Goal: Find contact information: Find contact information

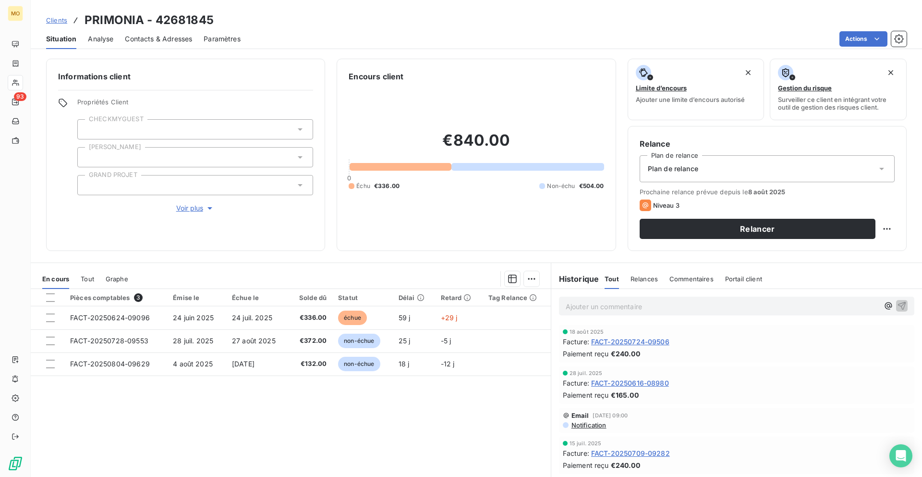
click at [51, 26] on div "Clients PRIMONIA - 42681845" at bounding box center [130, 20] width 168 height 17
click at [51, 23] on span "Clients" at bounding box center [56, 20] width 21 height 8
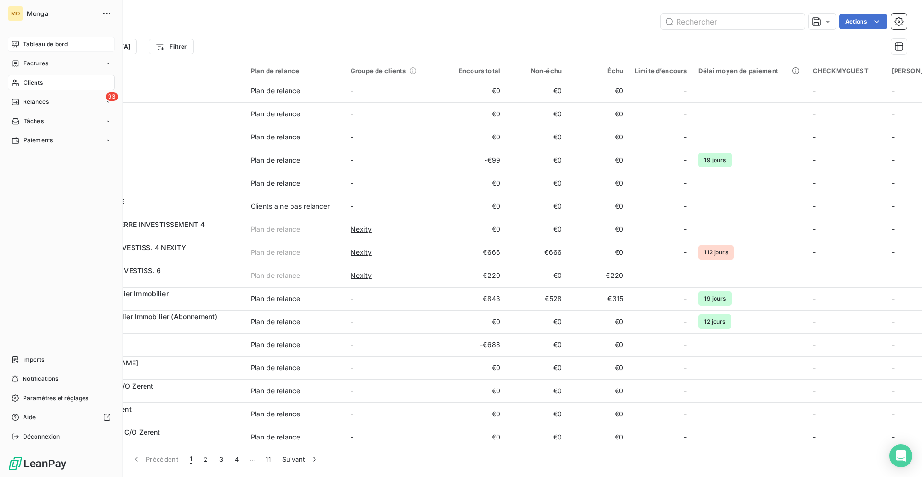
click at [18, 45] on icon at bounding box center [15, 44] width 7 height 6
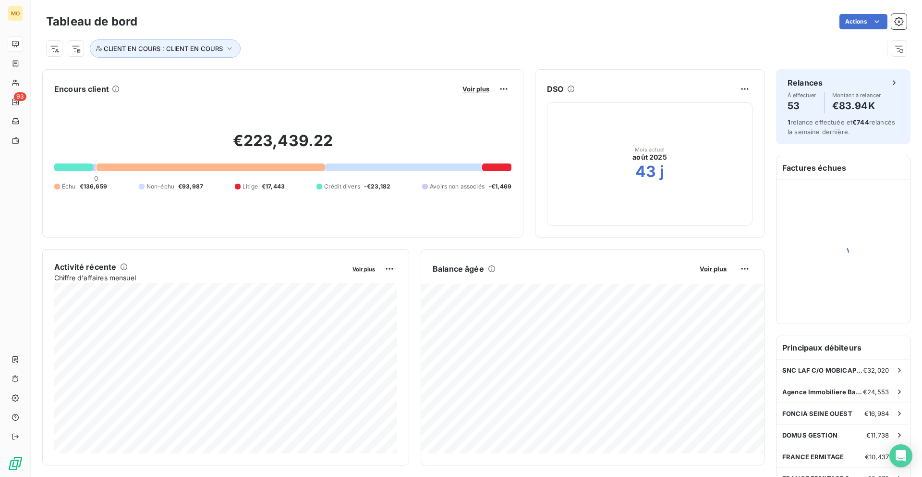
click at [456, 84] on div "Encours client Voir plus" at bounding box center [282, 88] width 457 height 15
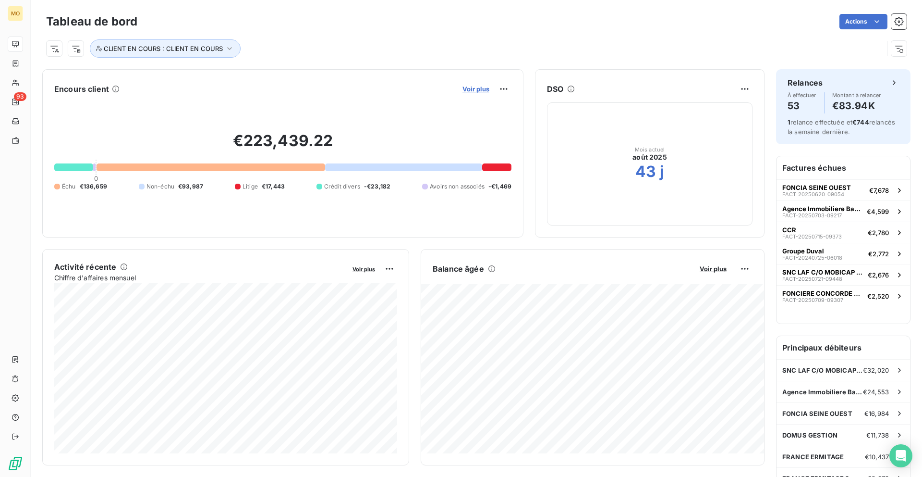
click at [467, 87] on span "Voir plus" at bounding box center [476, 89] width 27 height 8
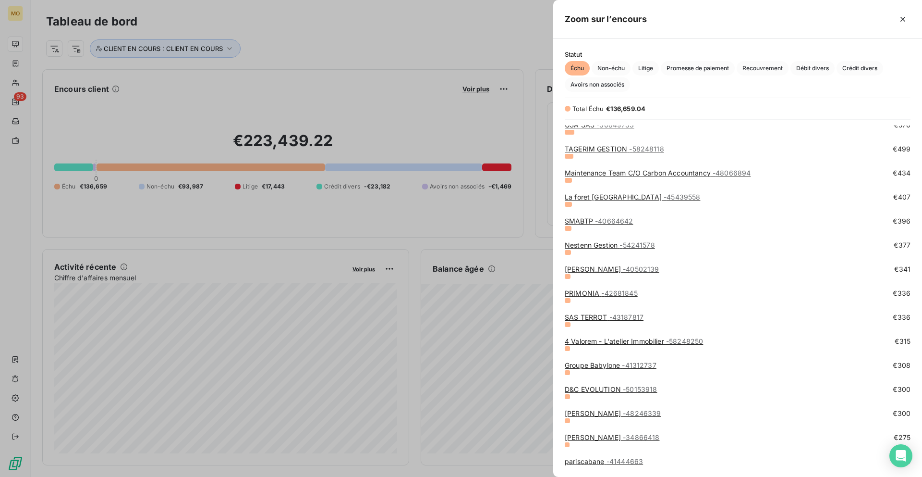
scroll to position [968, 0]
click at [600, 244] on link "Nestenn Gestion - 54241578" at bounding box center [610, 243] width 90 height 8
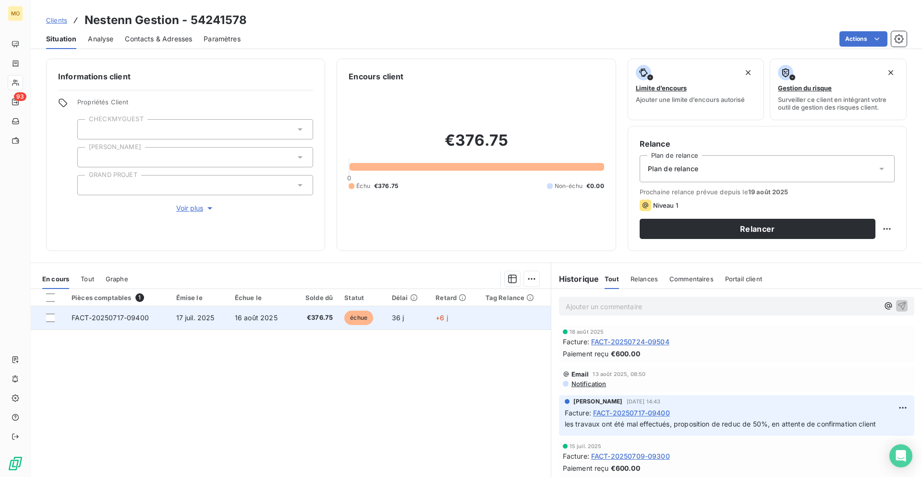
click at [426, 306] on td "36 j" at bounding box center [408, 317] width 44 height 23
copy span "09400"
drag, startPoint x: 146, startPoint y: 315, endPoint x: 126, endPoint y: 317, distance: 19.8
click at [126, 317] on span "FACT-20250717-09400" at bounding box center [110, 317] width 77 height 8
copy span "FACT-20250717-09400"
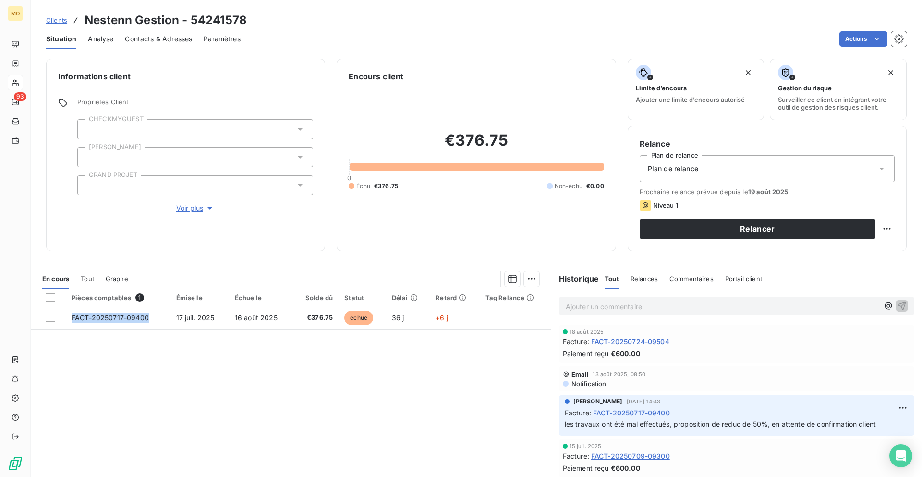
drag, startPoint x: 153, startPoint y: 319, endPoint x: 84, endPoint y: 416, distance: 118.9
click at [83, 413] on div "Pièces comptables 1 Émise le Échue le Solde dû Statut Délai Retard Tag Relance …" at bounding box center [291, 381] width 520 height 185
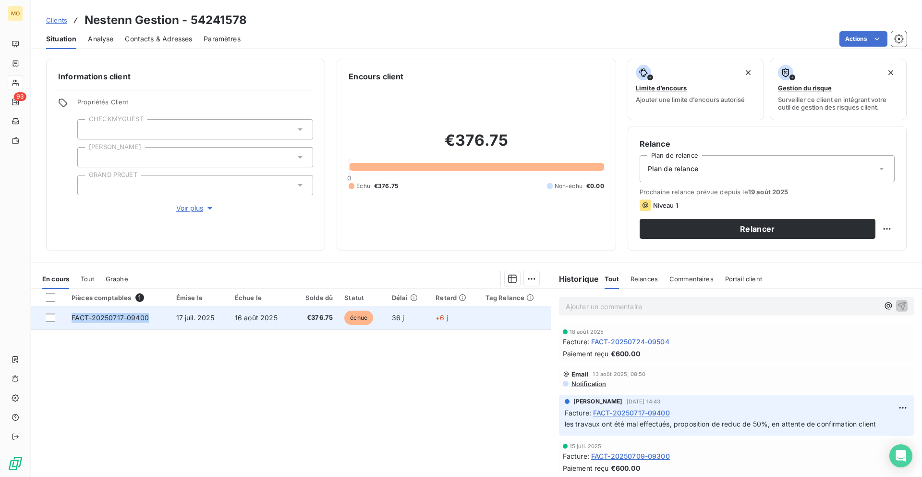
click at [223, 315] on td "17 juil. 2025" at bounding box center [200, 317] width 59 height 23
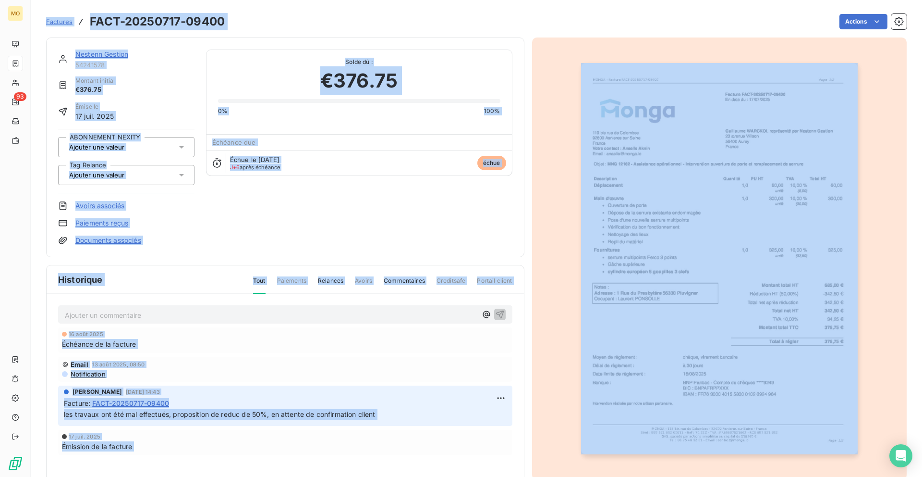
click at [664, 276] on img "button" at bounding box center [719, 258] width 277 height 391
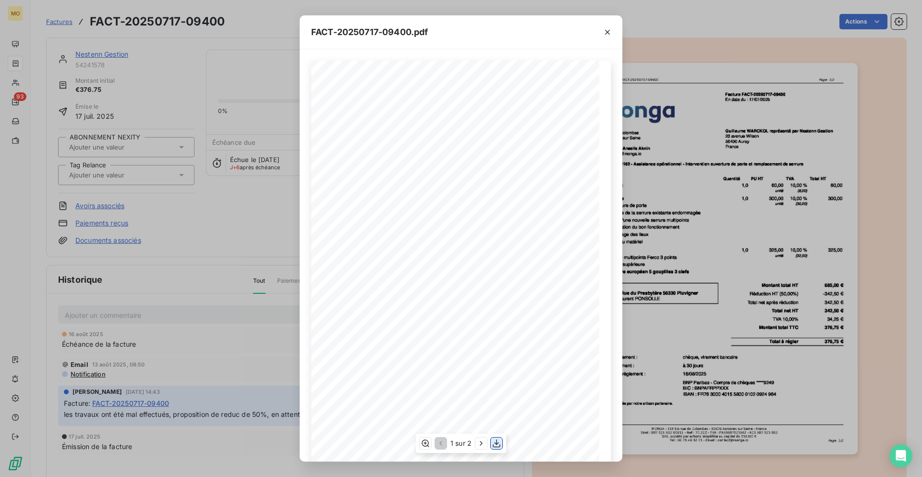
click at [499, 445] on icon "button" at bounding box center [497, 443] width 10 height 10
click at [157, 55] on div "FACT-20250717-09400.pdf [STREET_ADDRESS] Votre contact : [PERSON_NAME] Email : …" at bounding box center [461, 238] width 922 height 477
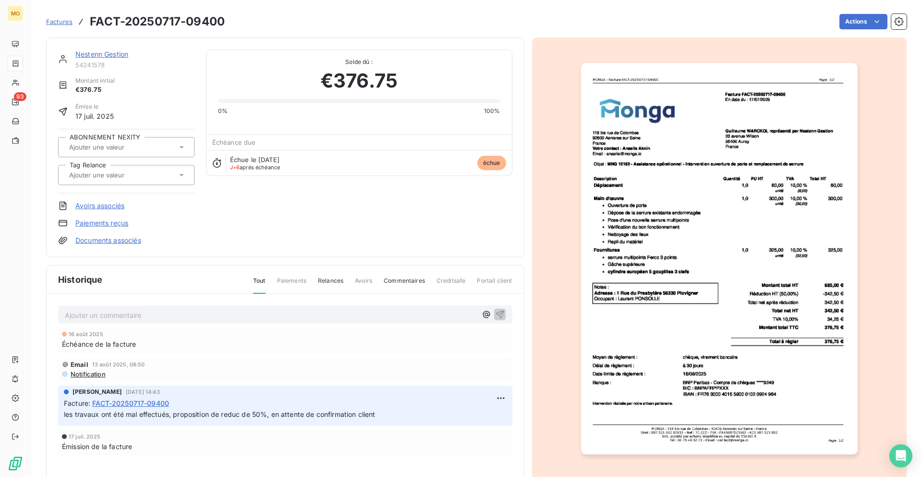
click at [157, 55] on div "FACT-20250717-09400.pdf [STREET_ADDRESS] Votre contact : [PERSON_NAME] Email : …" at bounding box center [461, 238] width 922 height 477
click at [57, 24] on span "Factures" at bounding box center [59, 22] width 26 height 8
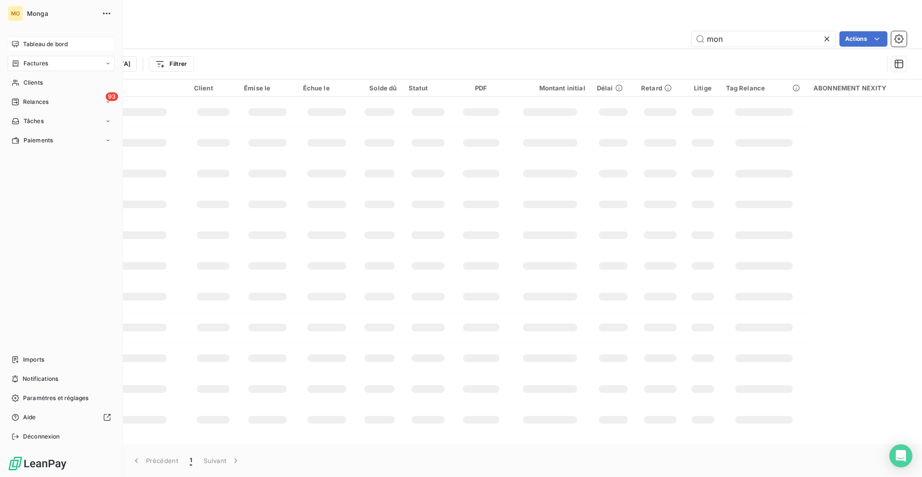
click at [12, 50] on div "Tableau de bord" at bounding box center [61, 44] width 107 height 15
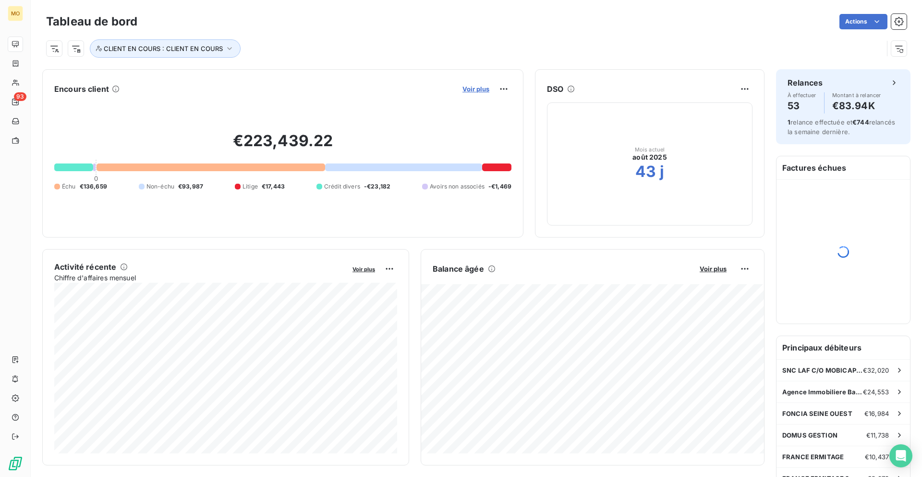
click at [479, 90] on span "Voir plus" at bounding box center [476, 89] width 27 height 8
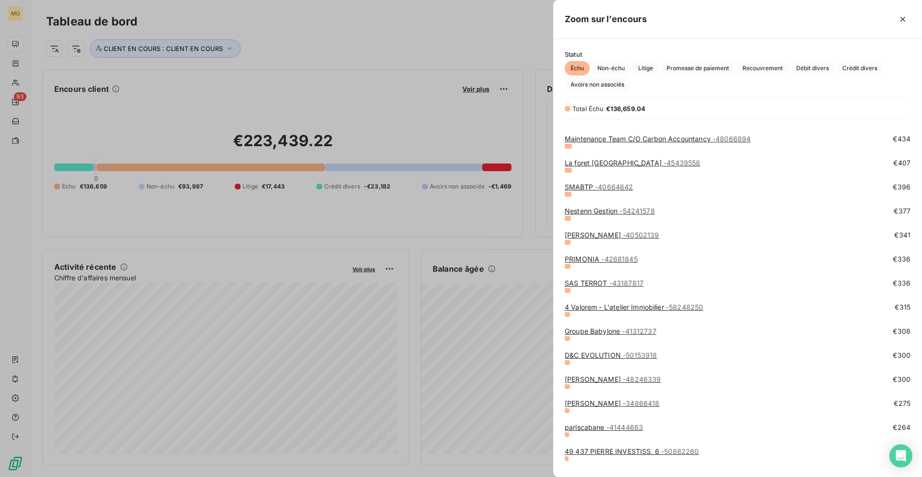
scroll to position [997, 0]
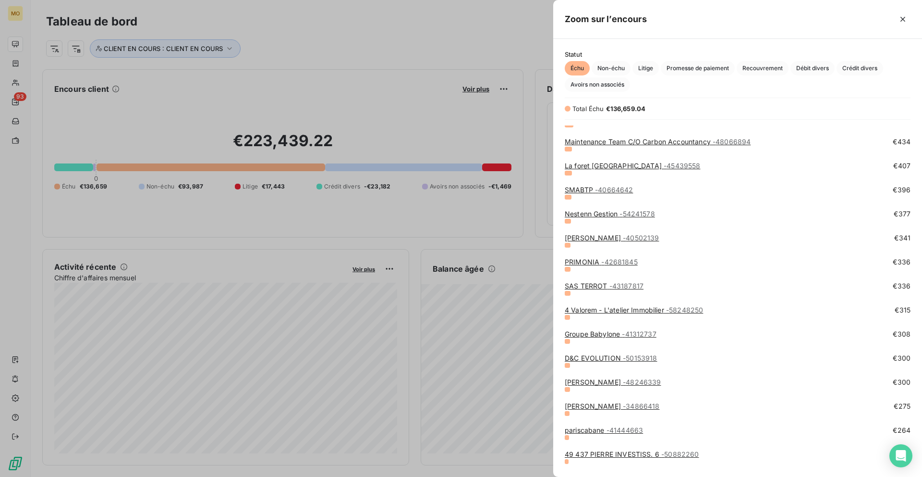
click at [609, 167] on link "La foret [GEOGRAPHIC_DATA] - 45439558" at bounding box center [632, 165] width 135 height 8
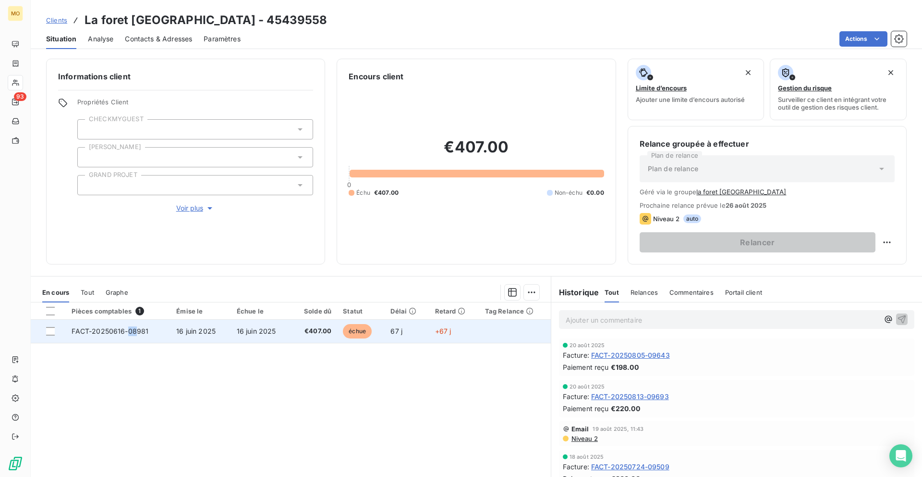
drag, startPoint x: 137, startPoint y: 331, endPoint x: 127, endPoint y: 331, distance: 10.1
click at [127, 331] on span "FACT-20250616-08981" at bounding box center [110, 331] width 77 height 8
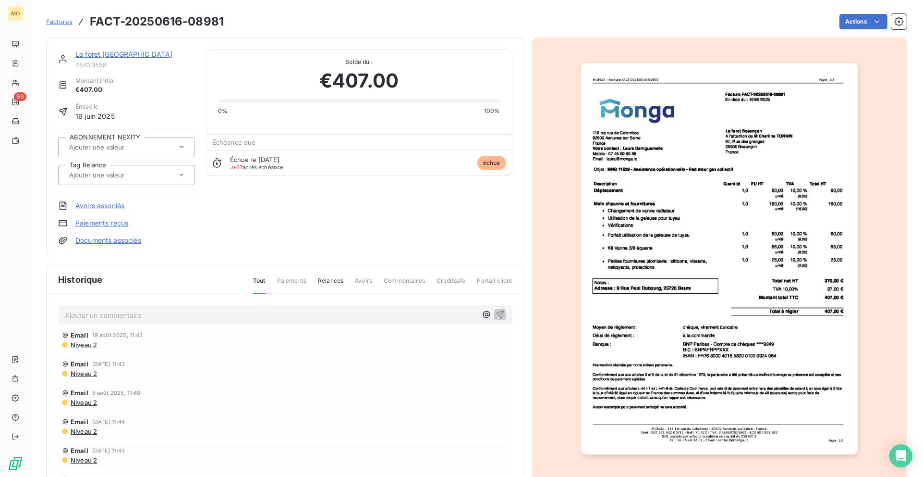
click at [206, 21] on h3 "FACT-20250616-08981" at bounding box center [157, 21] width 134 height 17
copy h3 "08981"
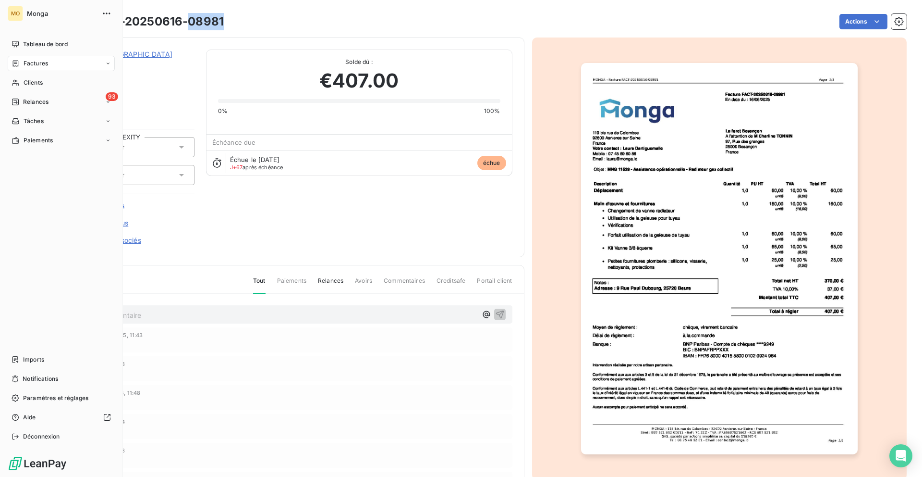
click at [23, 43] on span "Tableau de bord" at bounding box center [45, 44] width 45 height 9
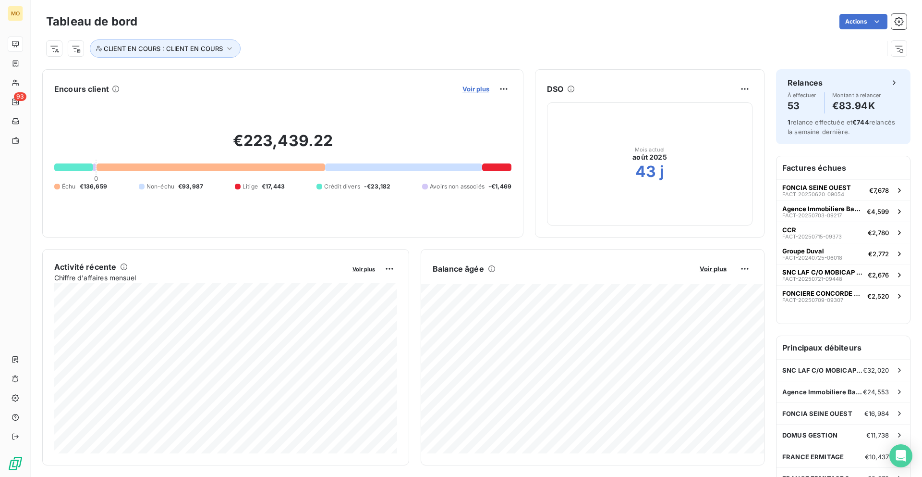
click at [482, 87] on span "Voir plus" at bounding box center [476, 89] width 27 height 8
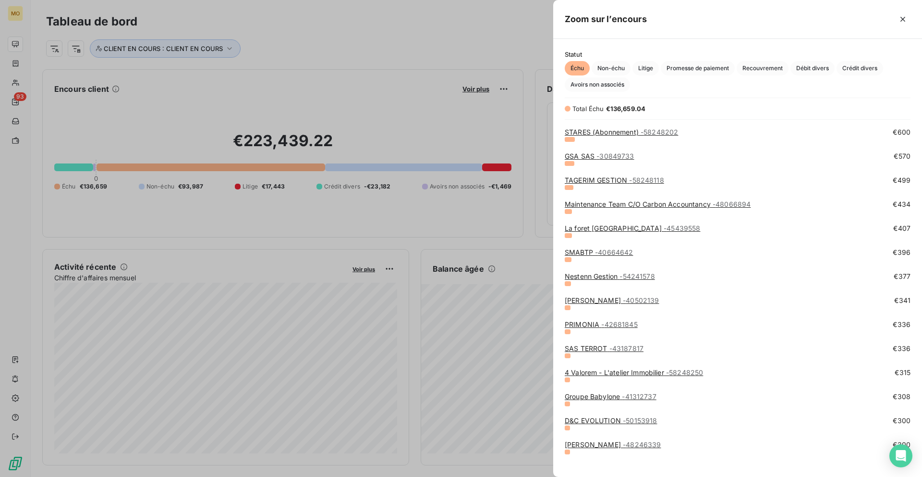
scroll to position [937, 0]
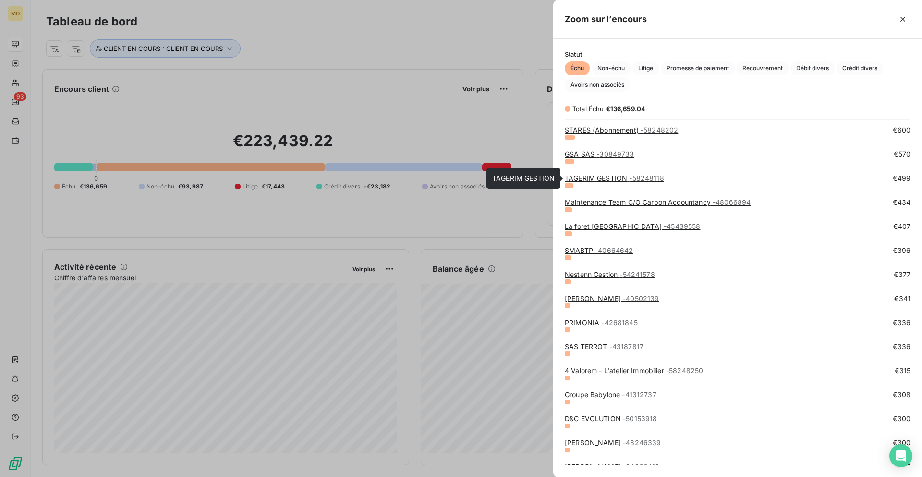
click at [630, 179] on span "- 58248118" at bounding box center [646, 178] width 35 height 8
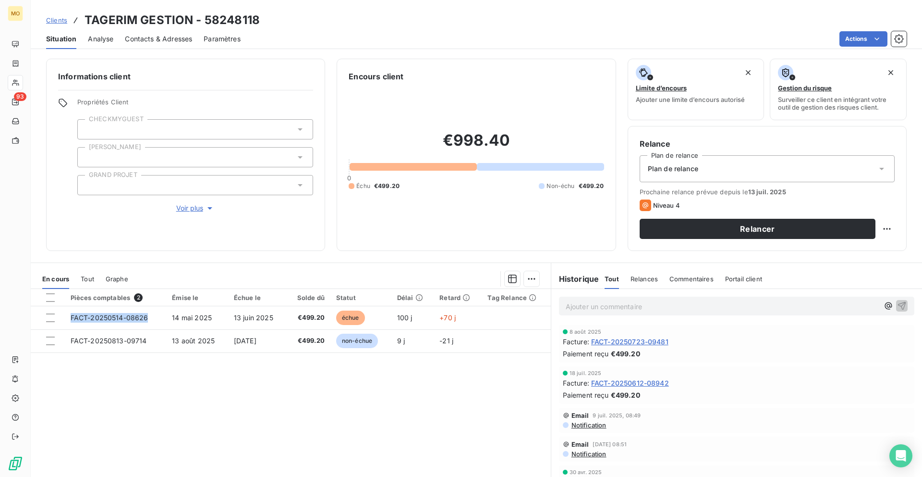
copy tr "FACT-20250514-08626"
drag, startPoint x: 65, startPoint y: 317, endPoint x: 132, endPoint y: 410, distance: 114.7
click at [132, 410] on div "Pièces comptables 2 Émise le Échue le Solde dû Statut Délai Retard Tag Relance …" at bounding box center [291, 381] width 520 height 185
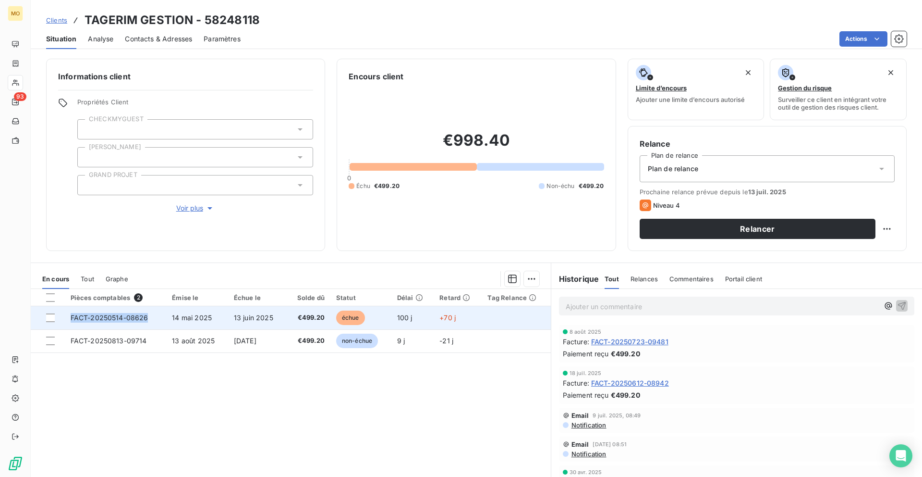
copy tr "FACT-20250514-08626"
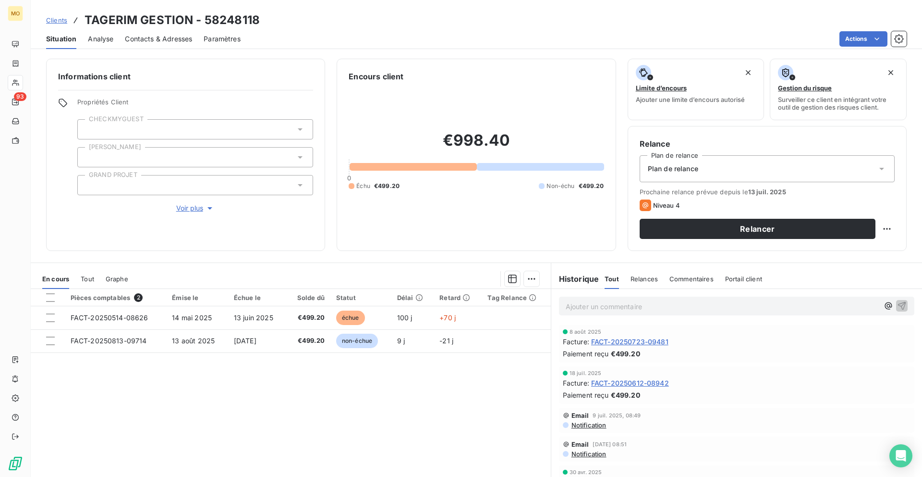
drag, startPoint x: 64, startPoint y: 319, endPoint x: 84, endPoint y: 476, distance: 158.8
click at [84, 476] on div "Pièces comptables 2 Émise le Échue le Solde dû Statut Délai Retard Tag Relance …" at bounding box center [291, 396] width 520 height 214
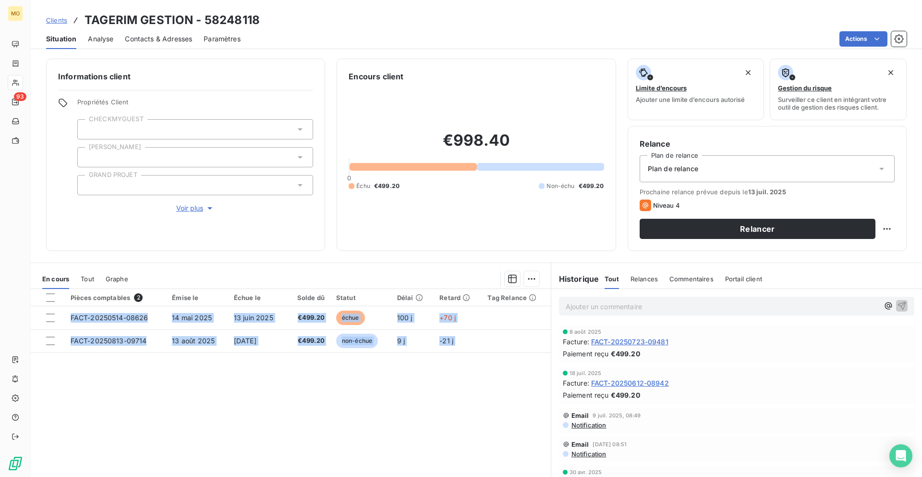
scroll to position [26, 0]
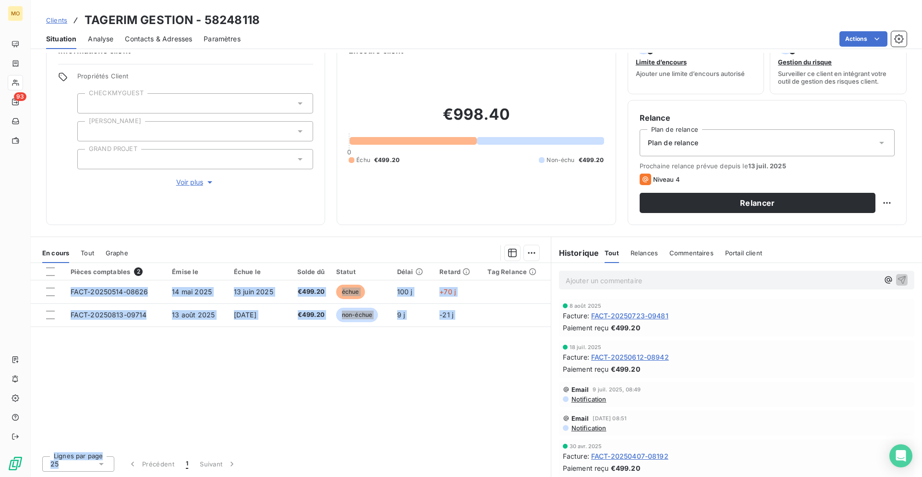
click at [145, 38] on span "Contacts & Adresses" at bounding box center [158, 39] width 67 height 10
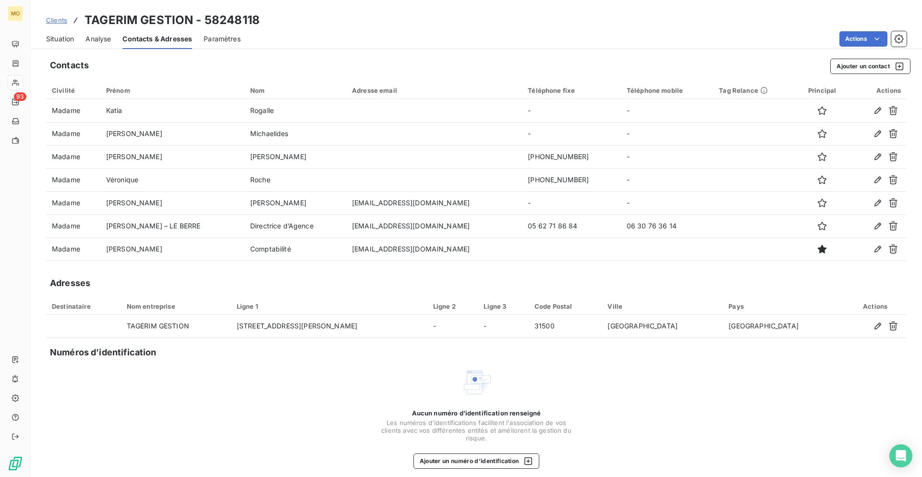
click at [59, 42] on span "Situation" at bounding box center [60, 39] width 28 height 10
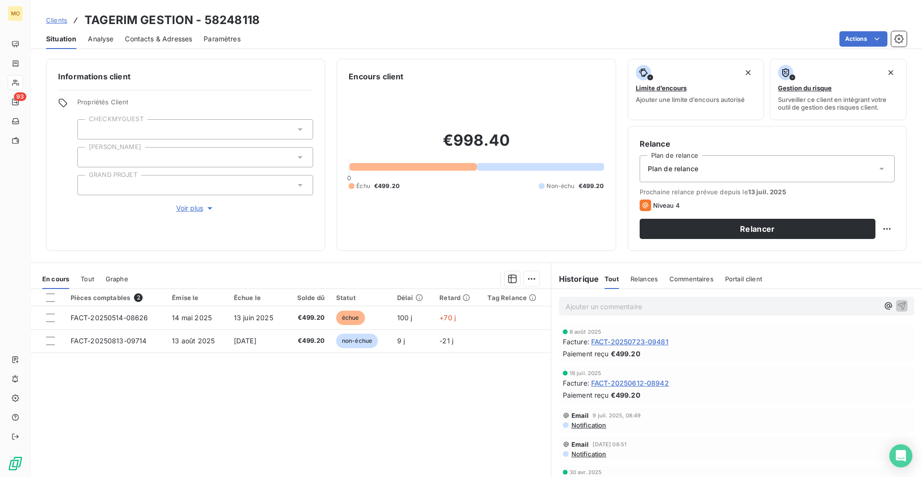
click at [145, 38] on span "Contacts & Adresses" at bounding box center [158, 39] width 67 height 10
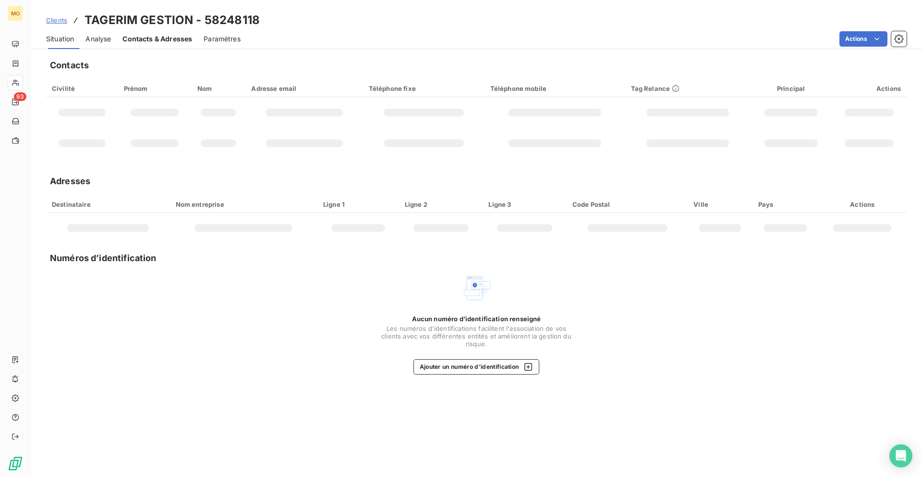
click at [145, 38] on span "Contacts & Adresses" at bounding box center [158, 39] width 70 height 10
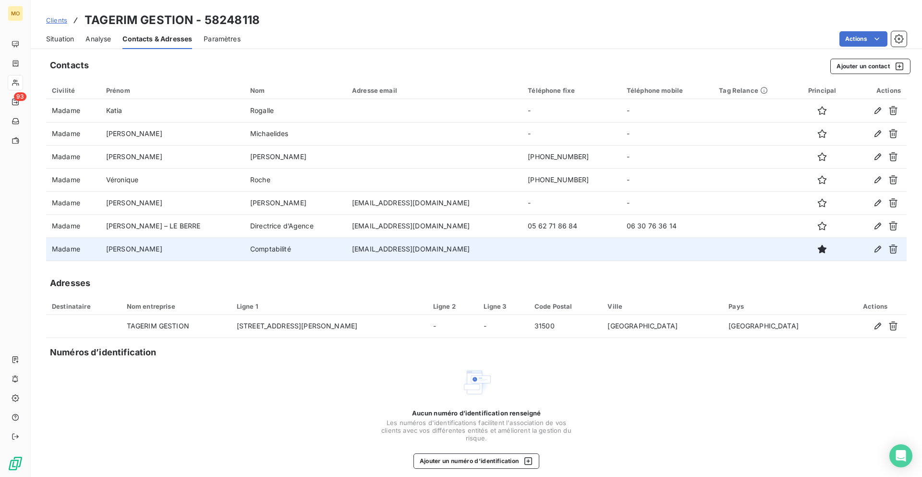
click at [346, 249] on td "Comptabilité" at bounding box center [296, 248] width 102 height 23
click at [392, 249] on td "[EMAIL_ADDRESS][DOMAIN_NAME]" at bounding box center [434, 248] width 176 height 23
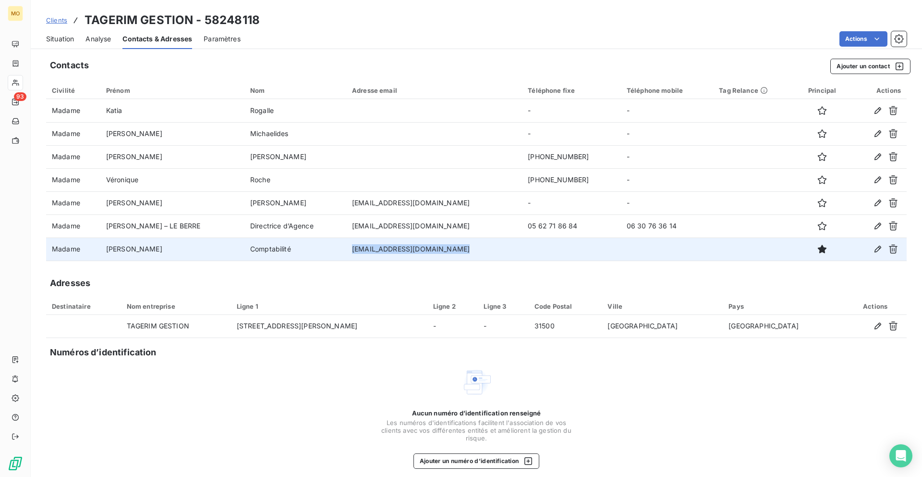
click at [392, 249] on td "[EMAIL_ADDRESS][DOMAIN_NAME]" at bounding box center [434, 248] width 176 height 23
copy td "[EMAIL_ADDRESS][DOMAIN_NAME]"
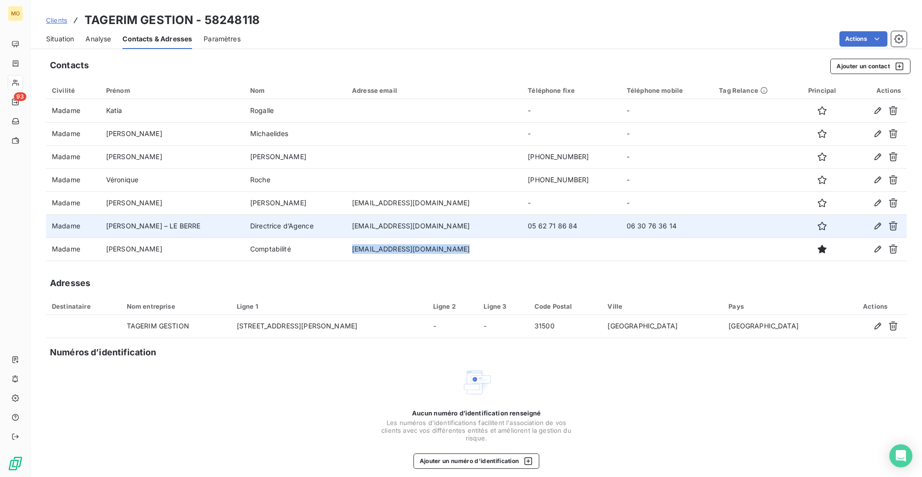
click at [398, 218] on td "[EMAIL_ADDRESS][DOMAIN_NAME]" at bounding box center [434, 225] width 176 height 23
copy td "[EMAIL_ADDRESS][DOMAIN_NAME]"
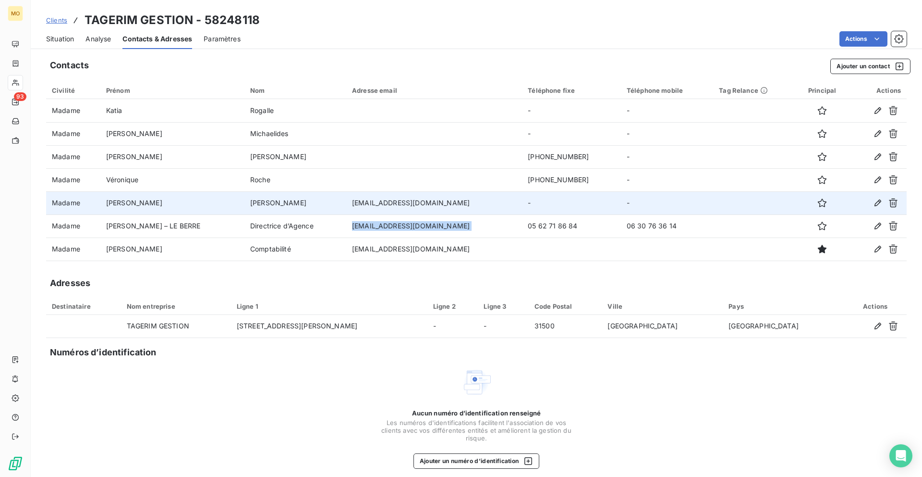
click at [401, 203] on td "[EMAIL_ADDRESS][DOMAIN_NAME]" at bounding box center [434, 202] width 176 height 23
copy td "[EMAIL_ADDRESS][DOMAIN_NAME]"
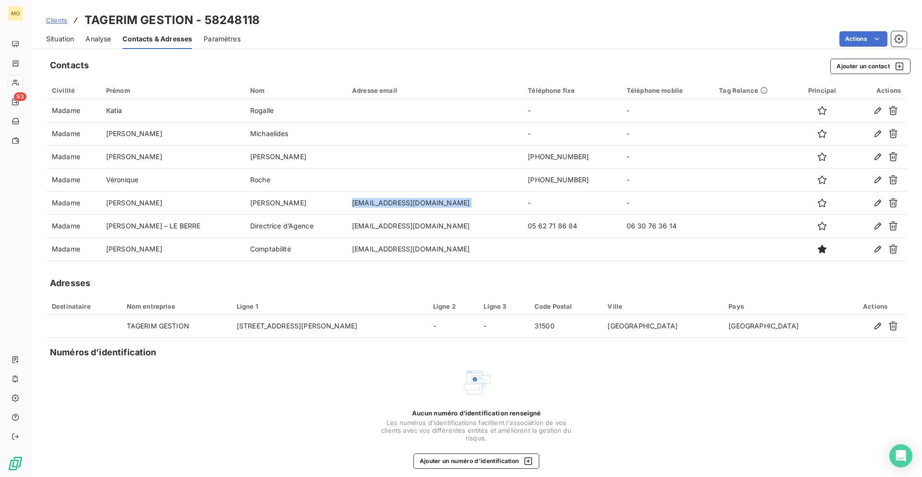
click at [73, 37] on span "Situation" at bounding box center [60, 39] width 28 height 10
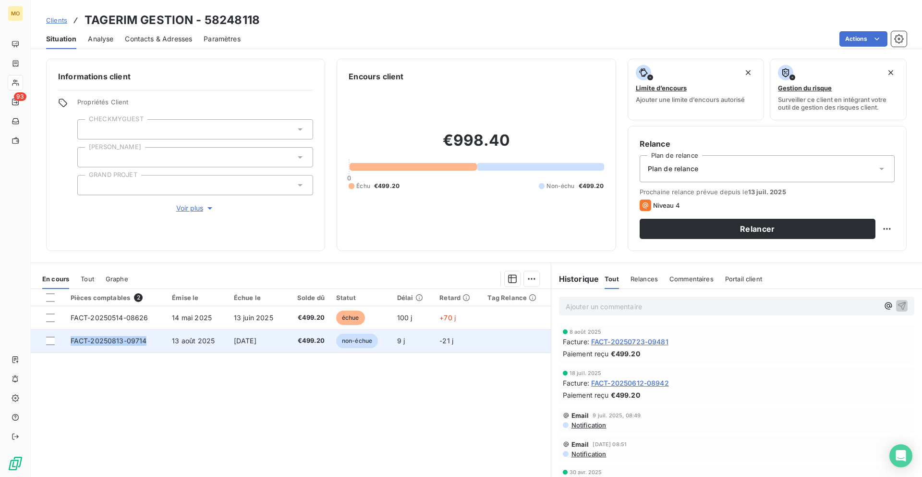
copy span "FACT-20250813-09714"
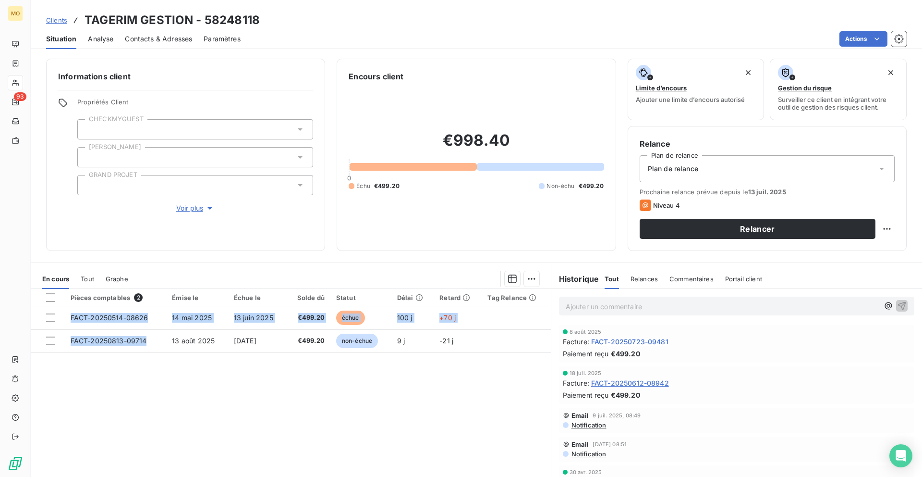
drag, startPoint x: 144, startPoint y: 340, endPoint x: 63, endPoint y: 476, distance: 158.4
click at [63, 476] on div "Pièces comptables 2 Émise le Échue le Solde dû Statut Délai Retard Tag Relance …" at bounding box center [291, 396] width 520 height 214
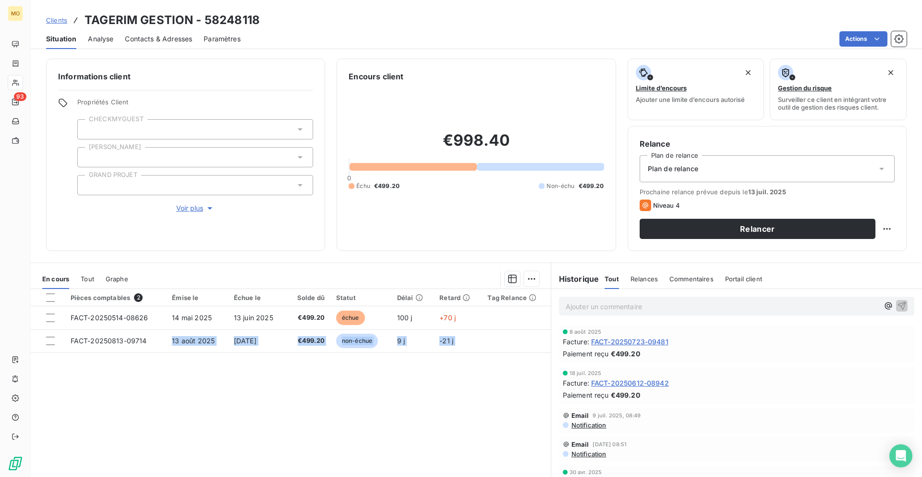
scroll to position [1, 0]
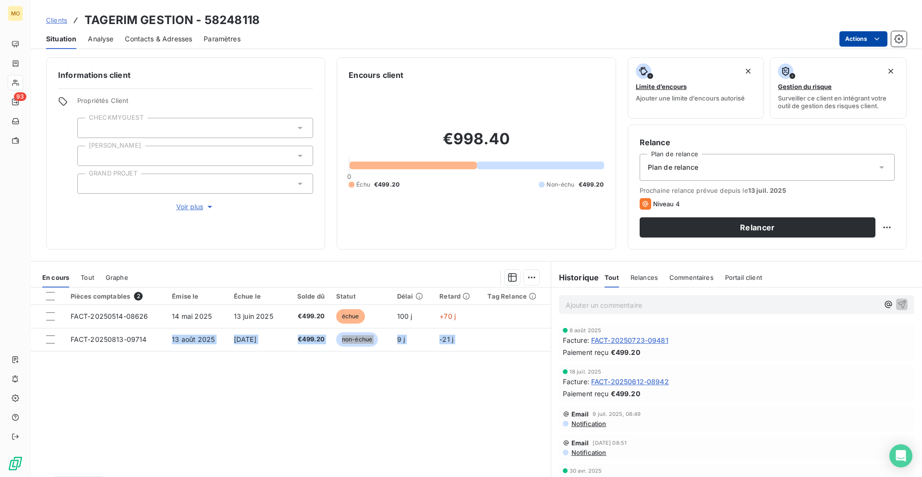
click at [853, 40] on html "MO 93 Clients TAGERIM GESTION - 58248118 Situation Analyse Contacts & Adresses …" at bounding box center [461, 238] width 922 height 477
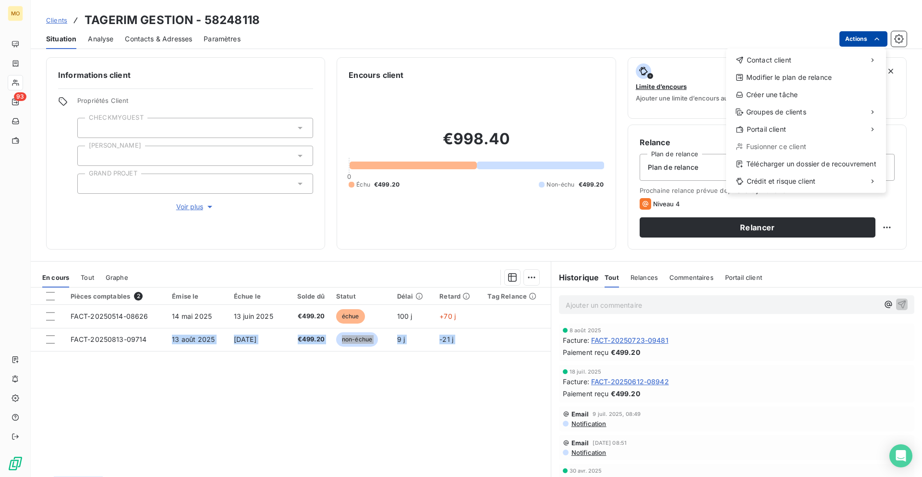
click at [853, 40] on html "MO 93 Clients TAGERIM GESTION - 58248118 Situation Analyse Contacts & Adresses …" at bounding box center [461, 238] width 922 height 477
click at [774, 163] on div "Télécharger un dossier de recouvrement" at bounding box center [806, 163] width 152 height 15
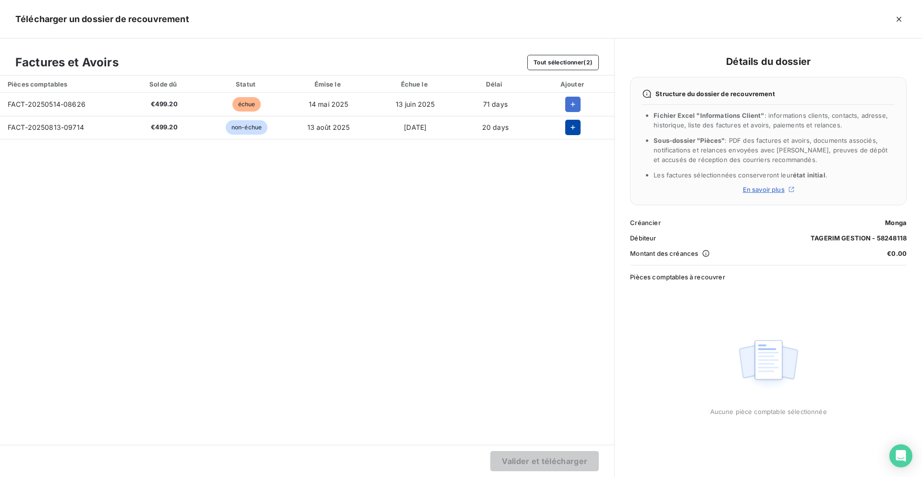
click at [573, 129] on icon "button" at bounding box center [573, 128] width 10 height 10
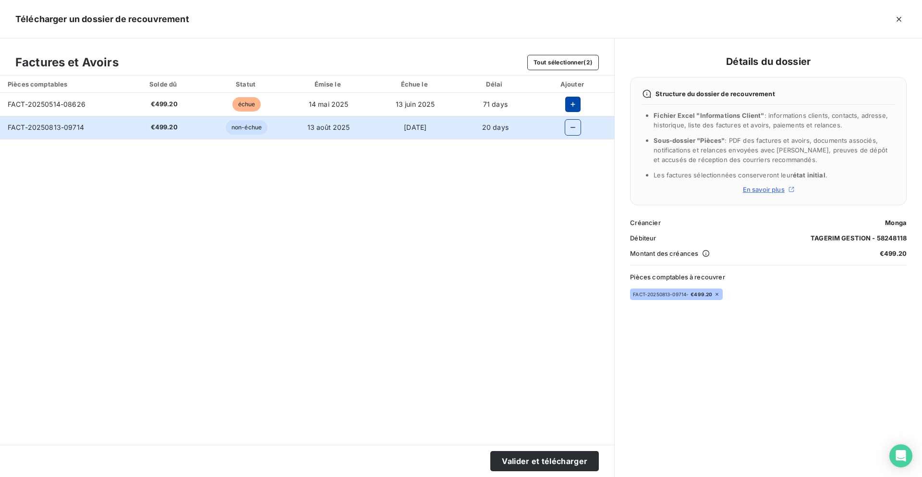
click at [572, 109] on button "button" at bounding box center [572, 104] width 15 height 15
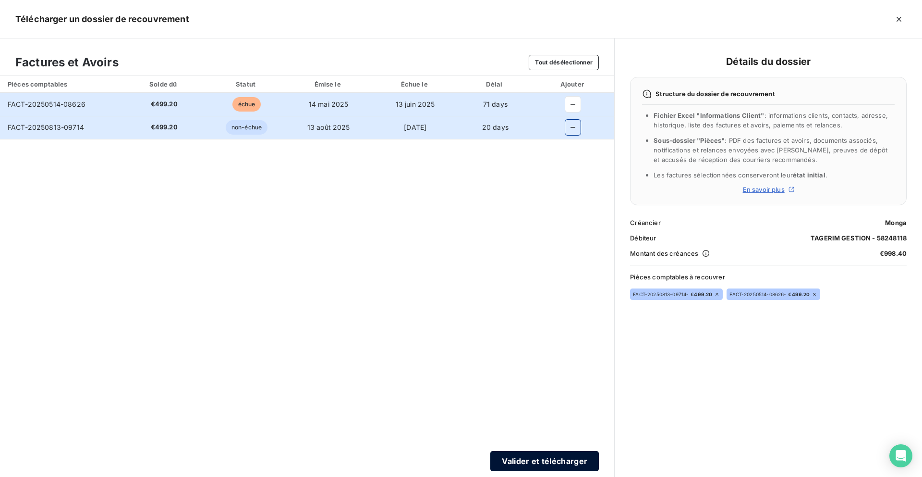
click at [505, 464] on button "Valider et télécharger" at bounding box center [545, 461] width 109 height 20
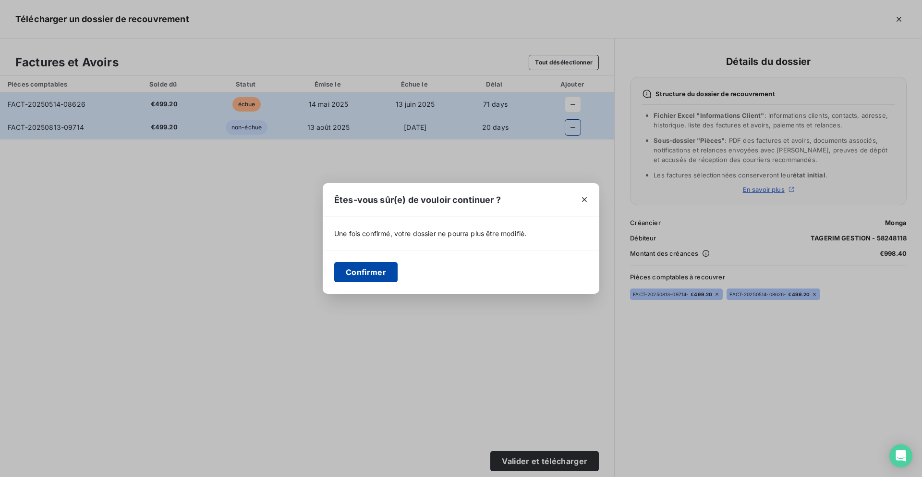
click at [363, 279] on button "Confirmer" at bounding box center [365, 272] width 63 height 20
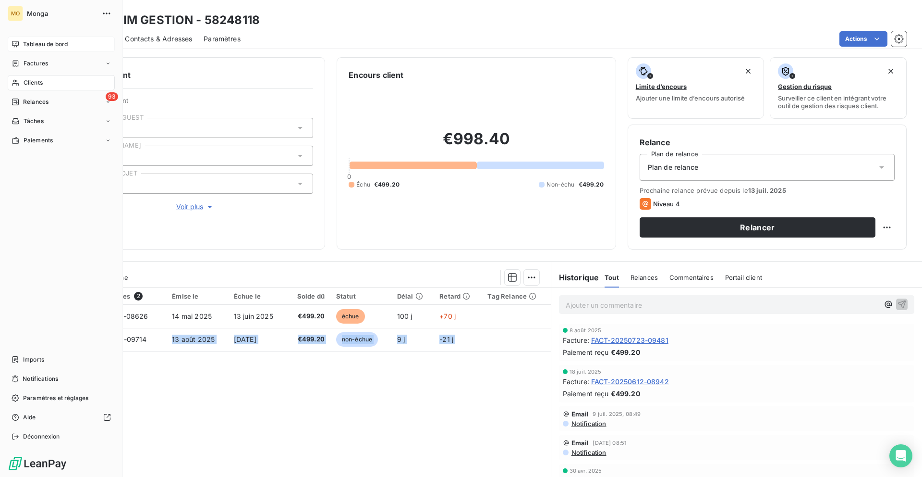
click at [14, 42] on icon at bounding box center [16, 44] width 8 height 8
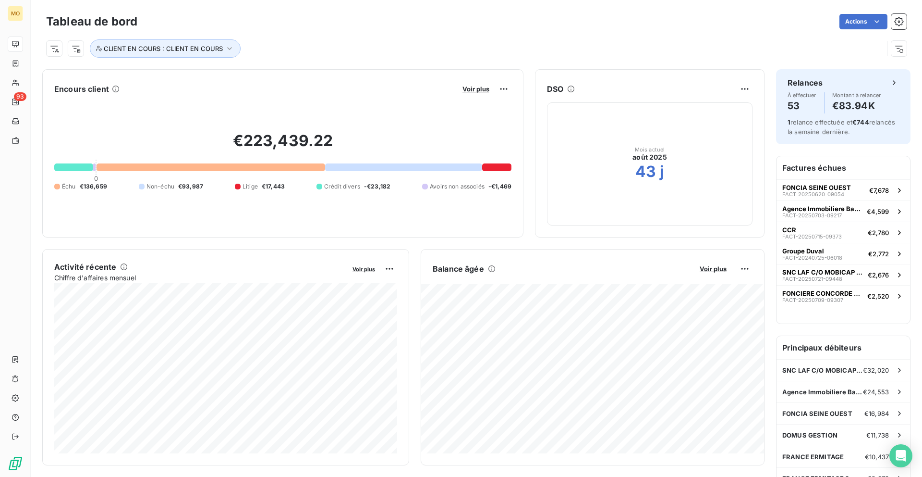
click at [460, 90] on button "Voir plus" at bounding box center [476, 89] width 33 height 9
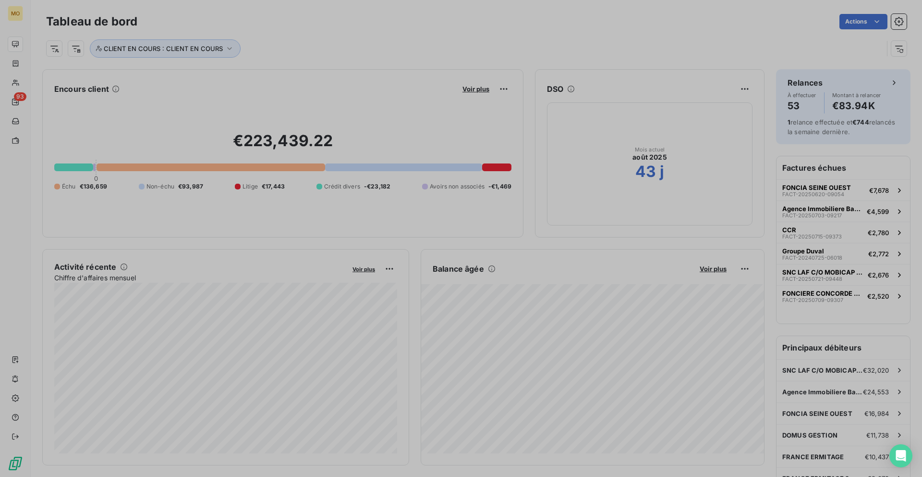
scroll to position [340, 369]
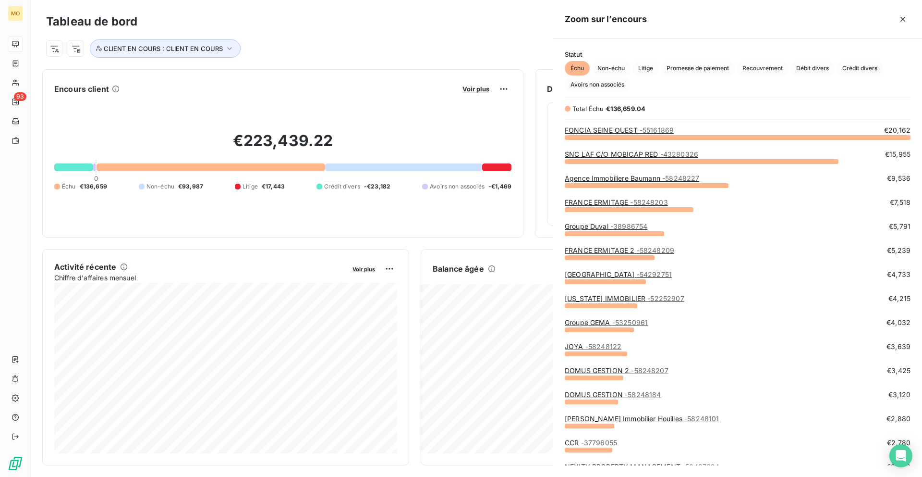
click at [465, 90] on div at bounding box center [461, 238] width 922 height 477
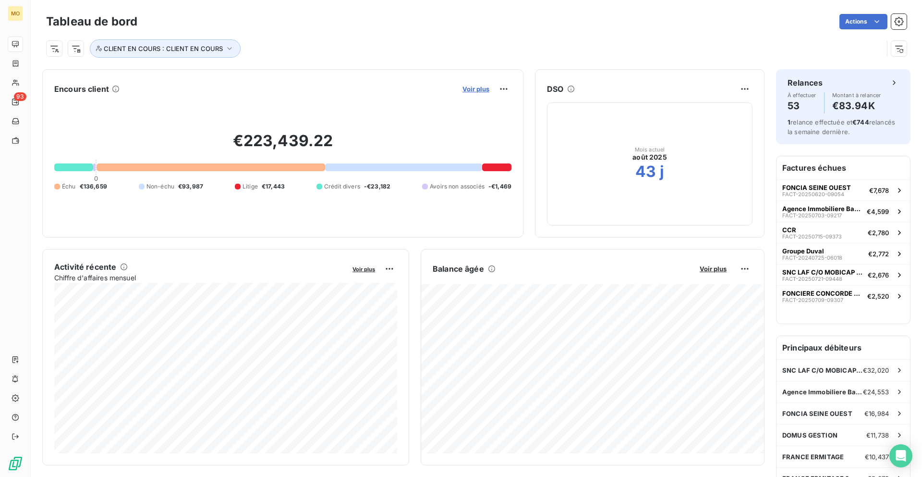
click at [467, 90] on span "Voir plus" at bounding box center [476, 89] width 27 height 8
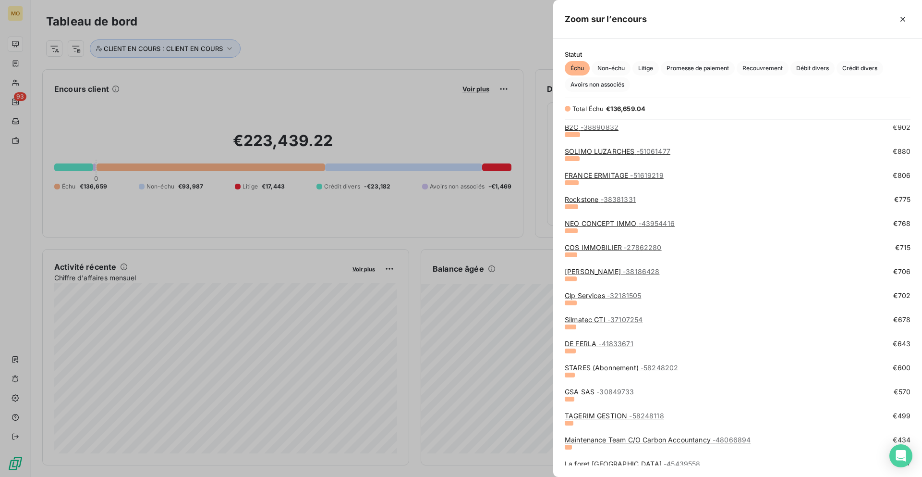
scroll to position [702, 0]
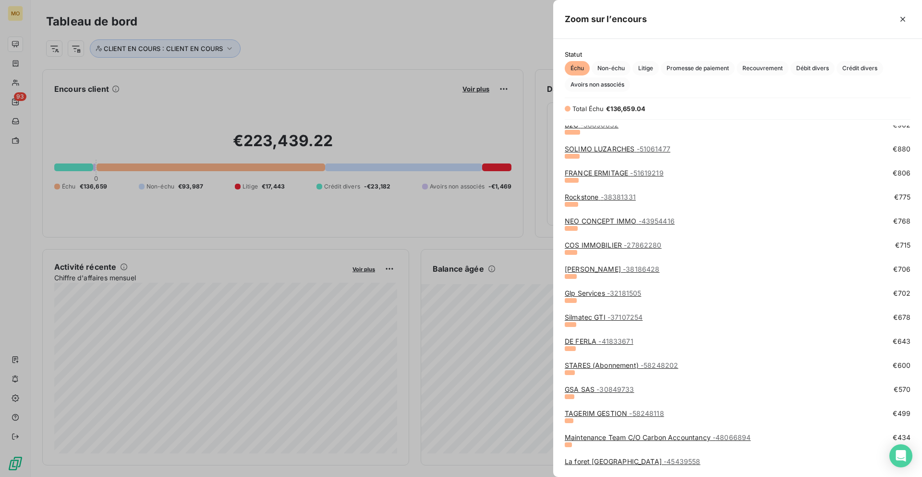
click at [596, 413] on link "TAGERIM GESTION - 58248118" at bounding box center [614, 413] width 99 height 8
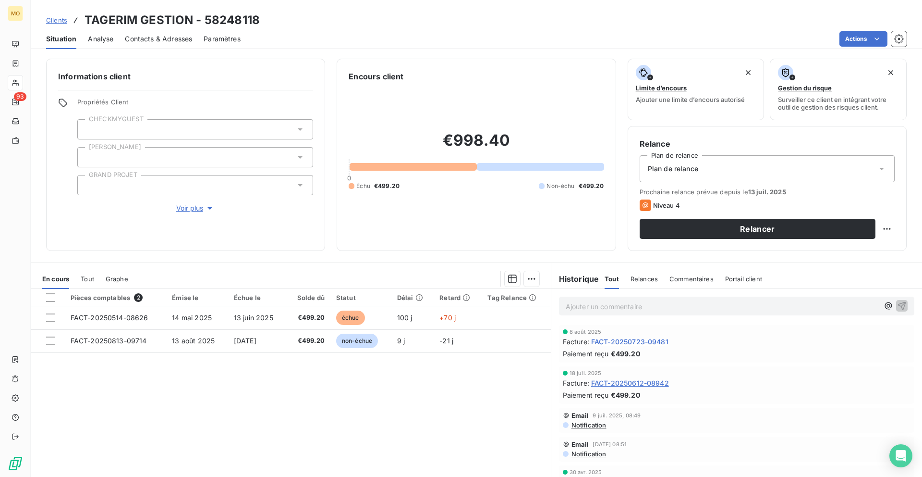
click at [139, 51] on div "Clients TAGERIM GESTION - 58248118 Situation Analyse Contacts & Adresses Paramè…" at bounding box center [477, 238] width 892 height 477
click at [141, 44] on div "Contacts & Adresses" at bounding box center [158, 39] width 67 height 20
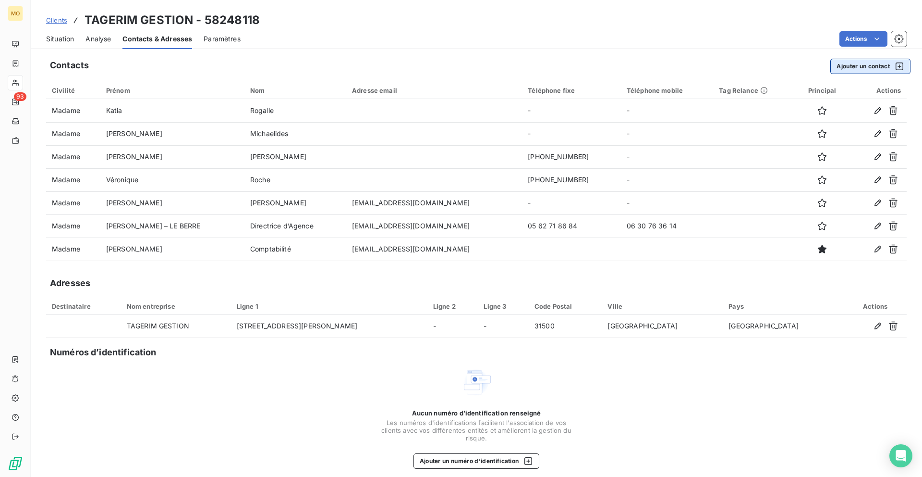
click at [852, 65] on button "Ajouter un contact" at bounding box center [871, 66] width 80 height 15
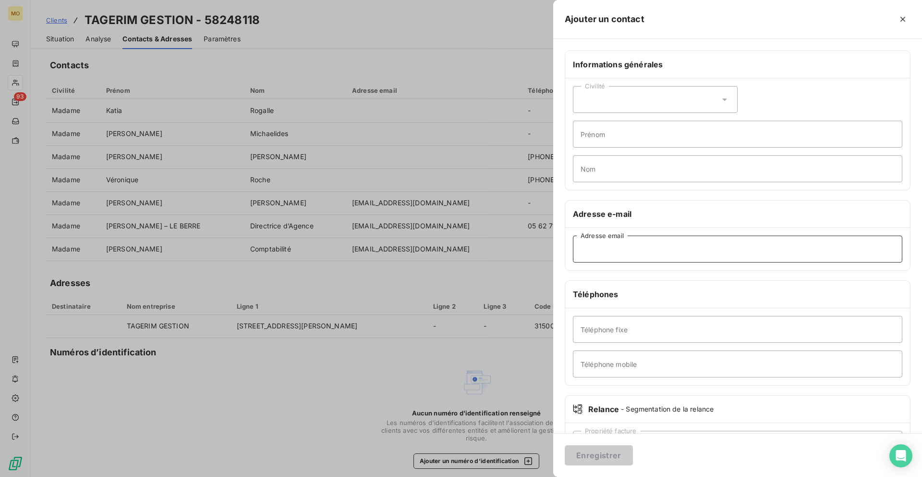
click at [617, 239] on input "Adresse email" at bounding box center [738, 248] width 330 height 27
paste input "[EMAIL_ADDRESS][DOMAIN_NAME]"
type input "[EMAIL_ADDRESS][DOMAIN_NAME]"
click at [597, 453] on button "Enregistrer" at bounding box center [599, 455] width 68 height 20
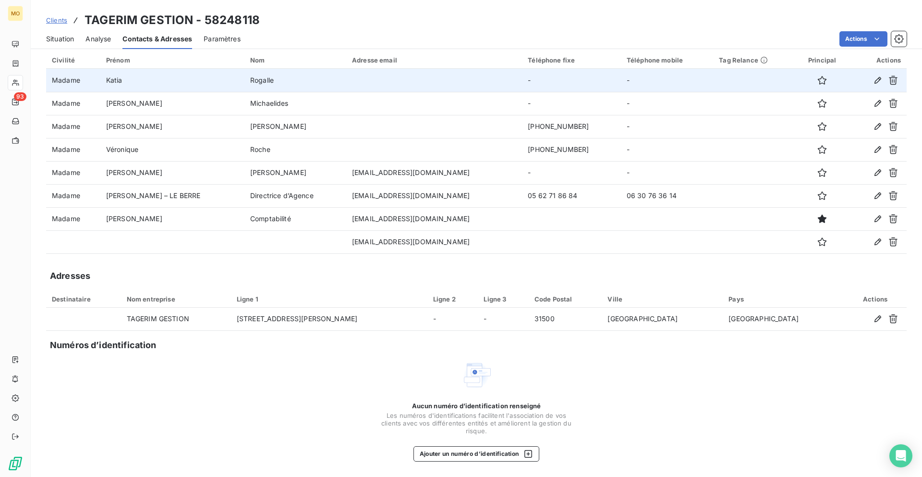
scroll to position [30, 0]
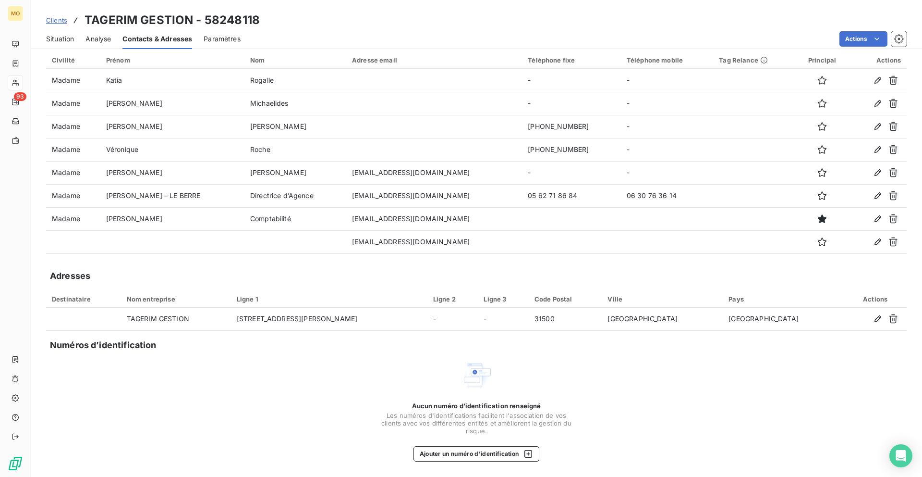
click at [60, 20] on span "Clients" at bounding box center [56, 20] width 21 height 8
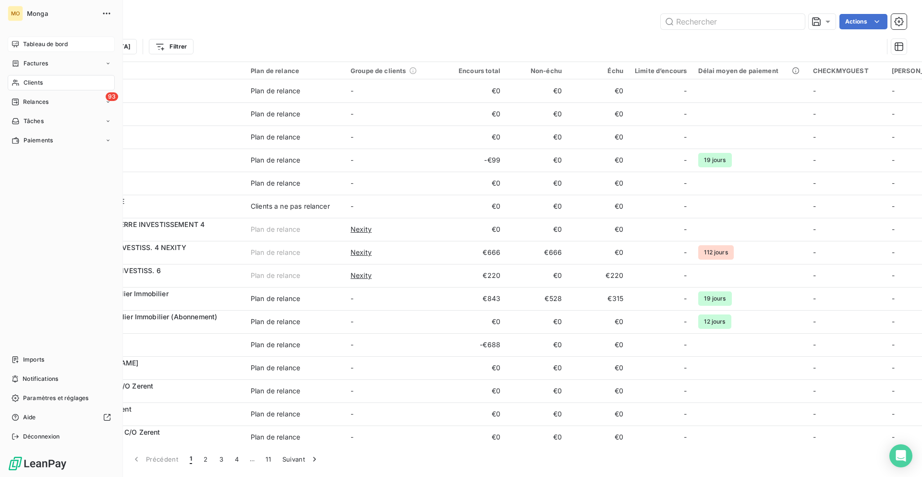
click at [14, 46] on icon at bounding box center [16, 44] width 8 height 8
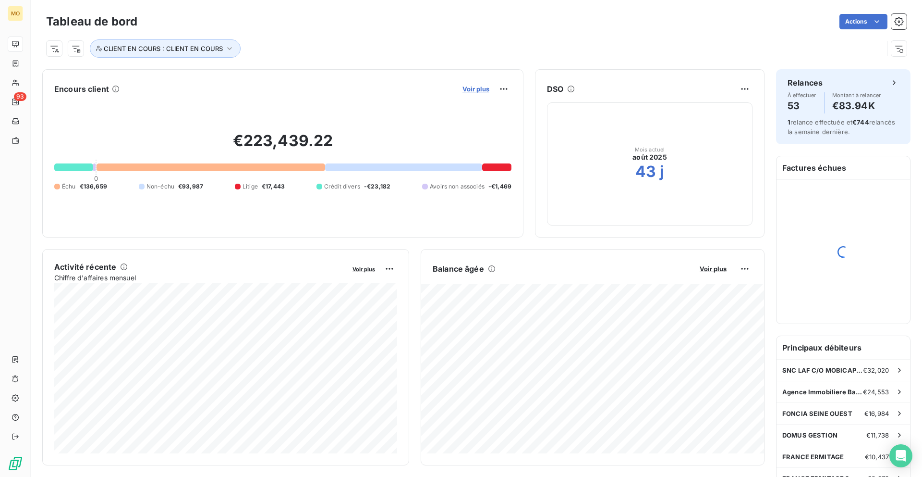
click at [476, 90] on span "Voir plus" at bounding box center [476, 89] width 27 height 8
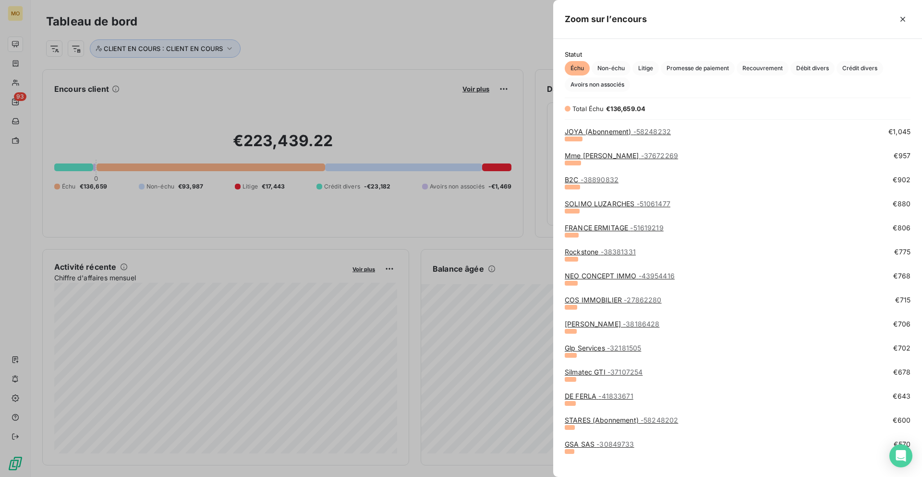
scroll to position [646, 0]
click at [628, 203] on link "SOLIMO LUZARCHES - 51061477" at bounding box center [618, 205] width 106 height 8
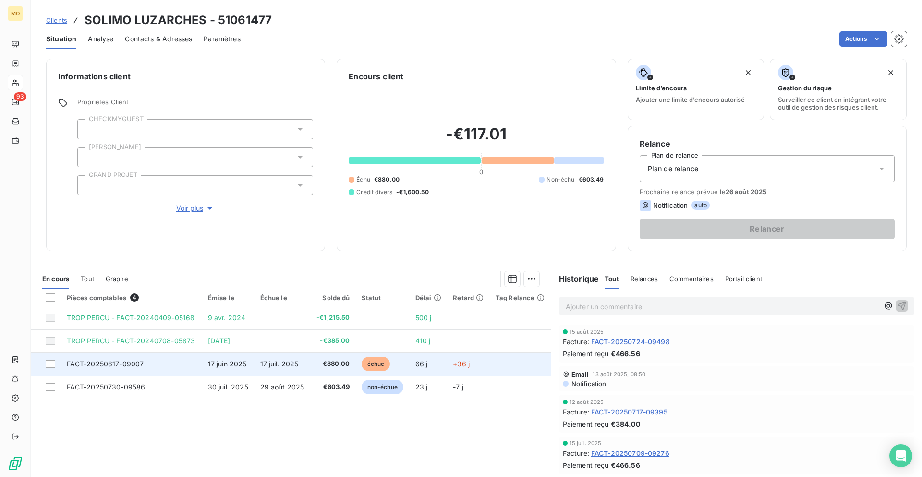
click at [425, 365] on span "66 j" at bounding box center [422, 363] width 12 height 8
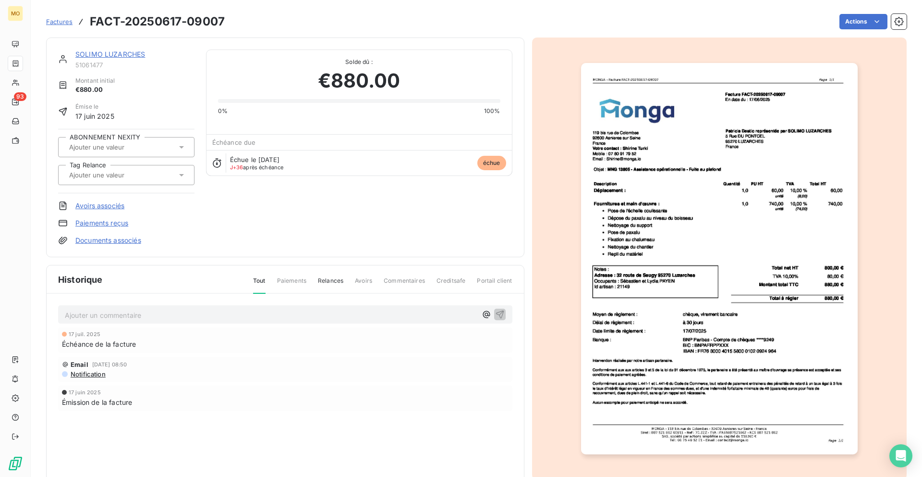
click at [136, 56] on link "SOLIMO LUZARCHES" at bounding box center [110, 54] width 70 height 8
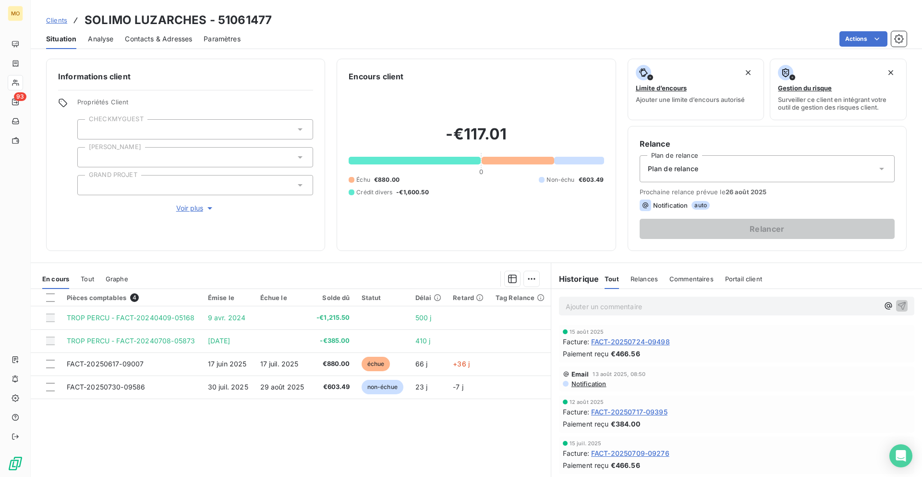
click at [179, 46] on div "Contacts & Adresses" at bounding box center [158, 39] width 67 height 20
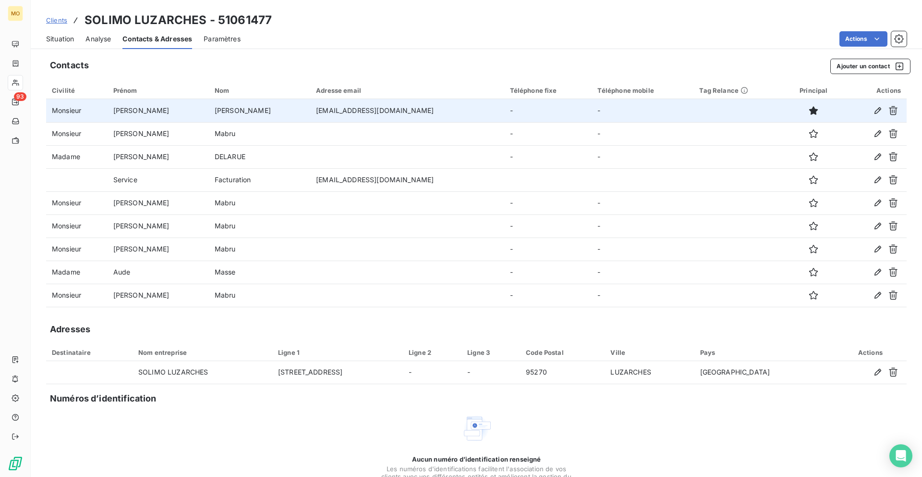
click at [314, 112] on td "[EMAIL_ADDRESS][DOMAIN_NAME]" at bounding box center [407, 110] width 194 height 23
copy td "[EMAIL_ADDRESS][DOMAIN_NAME]"
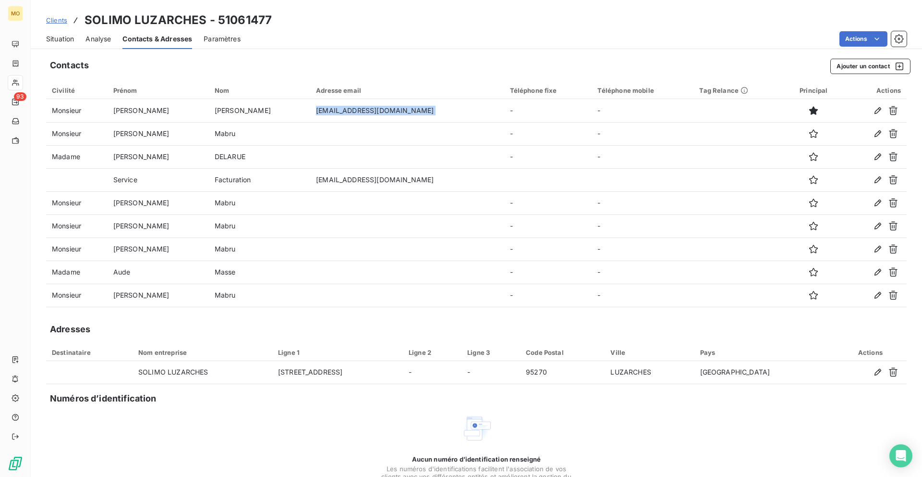
click at [55, 40] on span "Situation" at bounding box center [60, 39] width 28 height 10
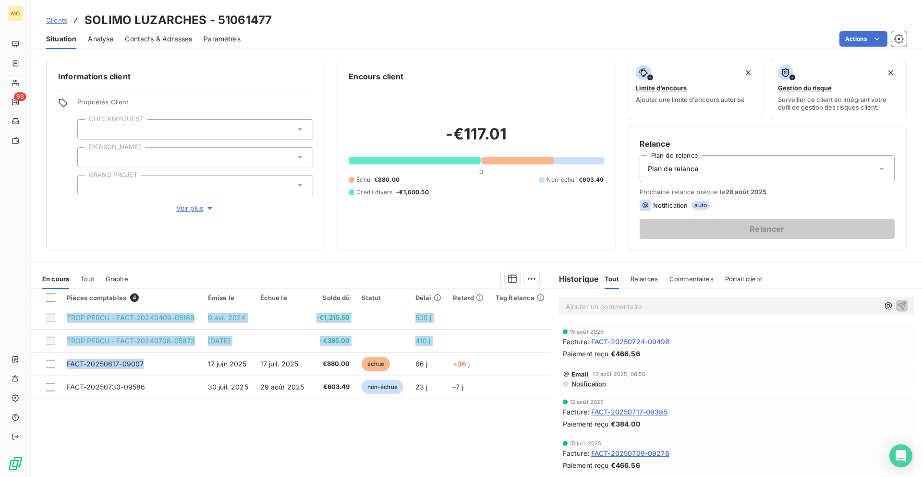
drag, startPoint x: 162, startPoint y: 361, endPoint x: 110, endPoint y: 451, distance: 103.6
click at [109, 450] on div "Pièces comptables 4 Émise le Échue le Solde dû Statut Délai Retard Tag Relance …" at bounding box center [291, 381] width 520 height 185
click at [162, 434] on div "Pièces comptables 4 Émise le Échue le Solde dû Statut Délai Retard Tag Relance …" at bounding box center [291, 381] width 520 height 185
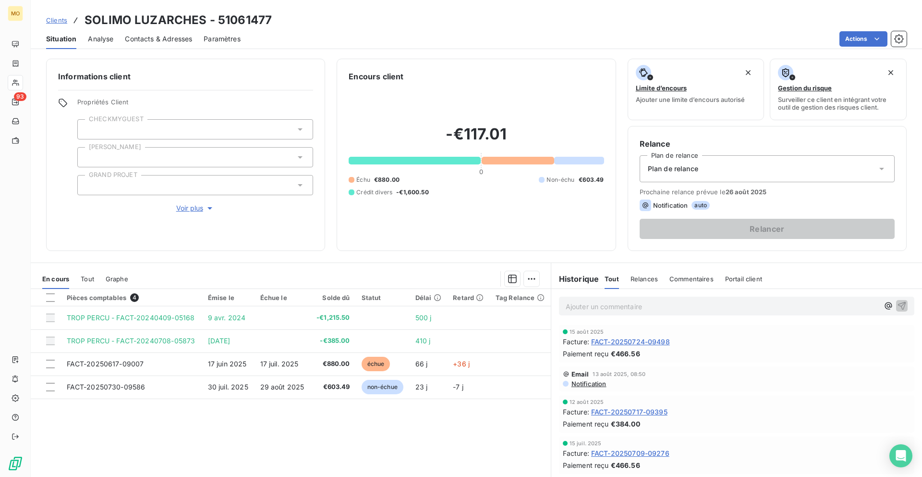
click at [162, 434] on div "Pièces comptables 4 Émise le Échue le Solde dû Statut Délai Retard Tag Relance …" at bounding box center [291, 381] width 520 height 185
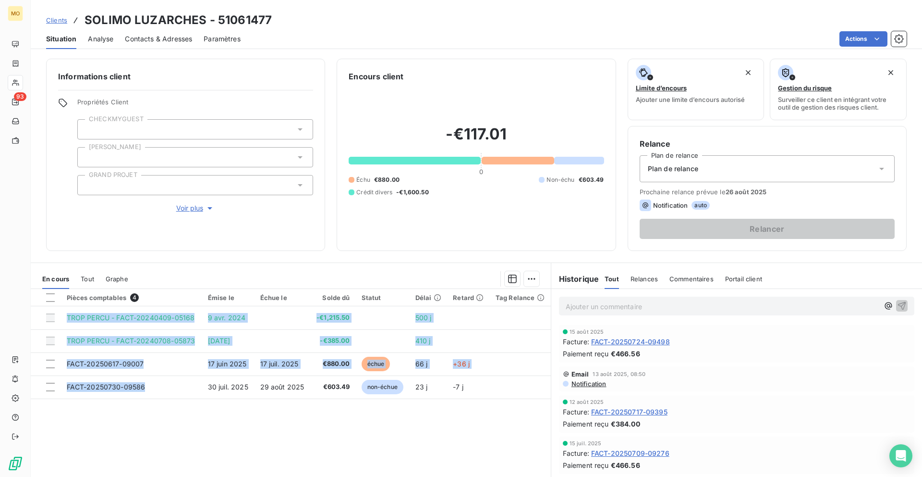
drag, startPoint x: 149, startPoint y: 387, endPoint x: 66, endPoint y: 441, distance: 98.6
click at [66, 441] on div "Pièces comptables 4 Émise le Échue le Solde dû Statut Délai Retard Tag Relance …" at bounding box center [291, 381] width 520 height 185
click at [163, 35] on span "Contacts & Adresses" at bounding box center [158, 39] width 67 height 10
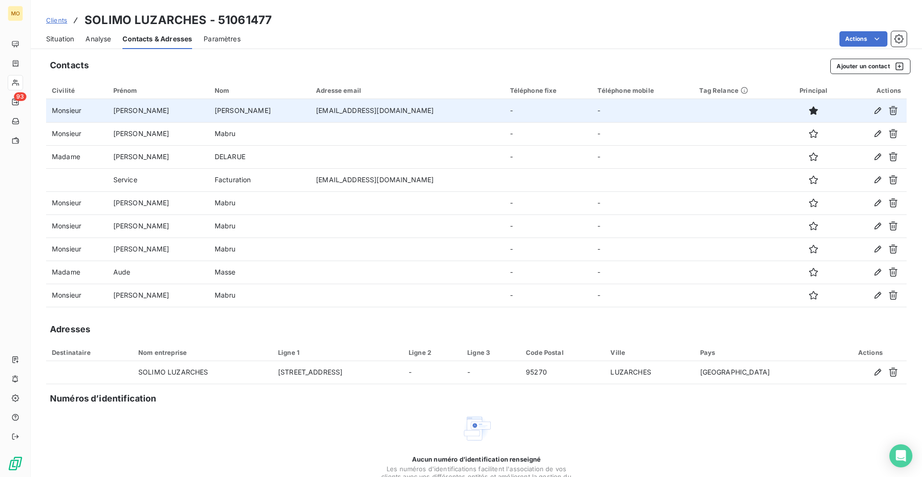
click at [327, 111] on td "[EMAIL_ADDRESS][DOMAIN_NAME]" at bounding box center [407, 110] width 194 height 23
click at [310, 112] on td "[EMAIL_ADDRESS][DOMAIN_NAME]" at bounding box center [407, 110] width 194 height 23
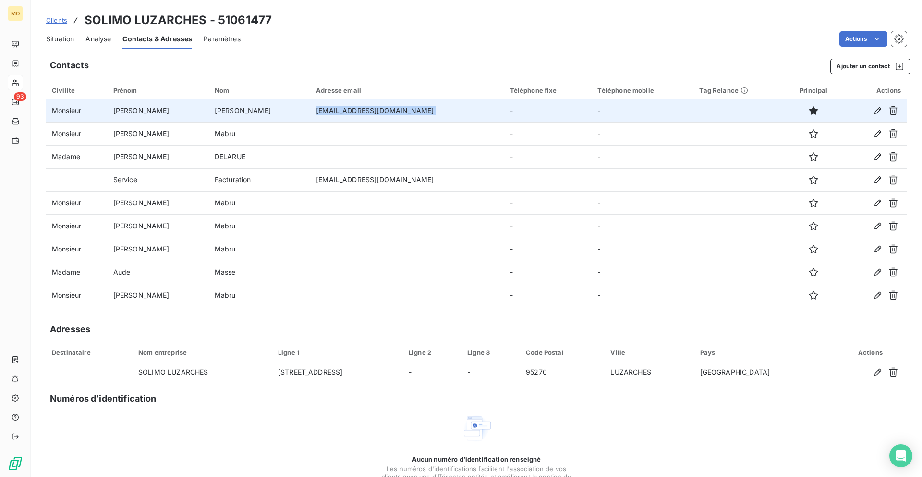
click at [310, 112] on td "[EMAIL_ADDRESS][DOMAIN_NAME]" at bounding box center [407, 110] width 194 height 23
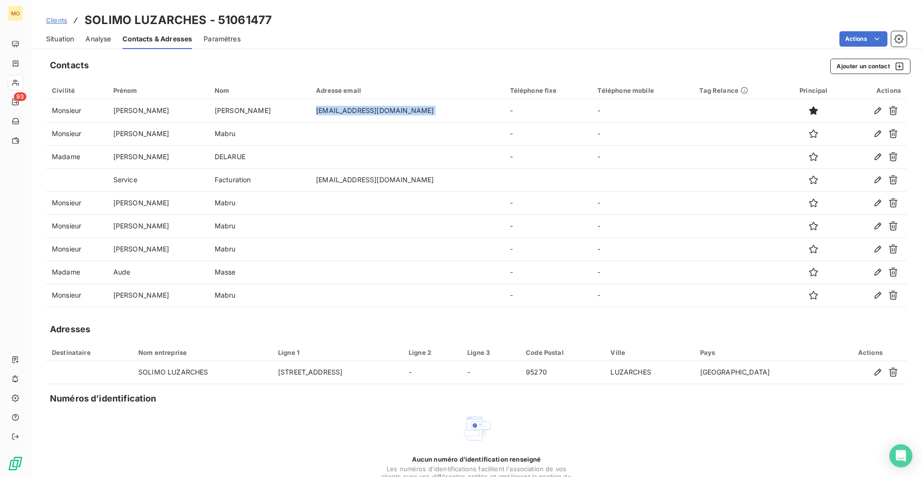
click at [69, 39] on span "Situation" at bounding box center [60, 39] width 28 height 10
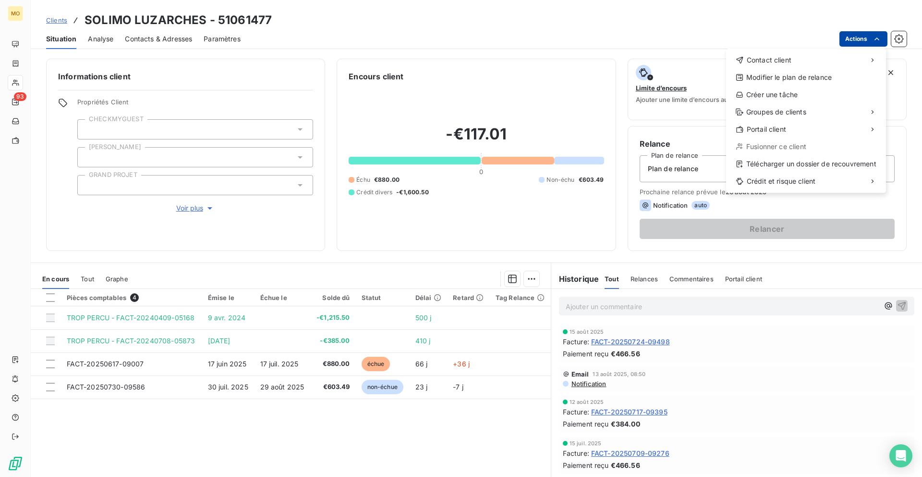
click at [859, 38] on html "MO 93 Clients SOLIMO LUZARCHES - 51061477 Situation Analyse Contacts & Adresses…" at bounding box center [461, 238] width 922 height 477
click at [755, 167] on div "Télécharger un dossier de recouvrement" at bounding box center [806, 163] width 152 height 15
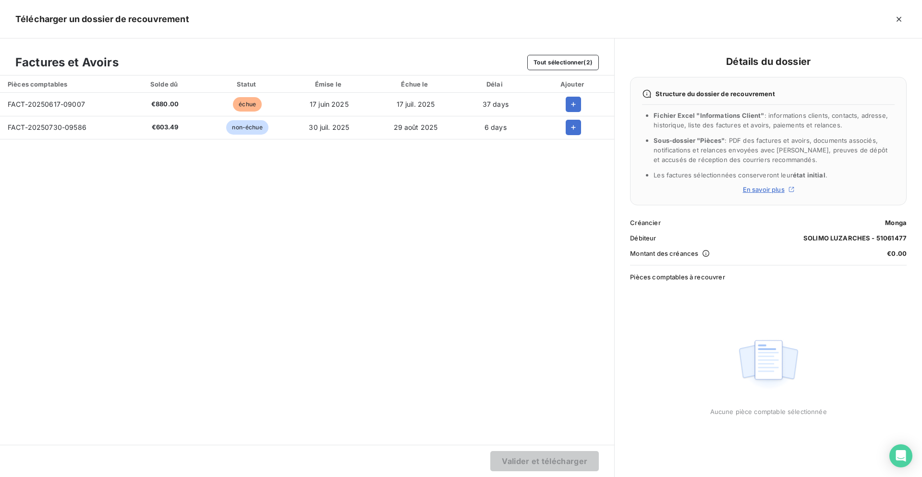
drag, startPoint x: 574, startPoint y: 103, endPoint x: 574, endPoint y: 113, distance: 9.6
click at [574, 103] on icon "button" at bounding box center [574, 104] width 10 height 10
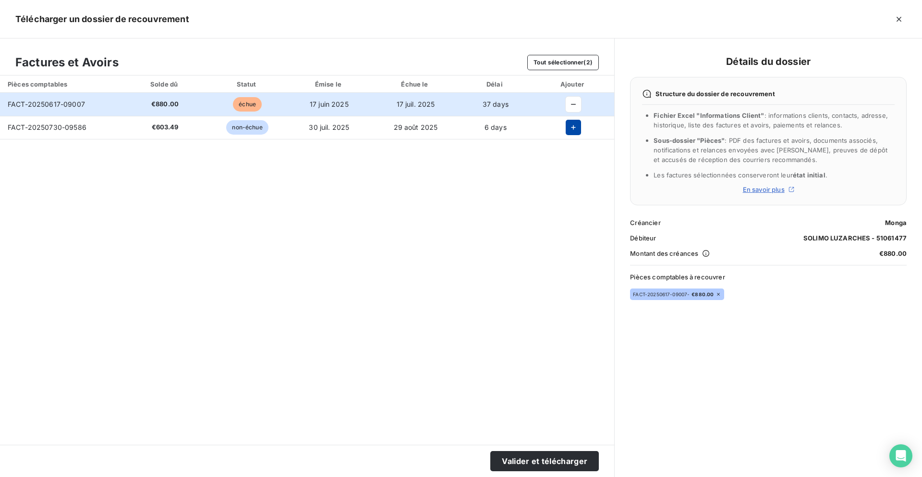
click at [574, 128] on icon "button" at bounding box center [574, 128] width 10 height 10
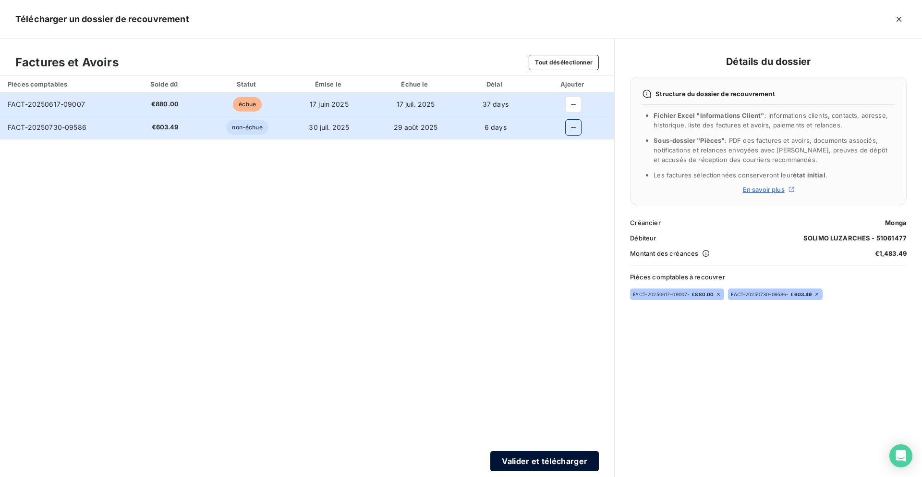
click at [510, 464] on button "Valider et télécharger" at bounding box center [545, 461] width 109 height 20
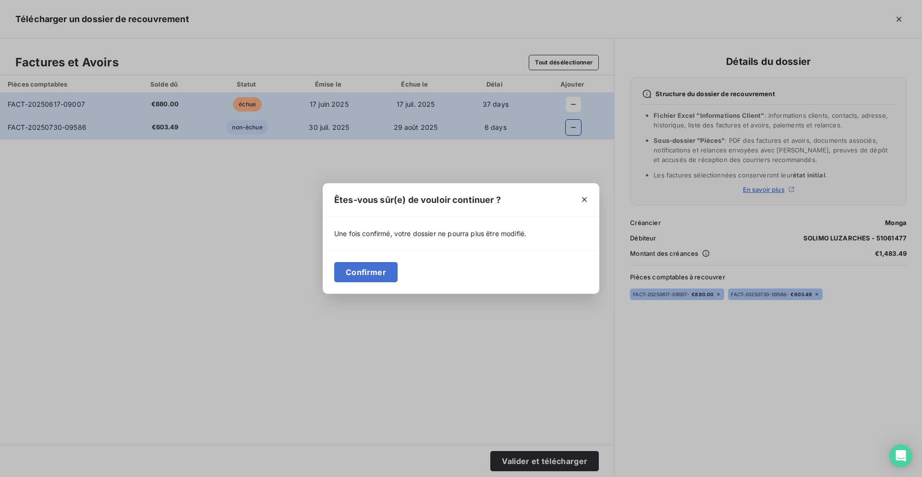
click at [378, 258] on div "Confirmer" at bounding box center [461, 272] width 277 height 44
click at [378, 268] on button "Confirmer" at bounding box center [365, 272] width 63 height 20
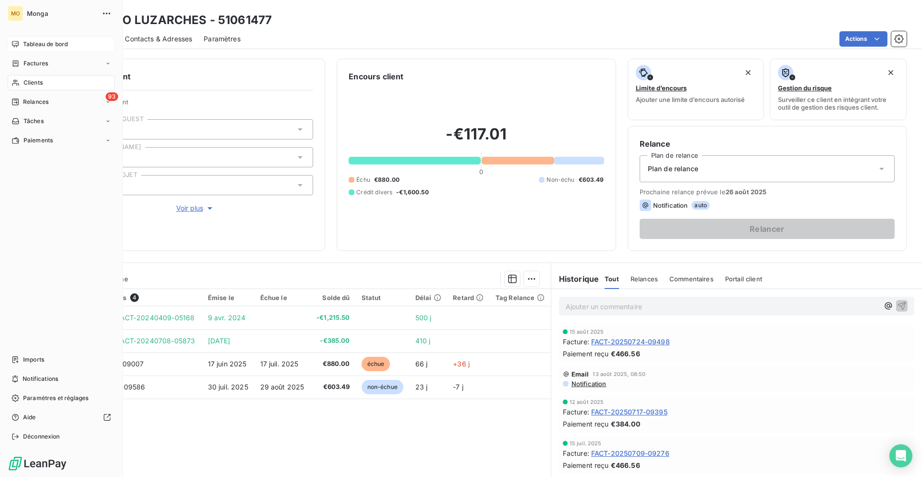
click at [25, 40] on span "Tableau de bord" at bounding box center [45, 44] width 45 height 9
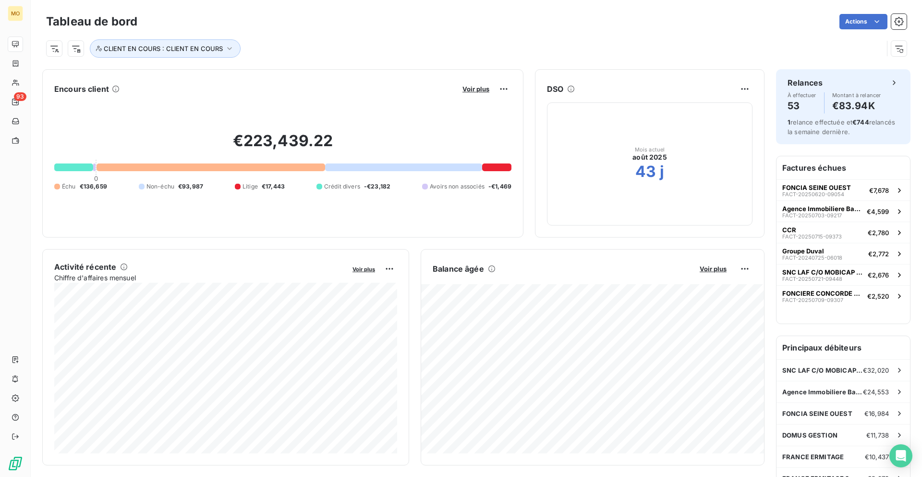
click at [462, 86] on button "Voir plus" at bounding box center [476, 89] width 33 height 9
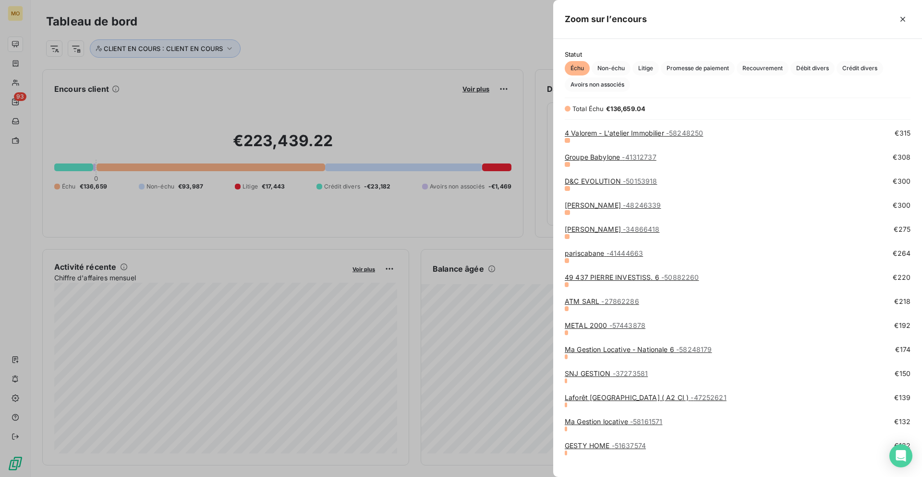
scroll to position [1353, 0]
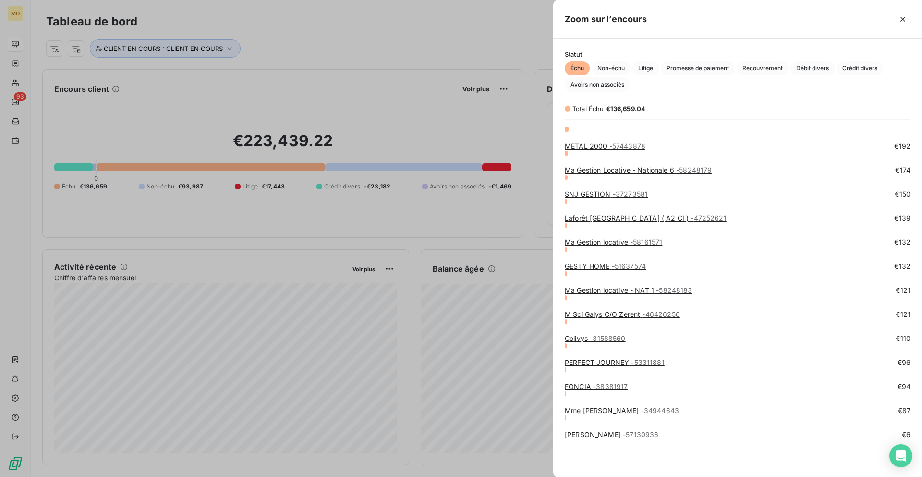
click at [609, 435] on link "[PERSON_NAME] MURET - 57130936" at bounding box center [612, 434] width 94 height 8
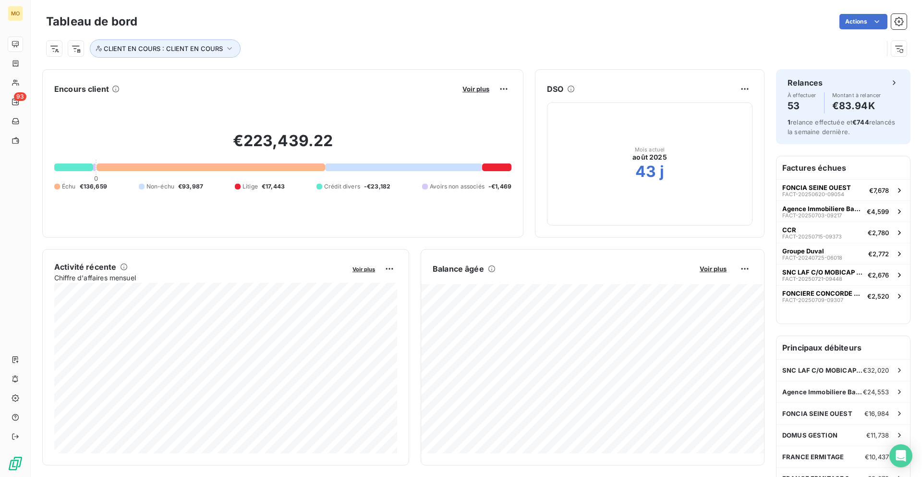
click at [469, 97] on div "€223,439.22 0 Échu €136,659 Non-échu €93,987 Litige €17,443 Crédit divers -€23,…" at bounding box center [282, 161] width 457 height 129
click at [470, 93] on div "Voir plus" at bounding box center [486, 88] width 52 height 15
click at [470, 89] on span "Voir plus" at bounding box center [476, 89] width 27 height 8
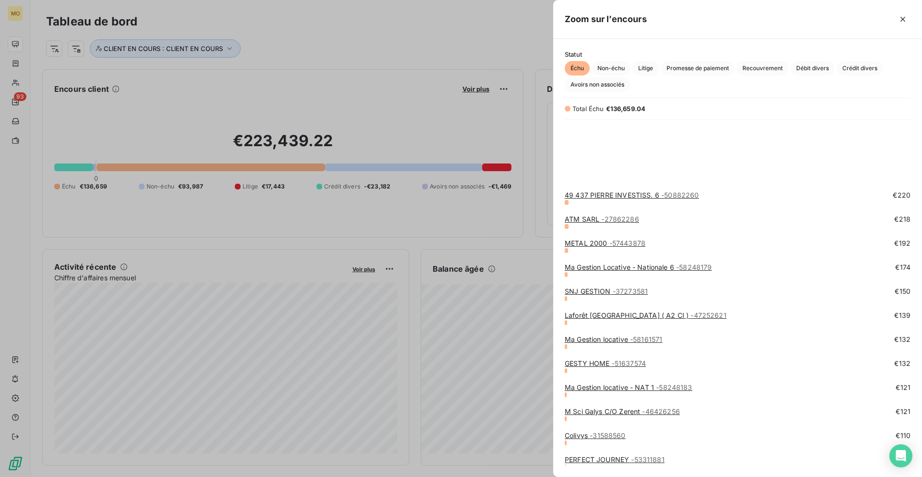
scroll to position [1353, 0]
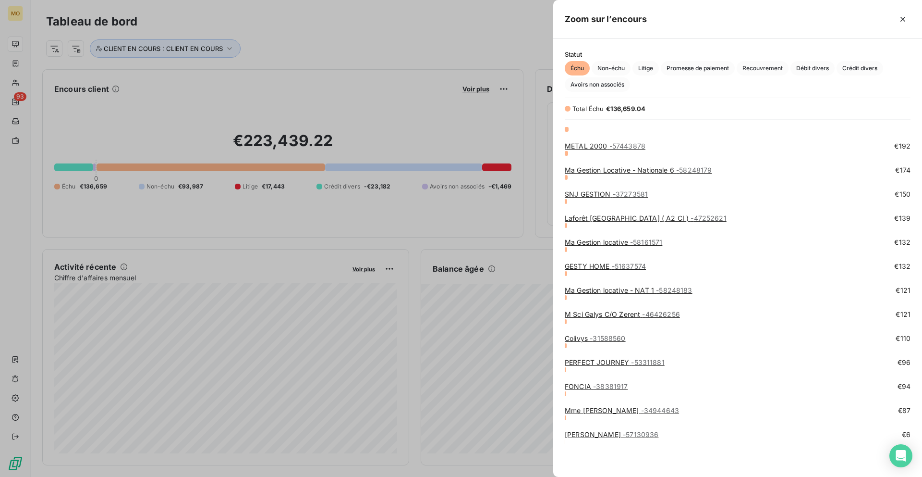
click at [647, 432] on link "[PERSON_NAME] MURET - 57130936" at bounding box center [612, 434] width 94 height 8
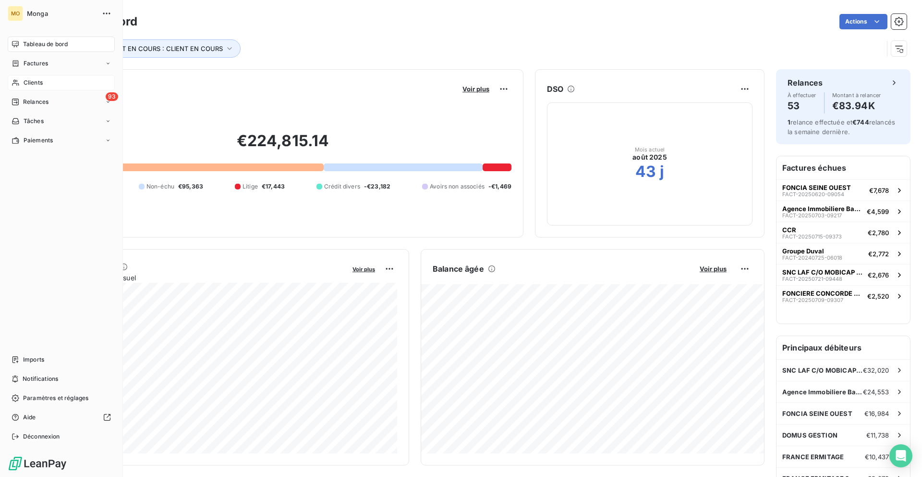
click at [21, 85] on div "Clients" at bounding box center [61, 82] width 107 height 15
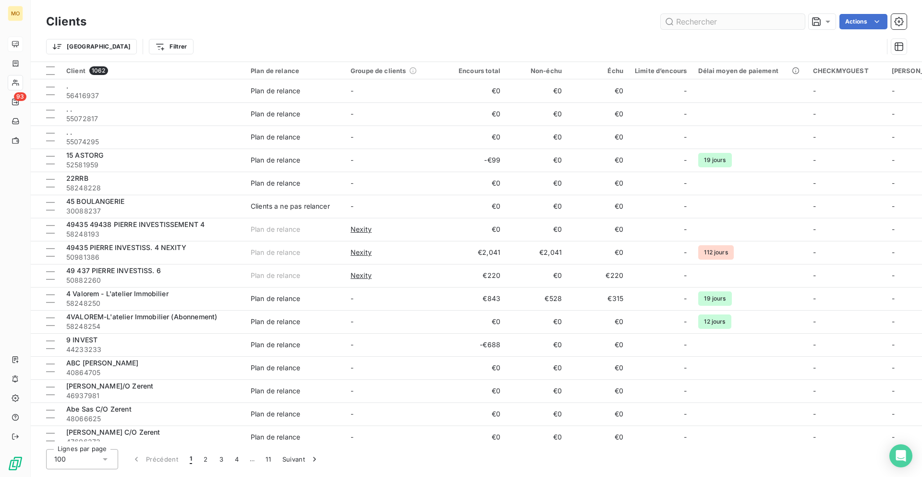
click at [693, 17] on input "text" at bounding box center [733, 21] width 144 height 15
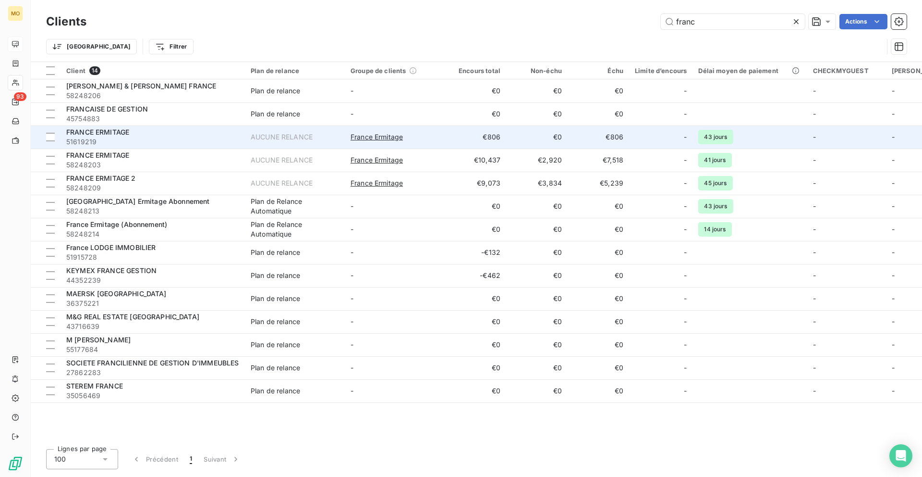
type input "franc"
click at [159, 135] on div "FRANCE ERMITAGE" at bounding box center [152, 132] width 173 height 10
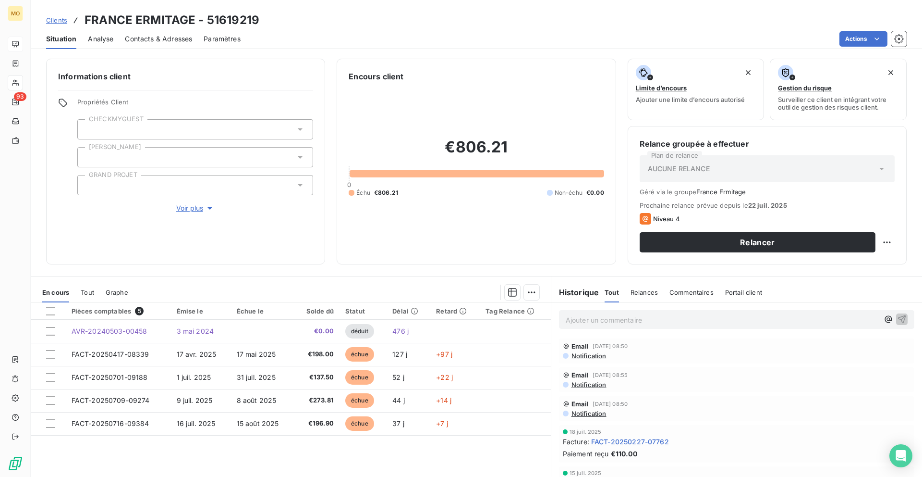
click at [151, 38] on span "Contacts & Adresses" at bounding box center [158, 39] width 67 height 10
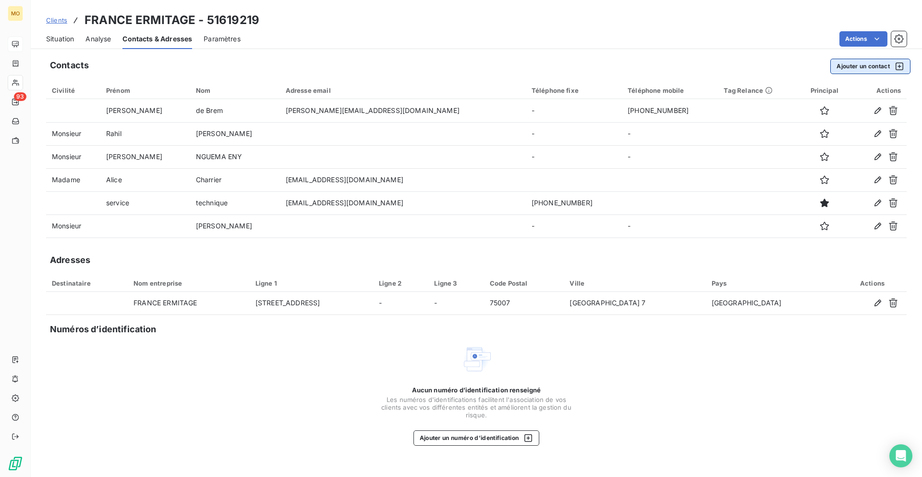
click at [860, 63] on button "Ajouter un contact" at bounding box center [871, 66] width 80 height 15
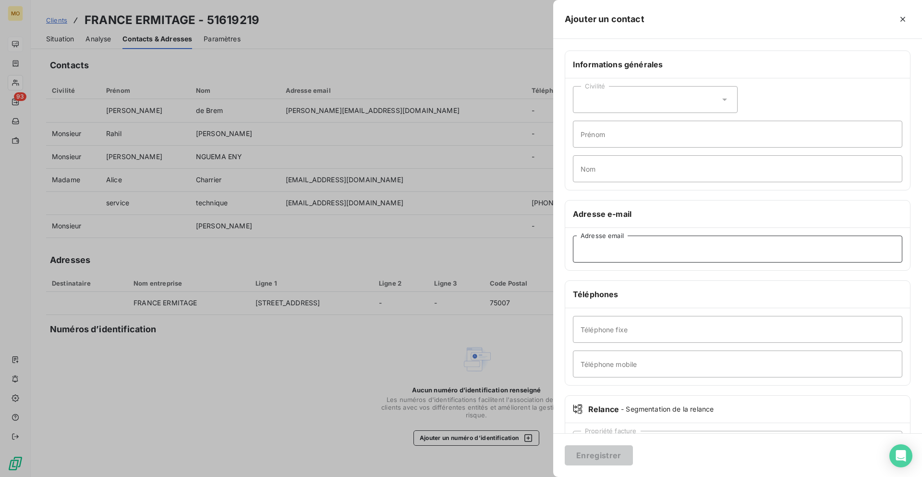
click at [597, 246] on input "Adresse email" at bounding box center [738, 248] width 330 height 27
type input "y"
type input "technique+[PERSON_NAME]"
click at [670, 249] on input "technique+[PERSON_NAME]" at bounding box center [738, 248] width 330 height 27
click at [670, 249] on input "[EMAIL_ADDRESS][DOMAIN_NAME]" at bounding box center [738, 248] width 330 height 27
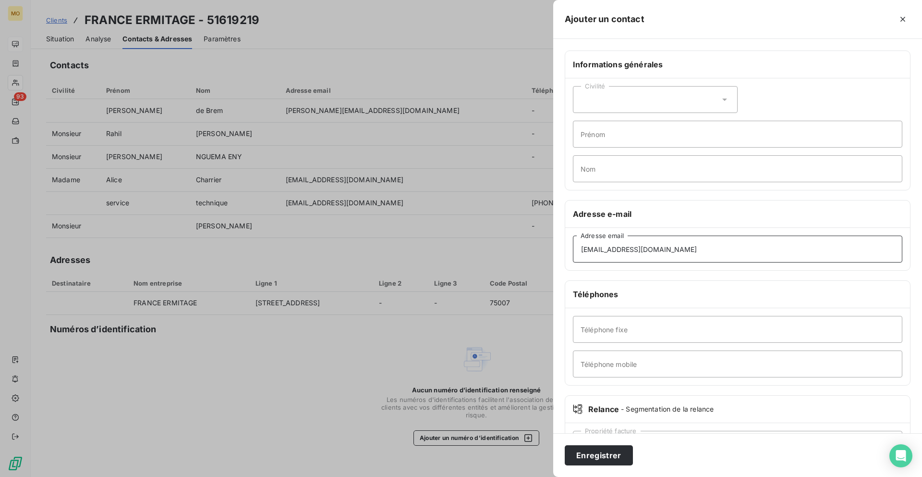
click at [670, 249] on input "[EMAIL_ADDRESS][DOMAIN_NAME]" at bounding box center [738, 248] width 330 height 27
type input "[EMAIL_ADDRESS][DOMAIN_NAME]"
click at [626, 151] on div "Civilité Prénom Nom" at bounding box center [737, 133] width 345 height 111
click at [626, 139] on input "Prénom" at bounding box center [738, 134] width 330 height 27
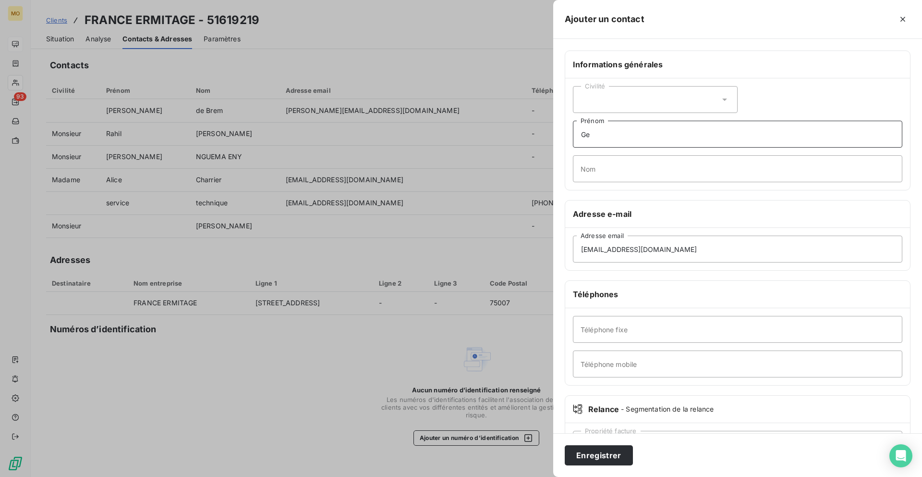
type input "G"
type input "Comptabilité"
click at [639, 163] on input "Nom" at bounding box center [738, 168] width 330 height 27
click at [597, 450] on button "Enregistrer" at bounding box center [599, 455] width 68 height 20
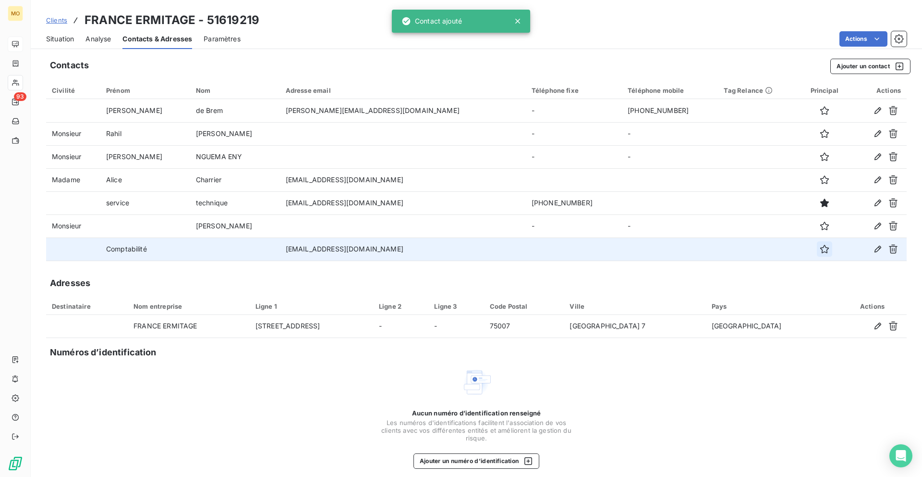
click at [817, 249] on button "button" at bounding box center [824, 248] width 15 height 15
click at [71, 45] on div "Situation" at bounding box center [60, 39] width 28 height 20
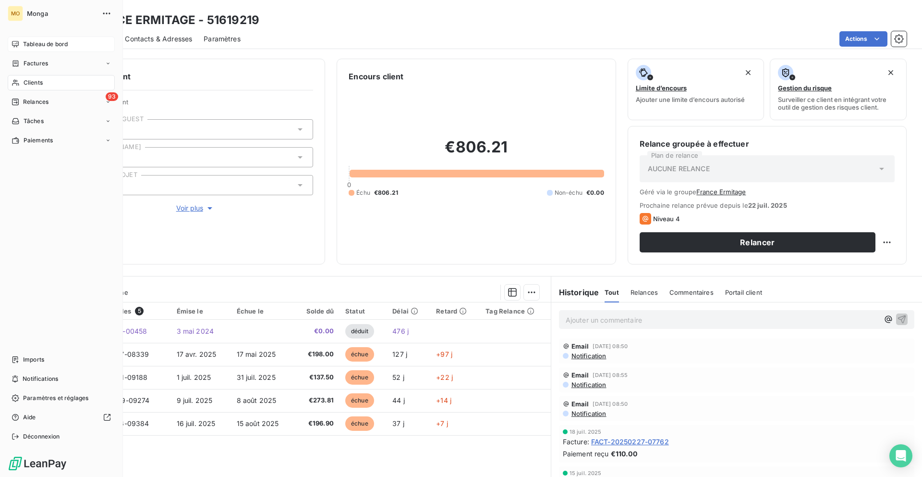
click at [38, 44] on span "Tableau de bord" at bounding box center [45, 44] width 45 height 9
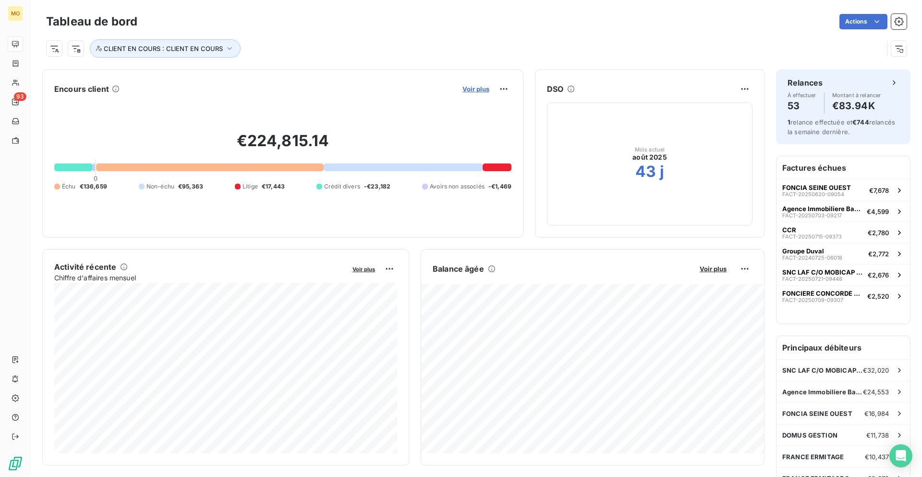
click at [467, 88] on span "Voir plus" at bounding box center [476, 89] width 27 height 8
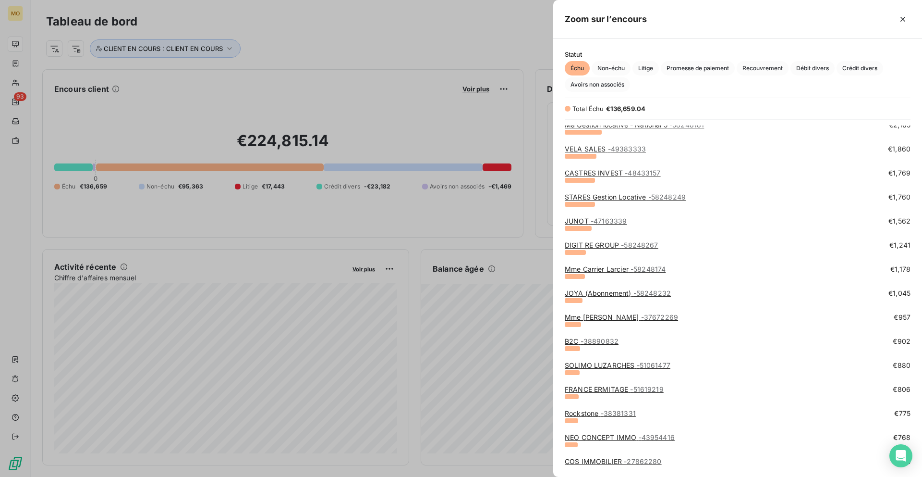
scroll to position [493, 0]
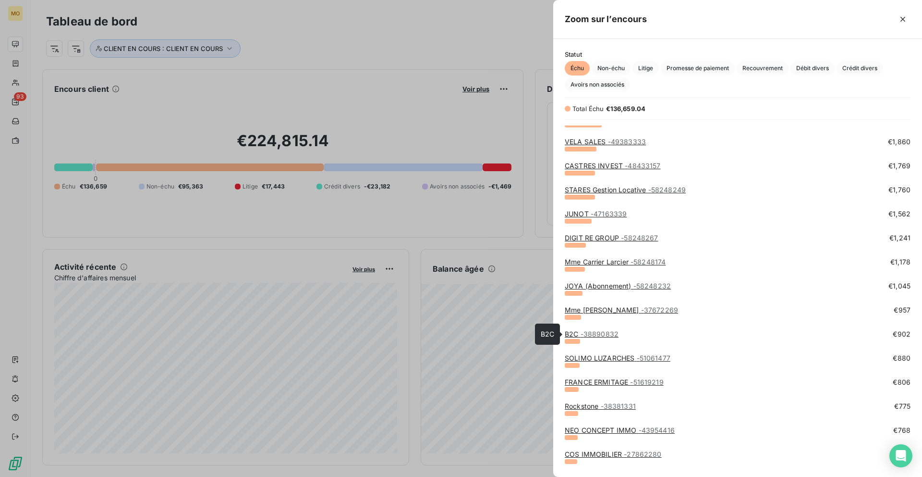
click at [599, 336] on span "- 38890832" at bounding box center [600, 334] width 38 height 8
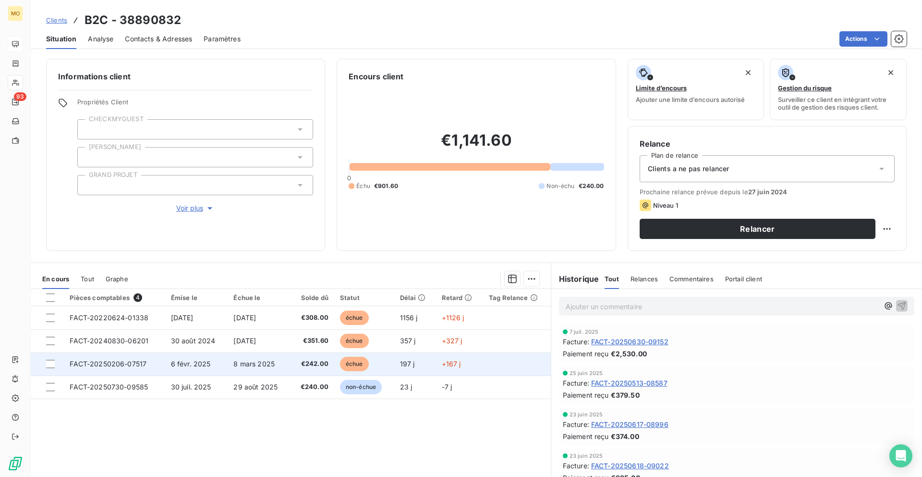
click at [434, 360] on td "197 j" at bounding box center [415, 363] width 42 height 23
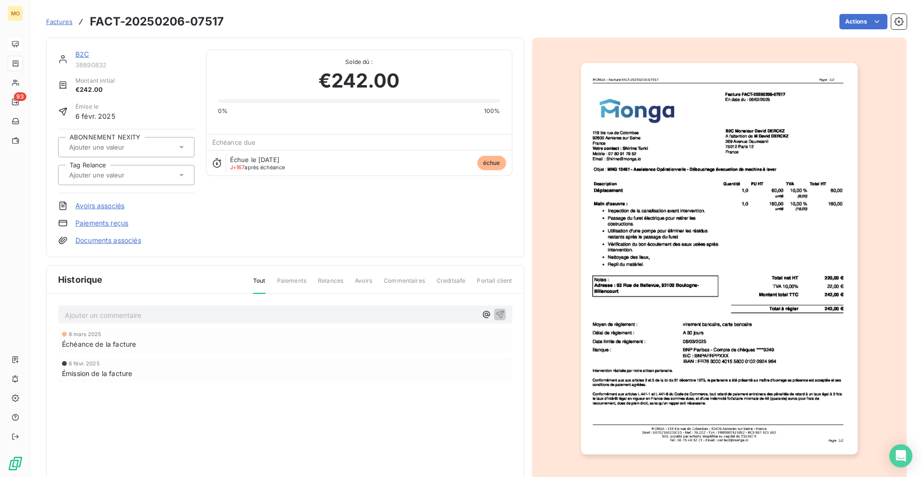
click at [688, 238] on img "button" at bounding box center [719, 258] width 277 height 391
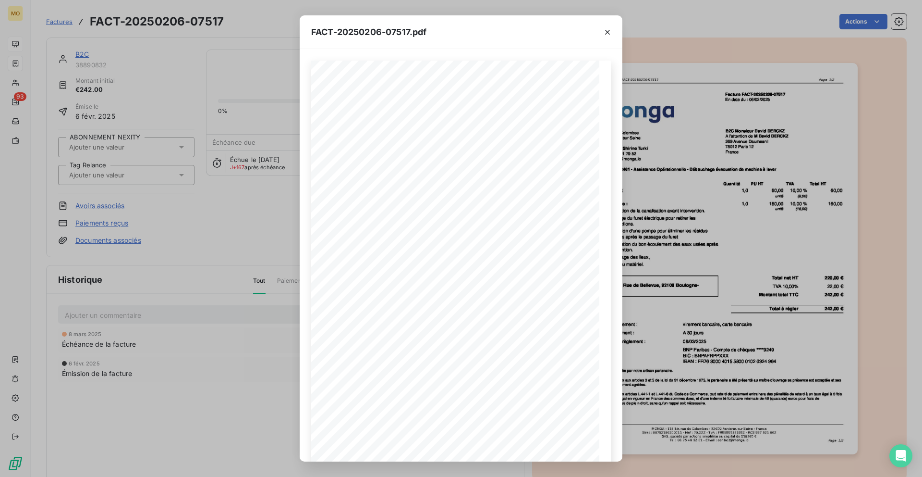
click at [270, 197] on div "FACT-20250206-07517.pdf [STREET_ADDRESS] Votre contact : [PERSON_NAME][GEOGRAPH…" at bounding box center [461, 238] width 922 height 477
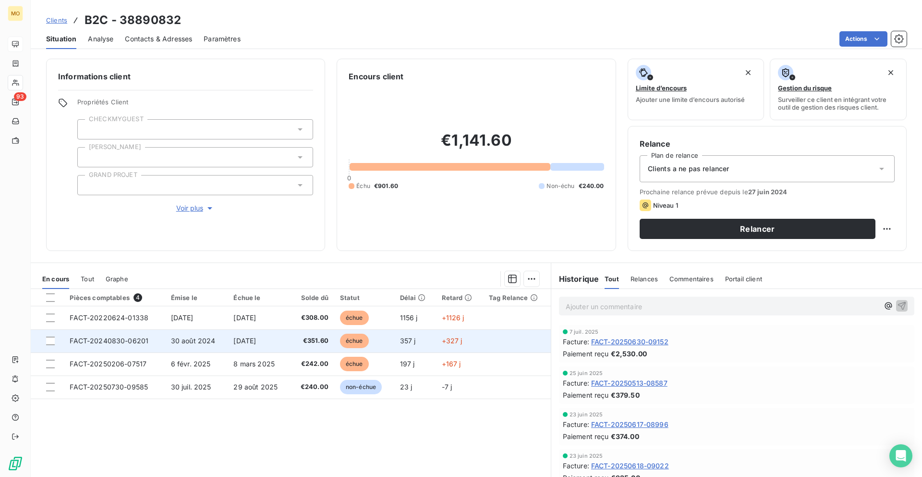
click at [283, 349] on td "[DATE]" at bounding box center [259, 340] width 62 height 23
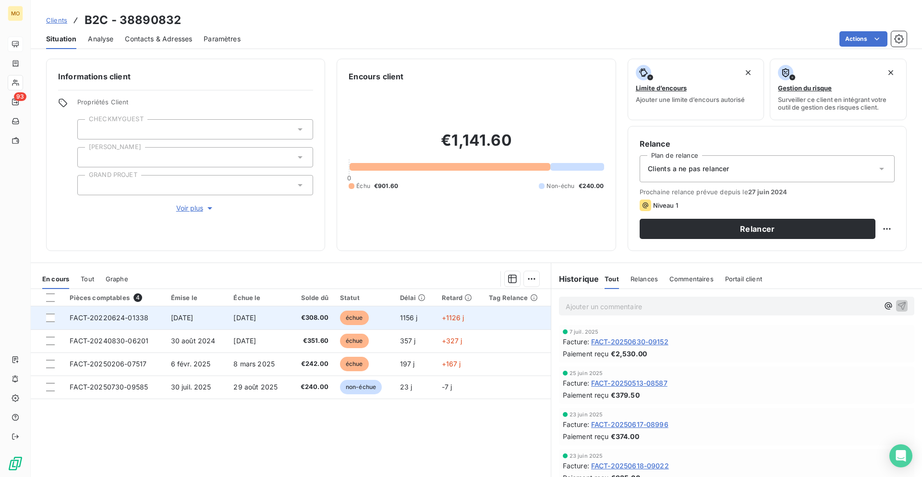
click at [285, 326] on td "[DATE]" at bounding box center [259, 317] width 62 height 23
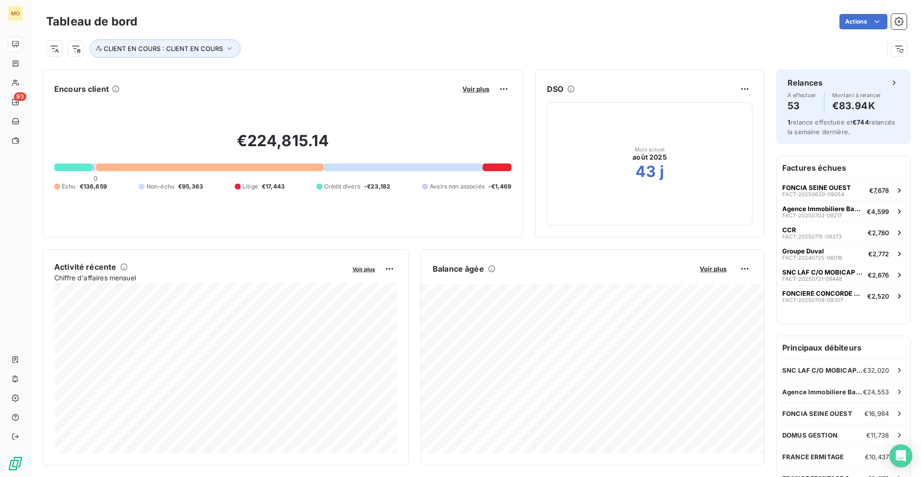
click at [461, 86] on button "Voir plus" at bounding box center [476, 89] width 33 height 9
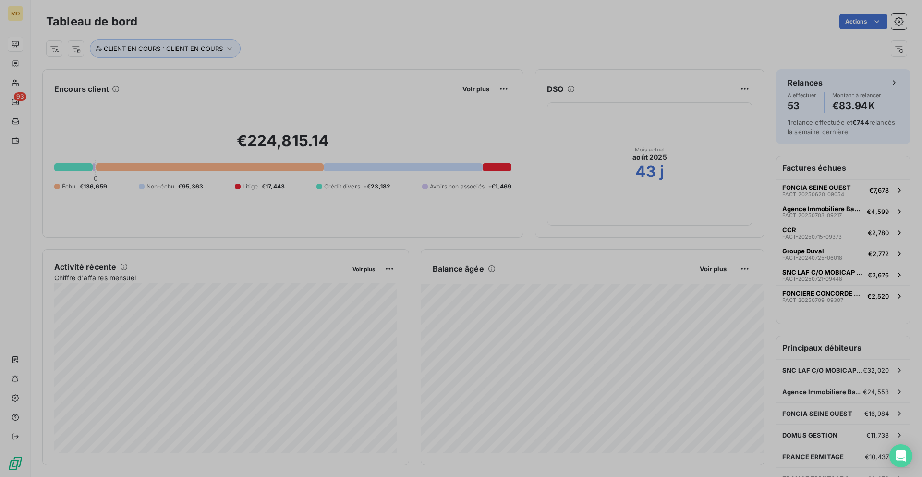
scroll to position [0, 0]
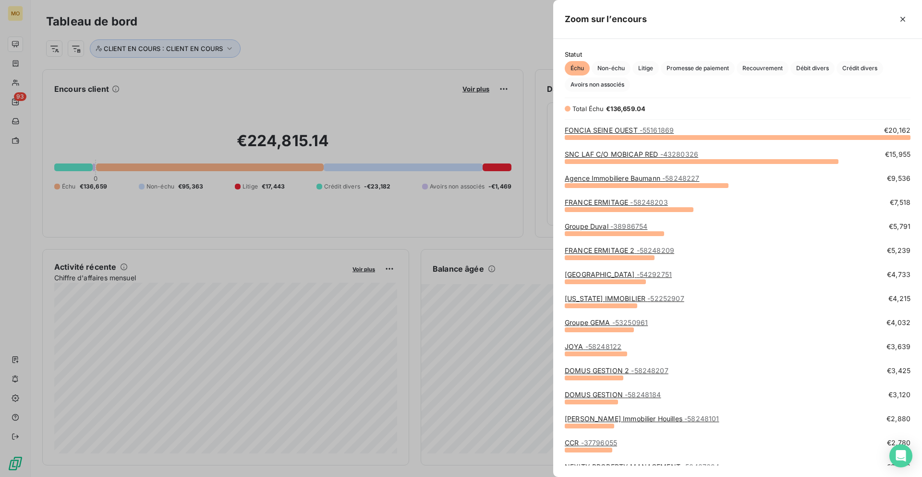
click at [468, 88] on div at bounding box center [461, 238] width 922 height 477
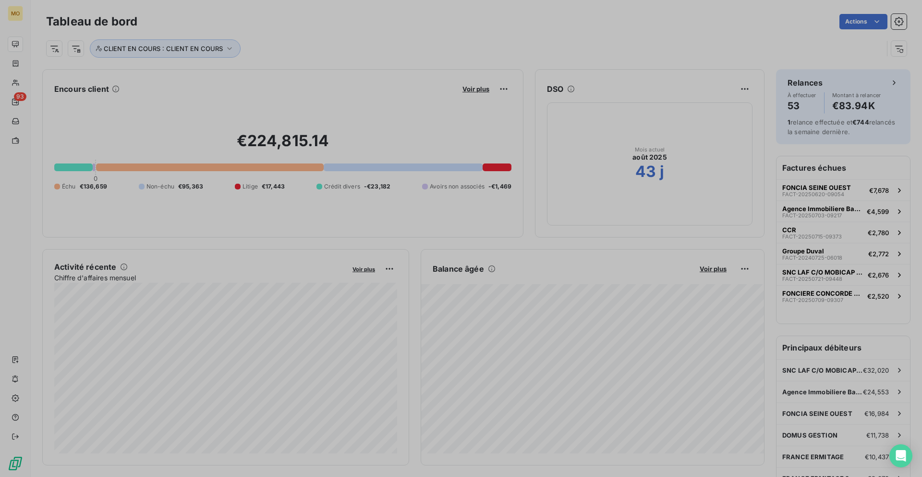
click at [468, 88] on span "Voir plus" at bounding box center [476, 89] width 27 height 8
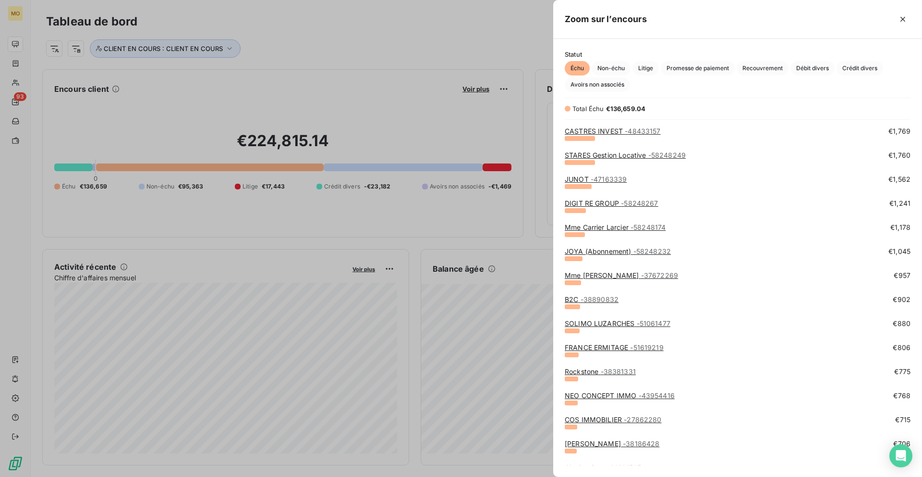
scroll to position [526, 0]
click at [599, 182] on span "- 47163339" at bounding box center [609, 181] width 36 height 8
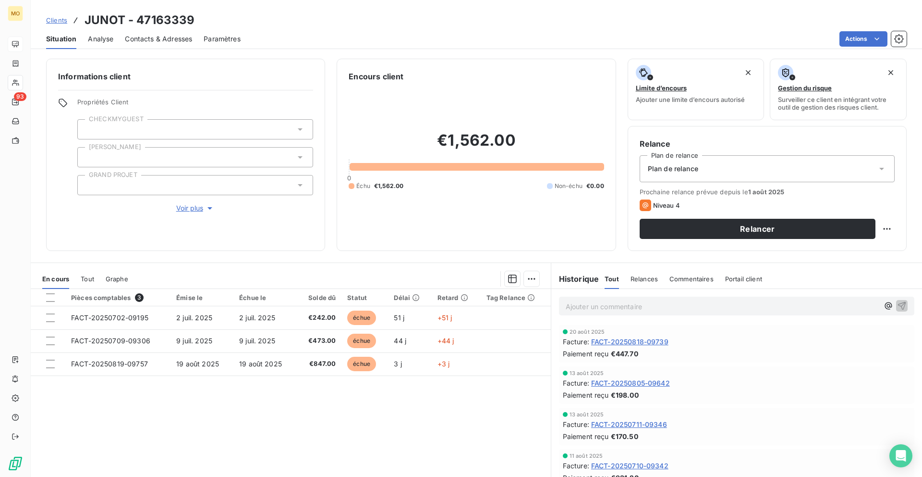
click at [151, 40] on span "Contacts & Adresses" at bounding box center [158, 39] width 67 height 10
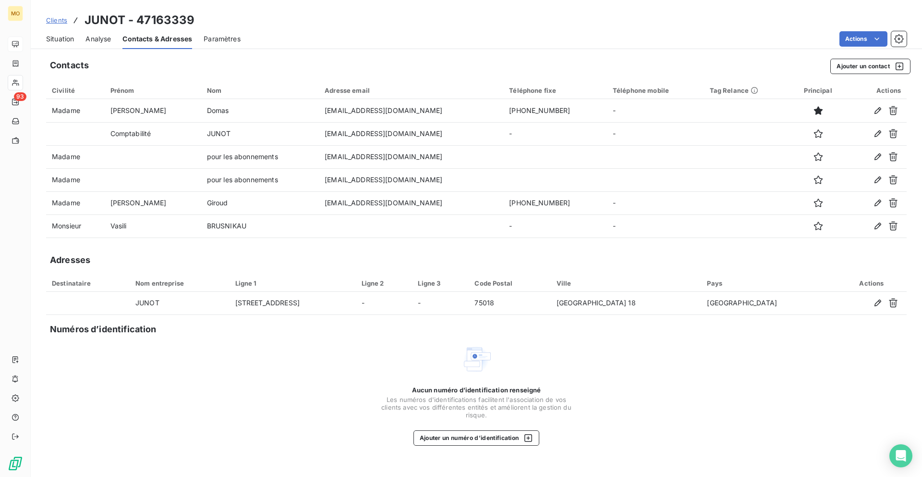
click at [58, 41] on span "Situation" at bounding box center [60, 39] width 28 height 10
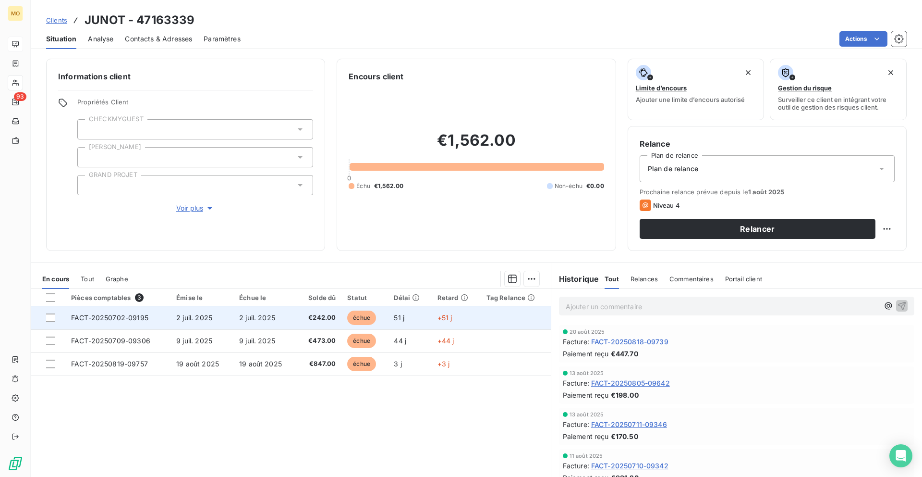
click at [144, 319] on span "FACT-20250702-09195" at bounding box center [109, 317] width 77 height 8
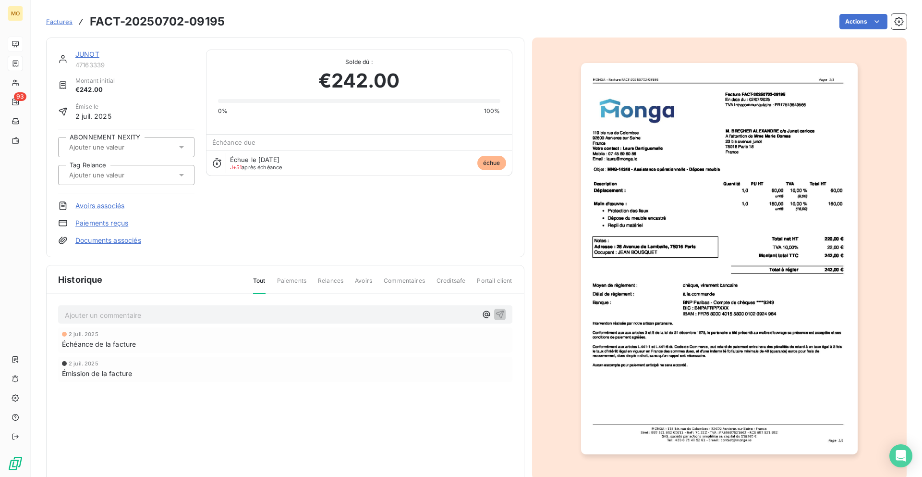
click at [611, 273] on img "button" at bounding box center [719, 258] width 277 height 391
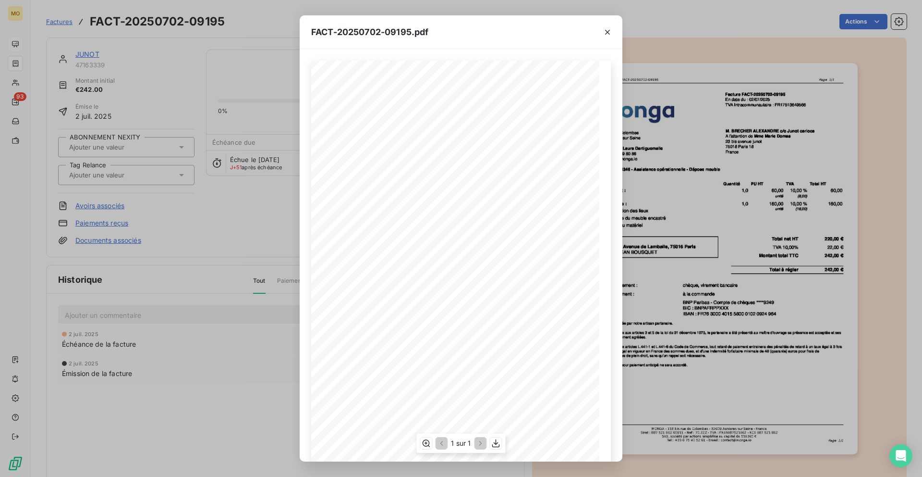
click at [351, 172] on span "MNG-14346 - Assistance opérationnelle - Dépose meuble" at bounding box center [402, 170] width 117 height 4
click at [357, 168] on span "MNG-14346 - Assistance opérationnelle - Dépose meuble" at bounding box center [402, 170] width 117 height 4
drag, startPoint x: 350, startPoint y: 172, endPoint x: 362, endPoint y: 172, distance: 12.0
click at [362, 172] on span "MNG-14346 - Assistance opérationnelle - Dépose meuble" at bounding box center [402, 170] width 117 height 4
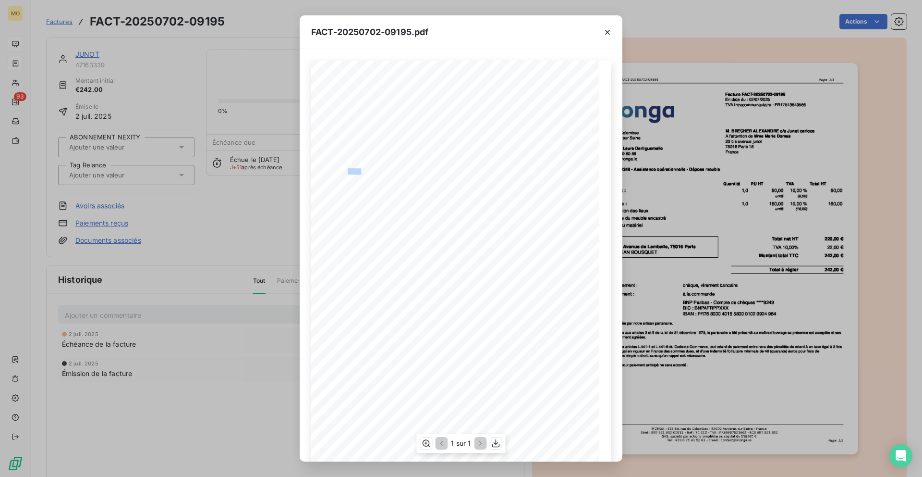
drag, startPoint x: 362, startPoint y: 171, endPoint x: 350, endPoint y: 172, distance: 12.0
click at [350, 172] on span "MNG-14346 - Assistance opérationnelle - Dépose meuble" at bounding box center [402, 170] width 117 height 4
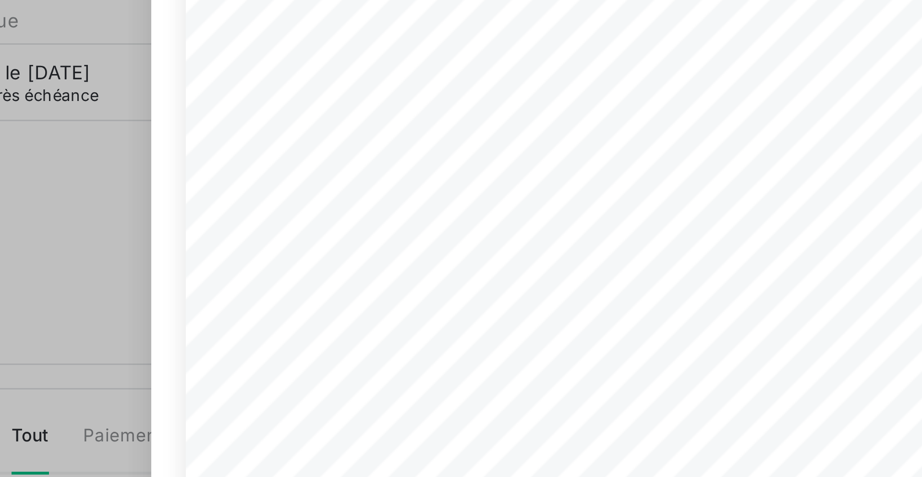
click at [363, 169] on span "MNG-14346 - Assistance opérationnelle - Dépose meuble" at bounding box center [402, 170] width 117 height 4
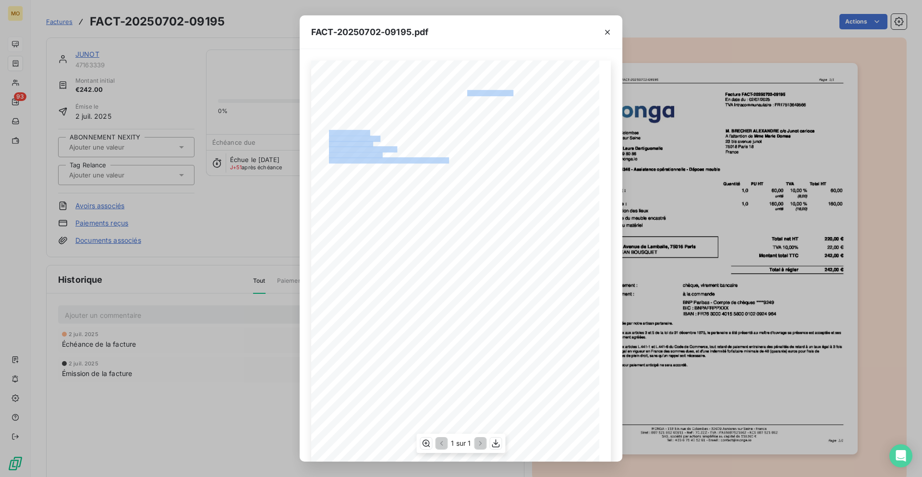
click at [532, 94] on div "[STREET_ADDRESS] Votre contact : [PERSON_NAME] Mobile : [PHONE_NUMBER] Email : …" at bounding box center [461, 264] width 300 height 407
click at [527, 91] on span "Facture FACT-20250702-09195" at bounding box center [498, 92] width 63 height 4
click at [518, 91] on span "Facture FACT-20250702-09195" at bounding box center [498, 92] width 63 height 4
click at [525, 103] on span "TVA Intracommunautaire : FR17513649566" at bounding box center [509, 103] width 84 height 4
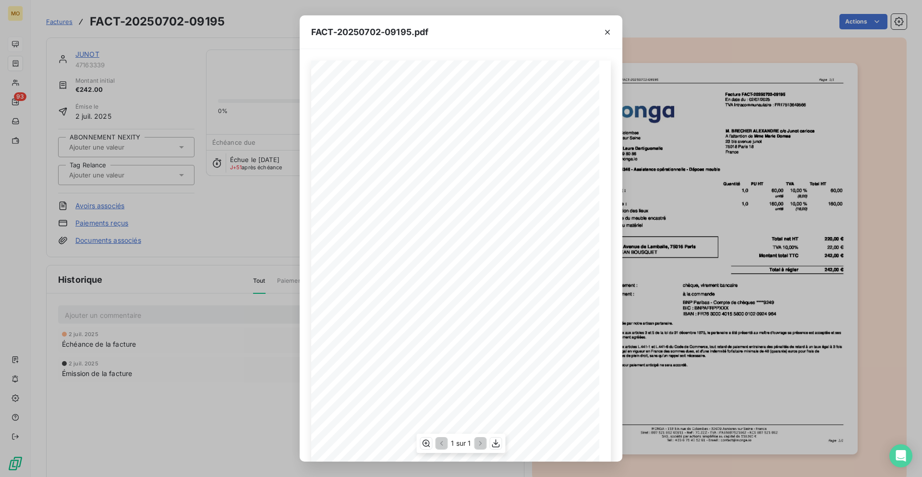
click at [528, 104] on span "TVA Intracommunautaire : FR17513649566" at bounding box center [509, 103] width 84 height 4
drag, startPoint x: 529, startPoint y: 91, endPoint x: 475, endPoint y: 92, distance: 54.3
click at [475, 92] on span "Facture FACT-20250702-09195" at bounding box center [498, 92] width 63 height 4
click at [271, 152] on div "FACT-20250702-09195.pdf [STREET_ADDRESS] Votre contact : [PERSON_NAME] Mobile :…" at bounding box center [461, 238] width 922 height 477
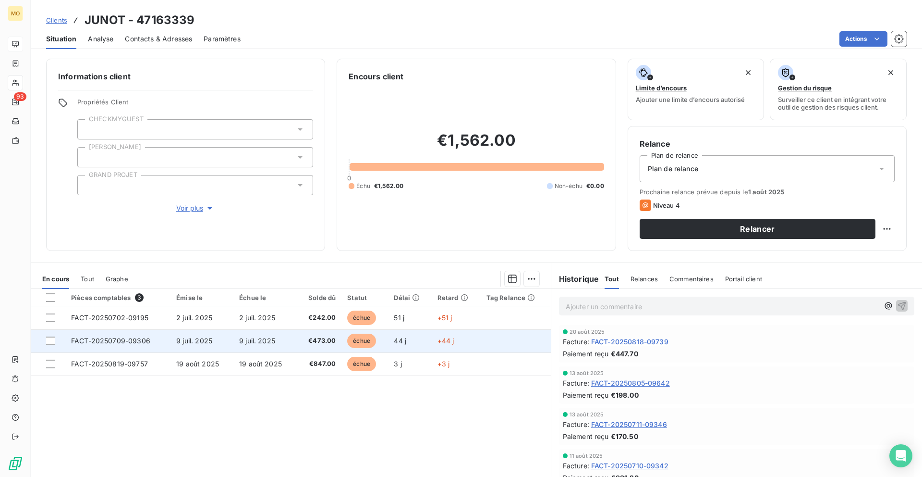
click at [270, 344] on span "9 juil. 2025" at bounding box center [257, 340] width 36 height 8
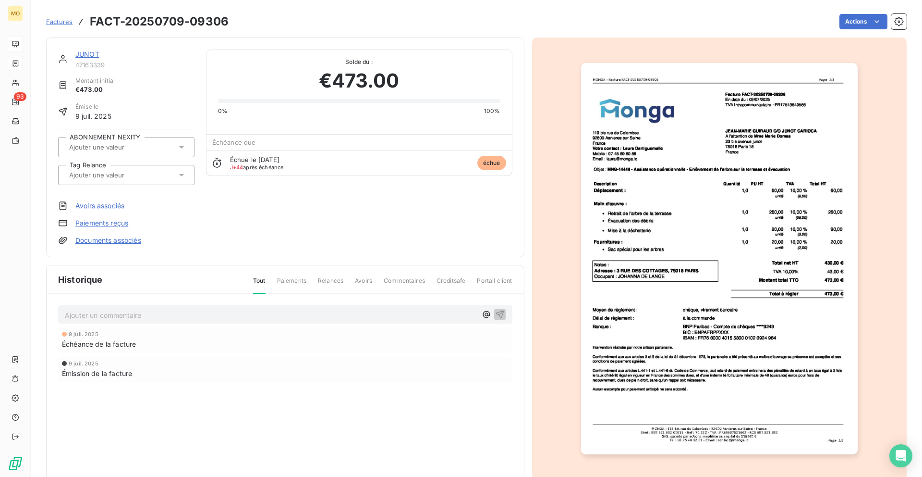
click at [658, 211] on img "button" at bounding box center [719, 258] width 277 height 391
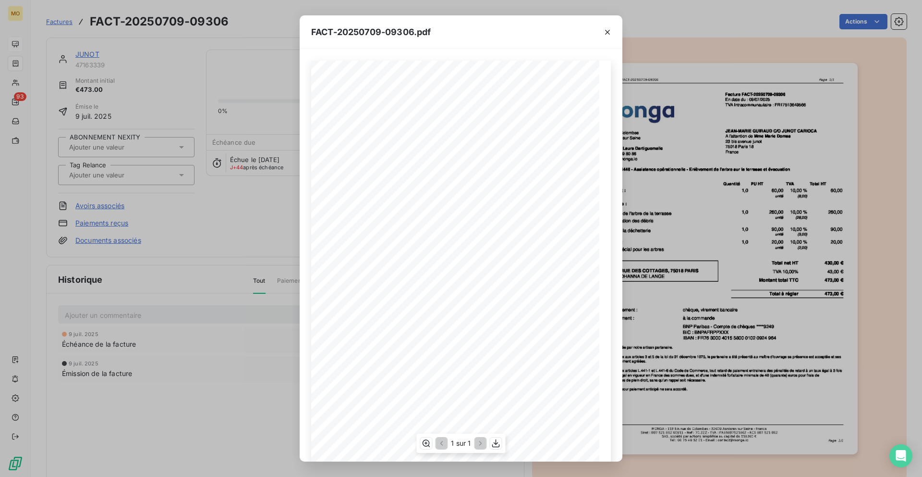
click at [356, 172] on span "MNG-14446 - Assistance opérationnelle - Enlèvement de l'arbre sur la terrasse e…" at bounding box center [438, 170] width 189 height 4
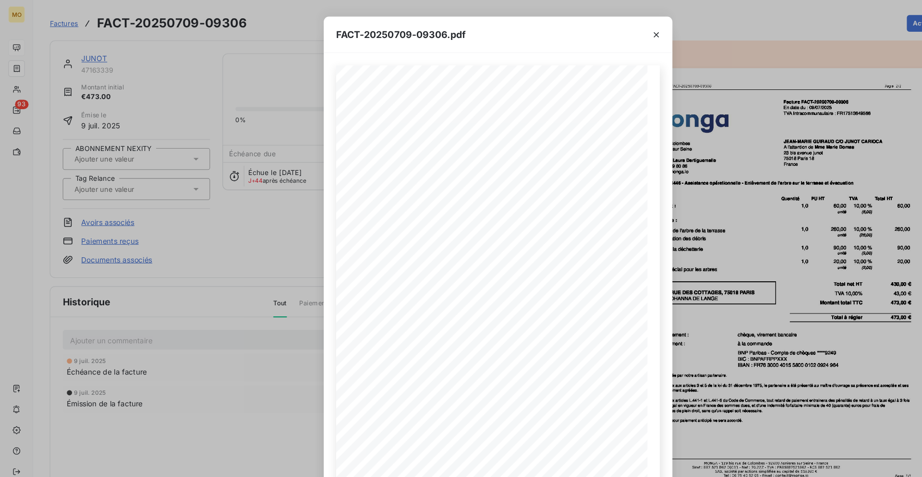
click at [184, 113] on div "FACT-20250709-09306.pdf [STREET_ADDRESS] Votre contact : [PERSON_NAME] Mobile :…" at bounding box center [461, 238] width 922 height 477
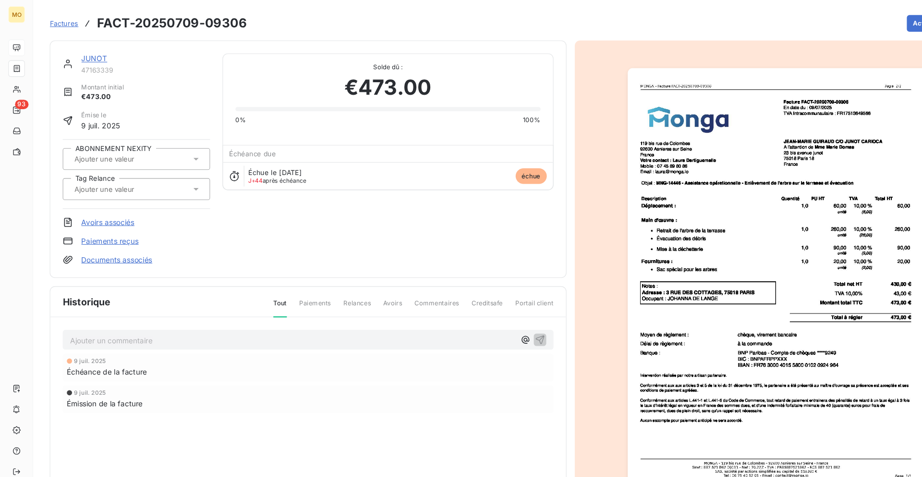
click at [90, 61] on span "47163339" at bounding box center [134, 65] width 119 height 8
click at [91, 54] on link "JUNOT" at bounding box center [87, 54] width 24 height 8
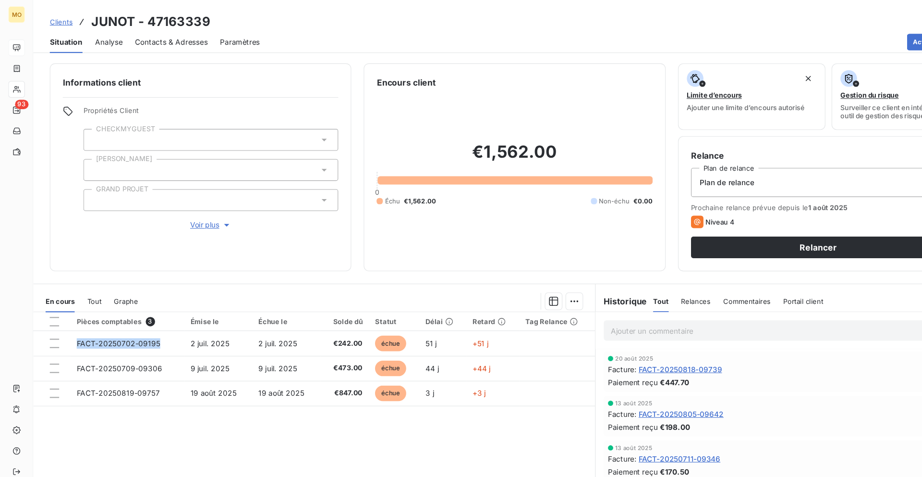
drag, startPoint x: 153, startPoint y: 321, endPoint x: 79, endPoint y: 412, distance: 117.2
click at [79, 412] on div "Pièces comptables 3 Émise le Échue le Solde dû Statut Délai Retard Tag Relance …" at bounding box center [291, 381] width 520 height 185
drag, startPoint x: 306, startPoint y: 317, endPoint x: 288, endPoint y: 418, distance: 101.9
click at [288, 416] on div "Pièces comptables 3 Émise le Échue le Solde dû Statut Délai Retard Tag Relance …" at bounding box center [291, 381] width 520 height 185
drag, startPoint x: 153, startPoint y: 337, endPoint x: 75, endPoint y: 391, distance: 95.0
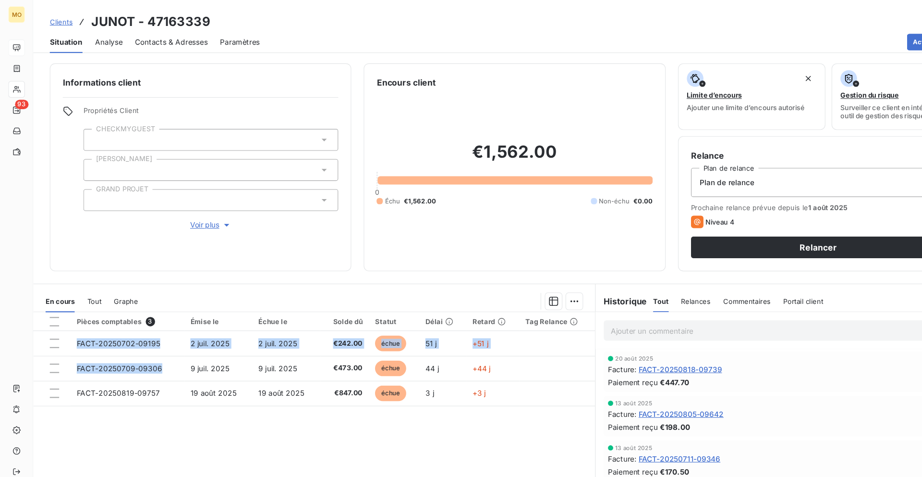
click at [75, 391] on div "Pièces comptables 3 Émise le Échue le Solde dû Statut Délai Retard Tag Relance …" at bounding box center [291, 381] width 520 height 185
click at [841, 36] on html "MO 93 Clients JUNOT - 47163339 Situation Analyse Contacts & Adresses Paramètres…" at bounding box center [461, 238] width 922 height 477
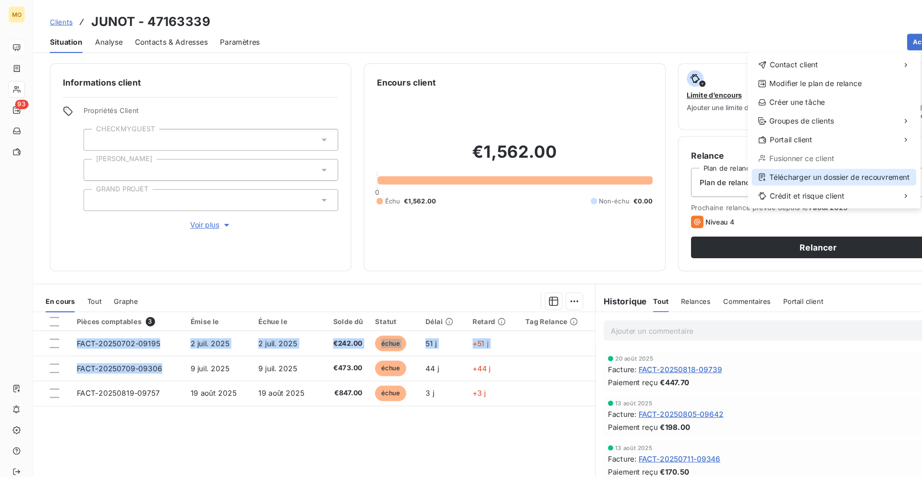
click at [718, 159] on div "Télécharger un dossier de recouvrement" at bounding box center [772, 163] width 152 height 15
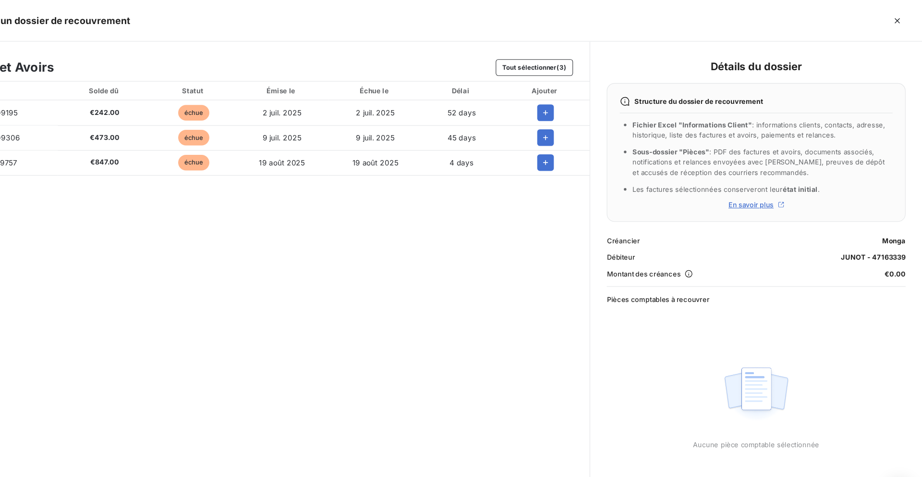
click at [582, 99] on div at bounding box center [573, 104] width 67 height 15
click at [576, 99] on icon "button" at bounding box center [574, 104] width 10 height 10
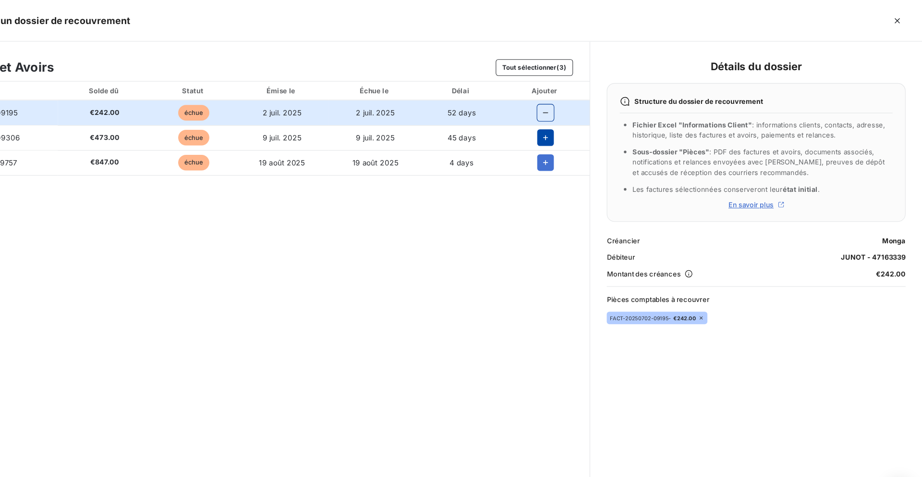
click at [572, 125] on icon "button" at bounding box center [574, 128] width 10 height 10
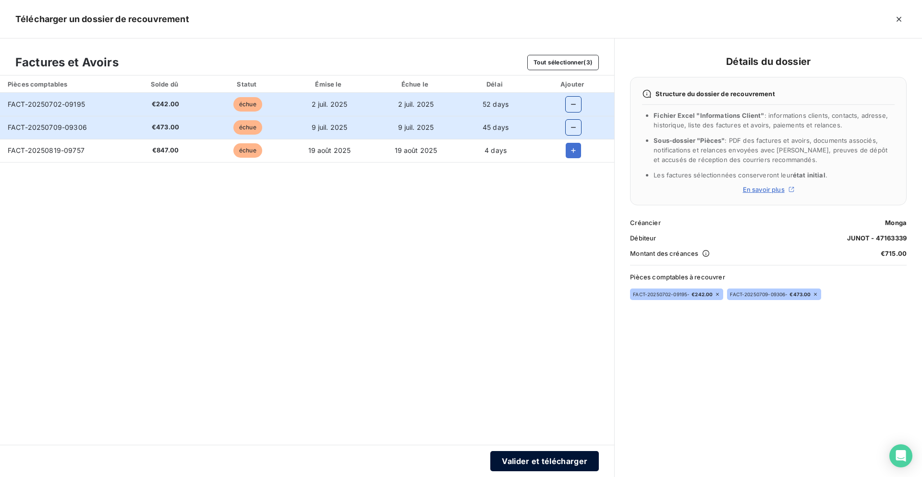
click at [516, 462] on button "Valider et télécharger" at bounding box center [545, 461] width 109 height 20
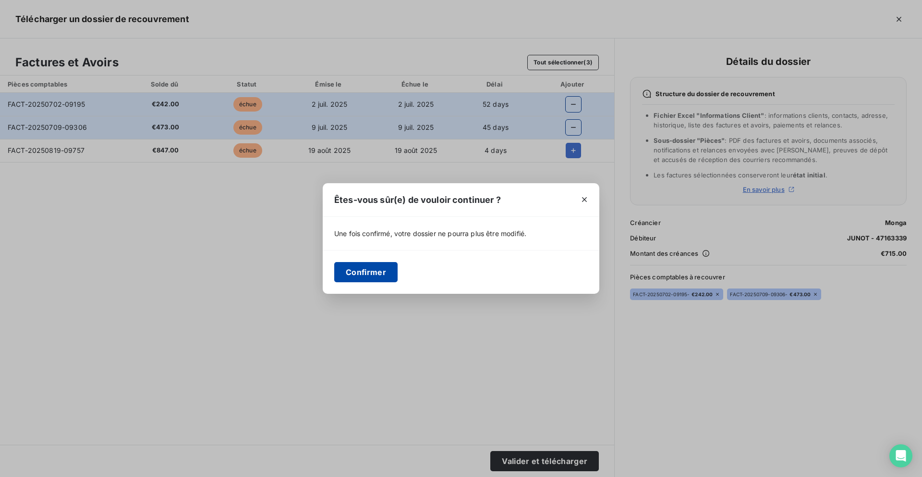
click at [359, 263] on button "Confirmer" at bounding box center [365, 272] width 63 height 20
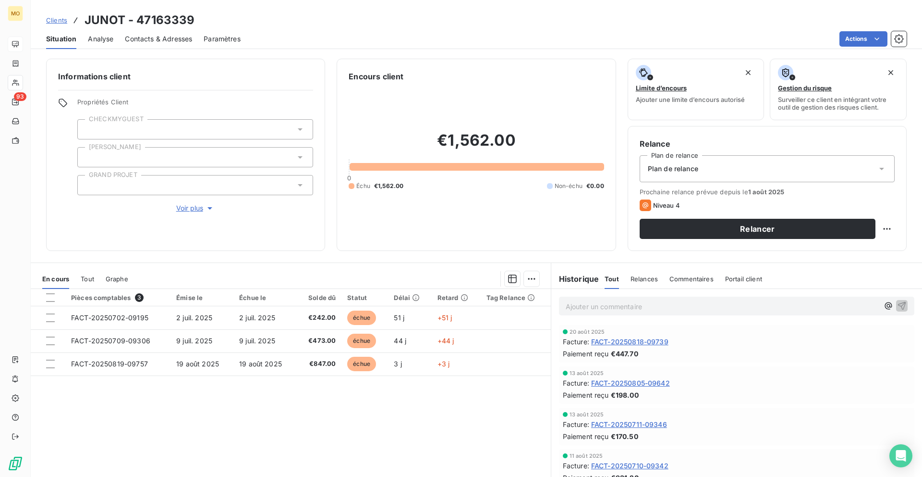
click at [152, 40] on span "Contacts & Adresses" at bounding box center [158, 39] width 67 height 10
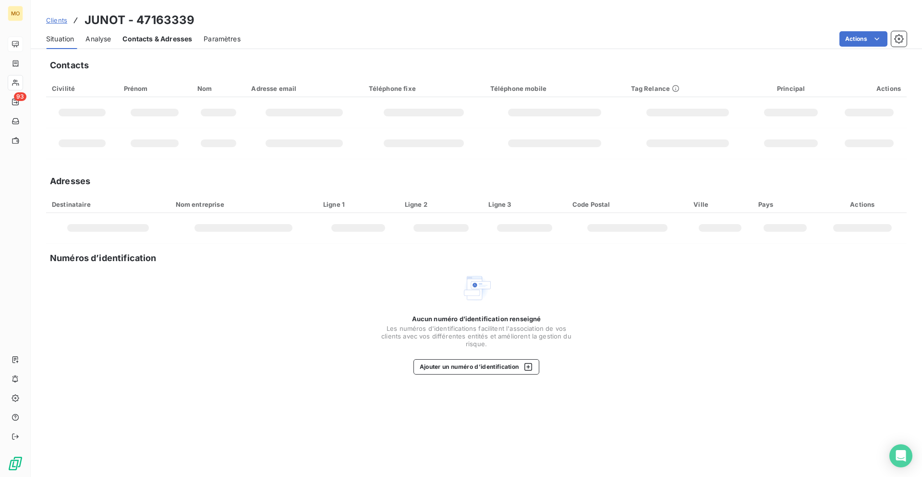
click at [152, 40] on span "Contacts & Adresses" at bounding box center [158, 39] width 70 height 10
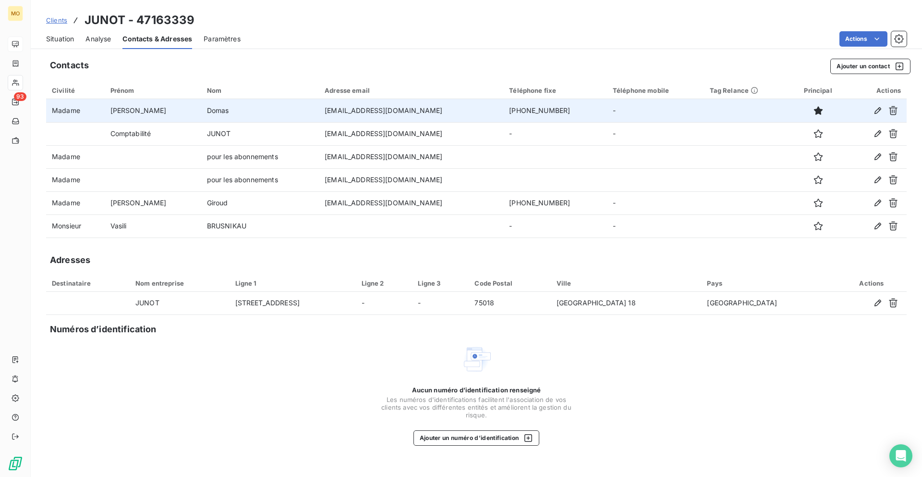
click at [349, 106] on td "[EMAIL_ADDRESS][DOMAIN_NAME]" at bounding box center [411, 110] width 184 height 23
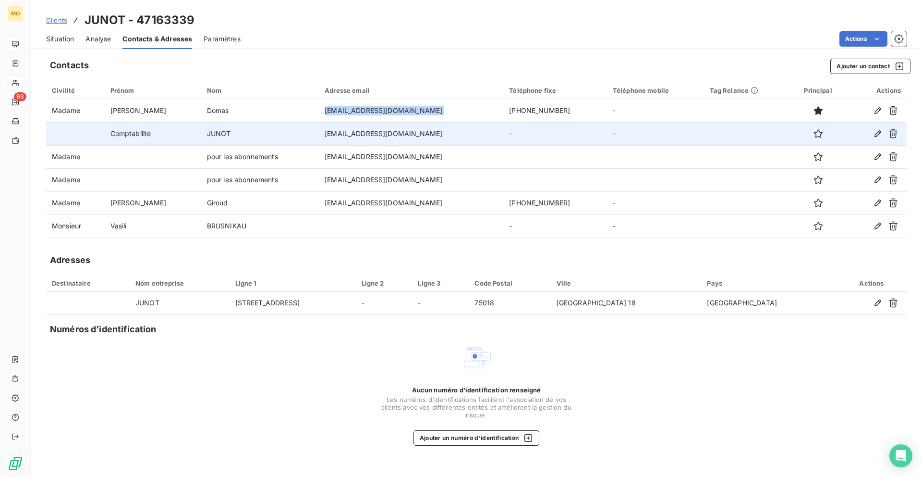
click at [356, 132] on td "[EMAIL_ADDRESS][DOMAIN_NAME]" at bounding box center [411, 133] width 184 height 23
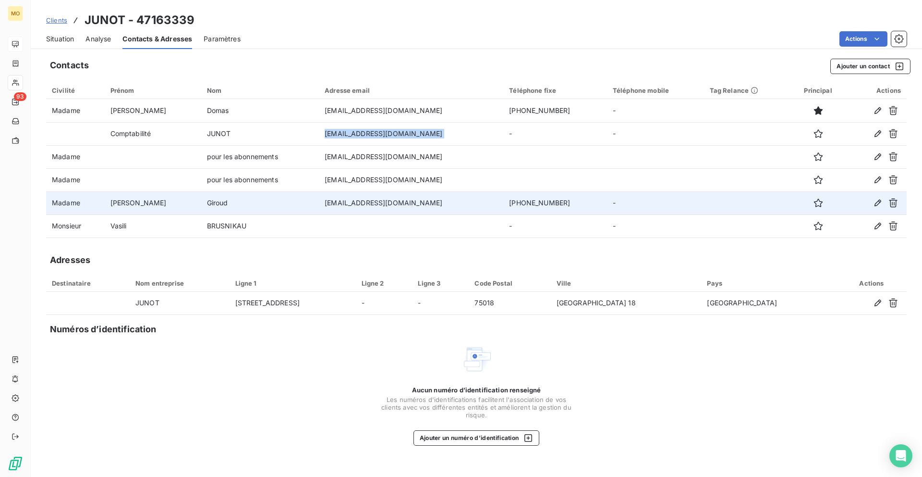
click at [348, 197] on td "[EMAIL_ADDRESS][DOMAIN_NAME]" at bounding box center [411, 202] width 184 height 23
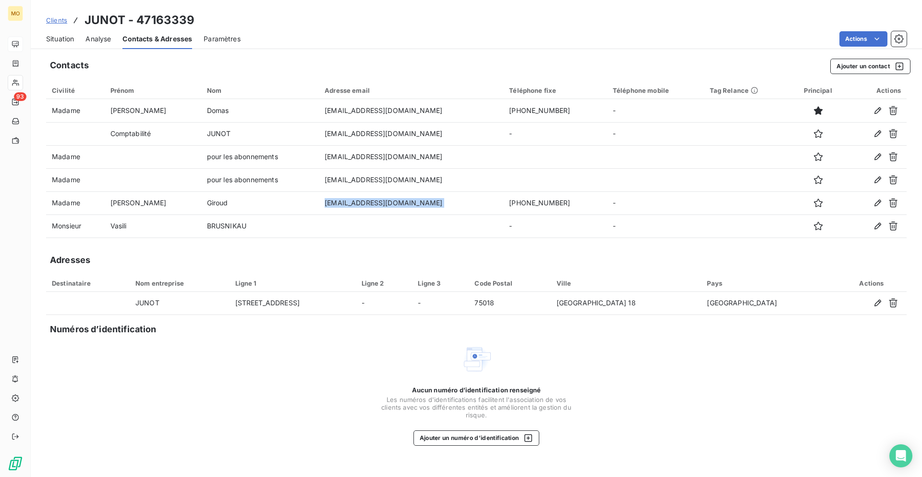
click at [60, 37] on span "Situation" at bounding box center [60, 39] width 28 height 10
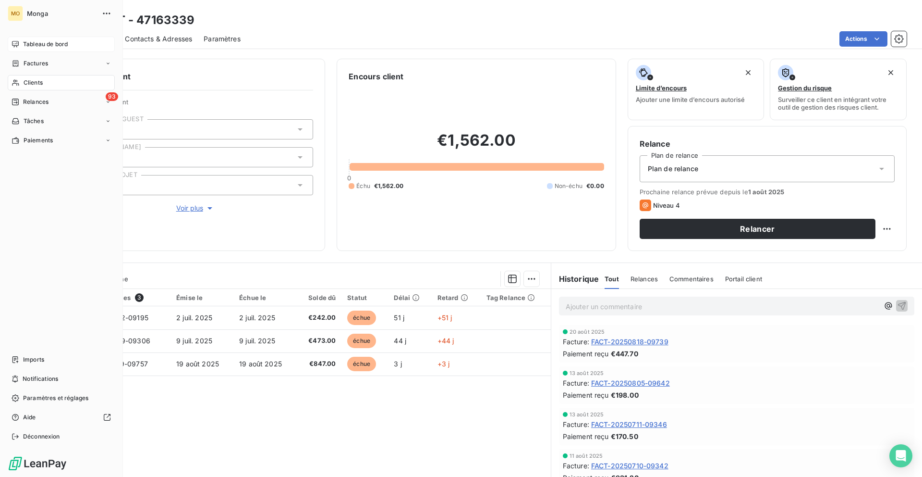
click at [26, 38] on div "Tableau de bord" at bounding box center [61, 44] width 107 height 15
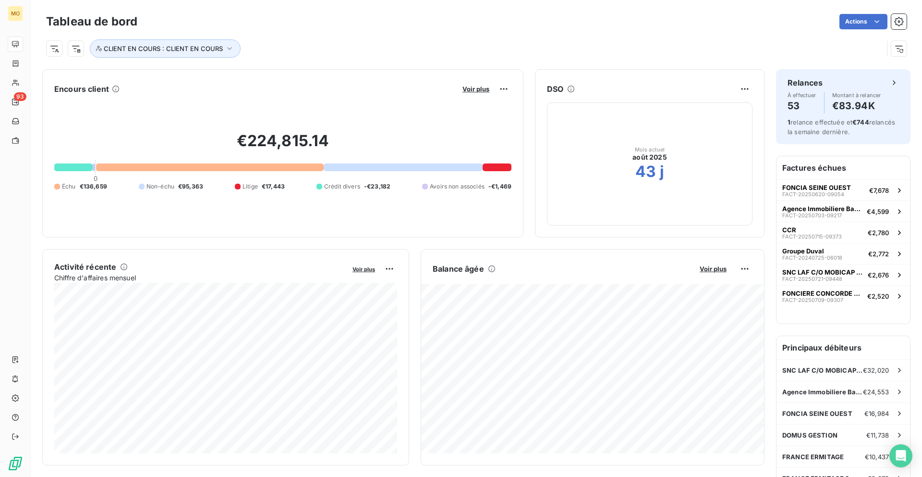
click at [182, 23] on div "Actions" at bounding box center [528, 21] width 758 height 15
click at [467, 86] on span "Voir plus" at bounding box center [476, 89] width 27 height 8
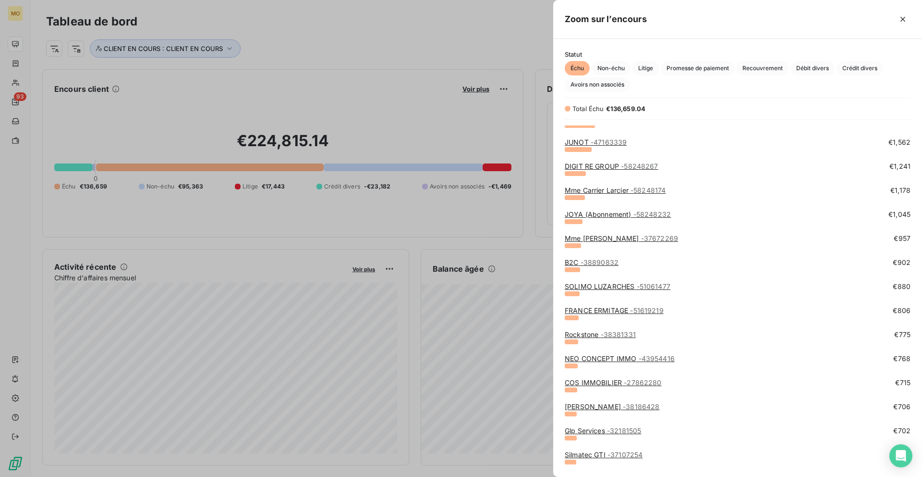
scroll to position [563, 0]
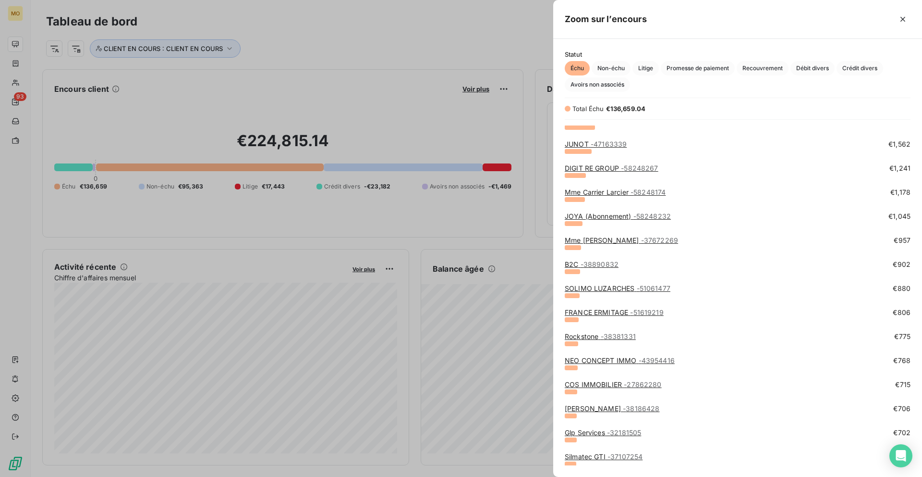
click at [592, 170] on link "DIGIT RE GROUP - 58248267" at bounding box center [612, 168] width 94 height 8
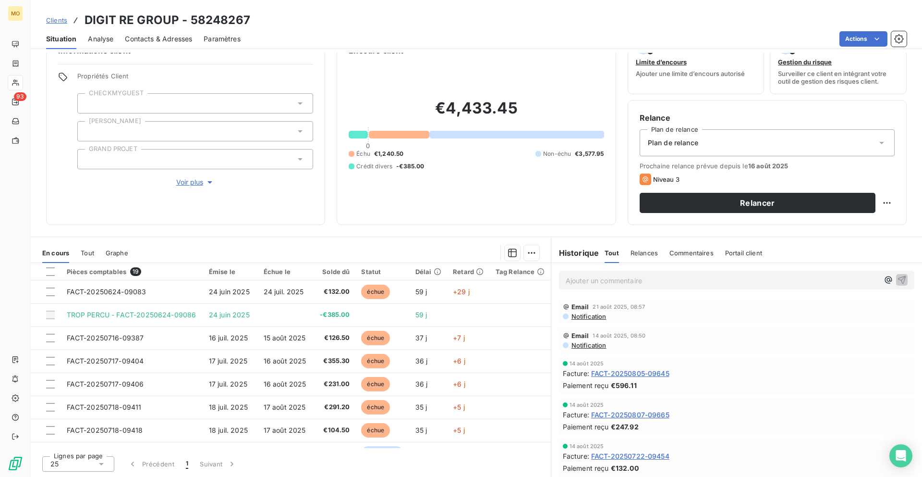
click at [55, 23] on span "Clients" at bounding box center [56, 20] width 21 height 8
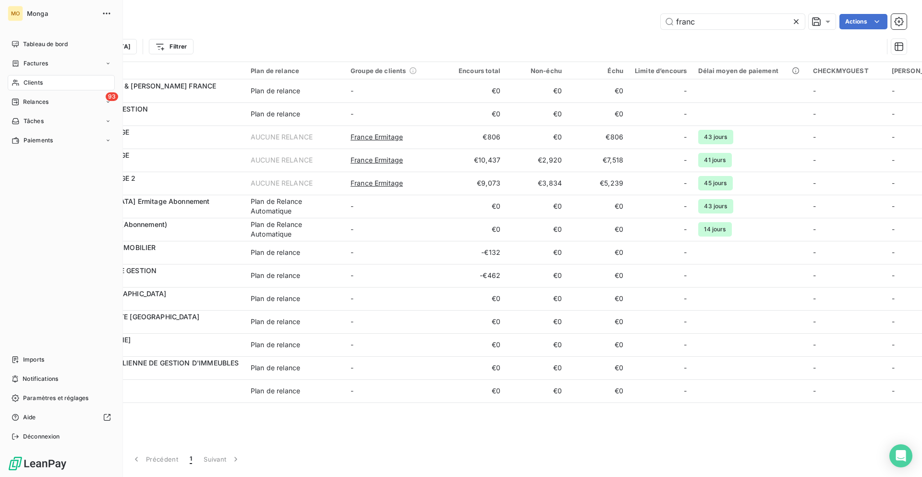
click at [21, 85] on div "Clients" at bounding box center [61, 82] width 107 height 15
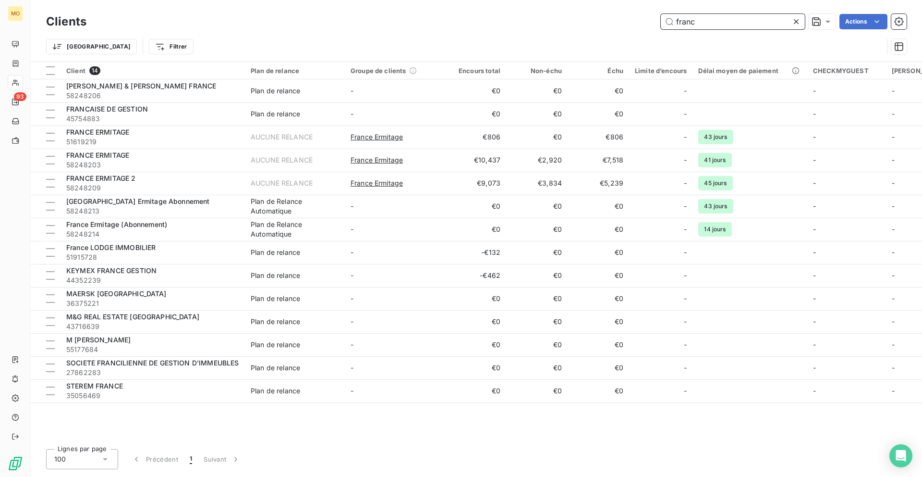
click at [723, 15] on input "franc" at bounding box center [733, 21] width 144 height 15
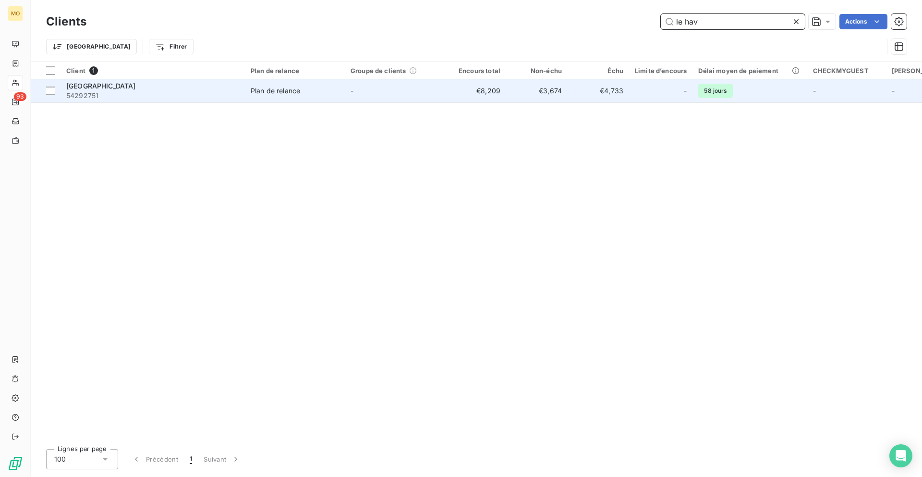
type input "le hav"
click at [494, 97] on td "€8,209" at bounding box center [475, 90] width 61 height 23
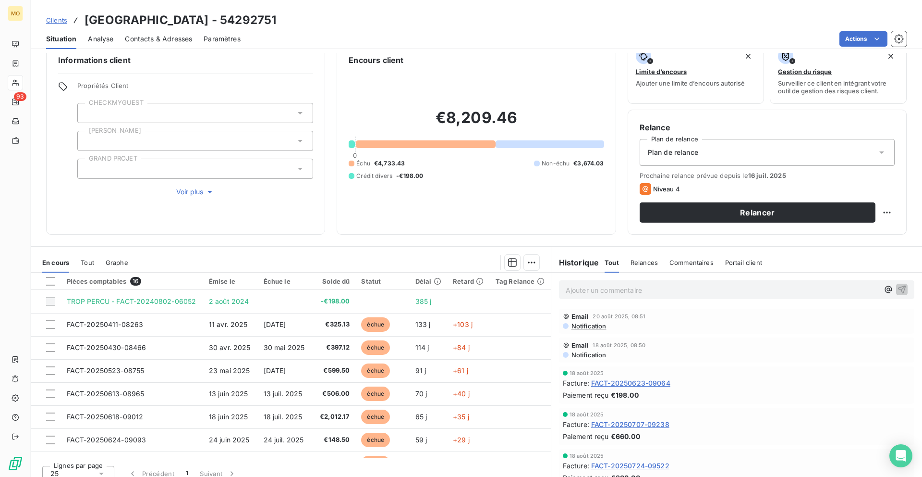
scroll to position [26, 0]
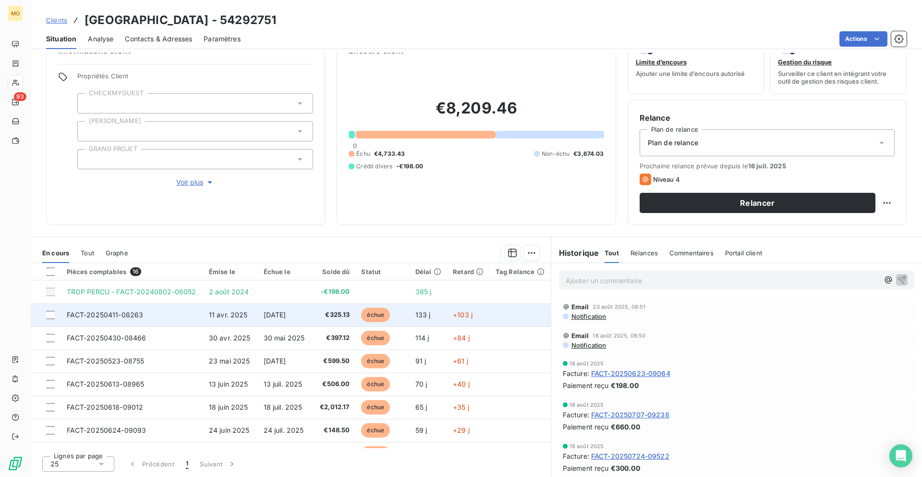
click at [491, 311] on td at bounding box center [520, 314] width 61 height 23
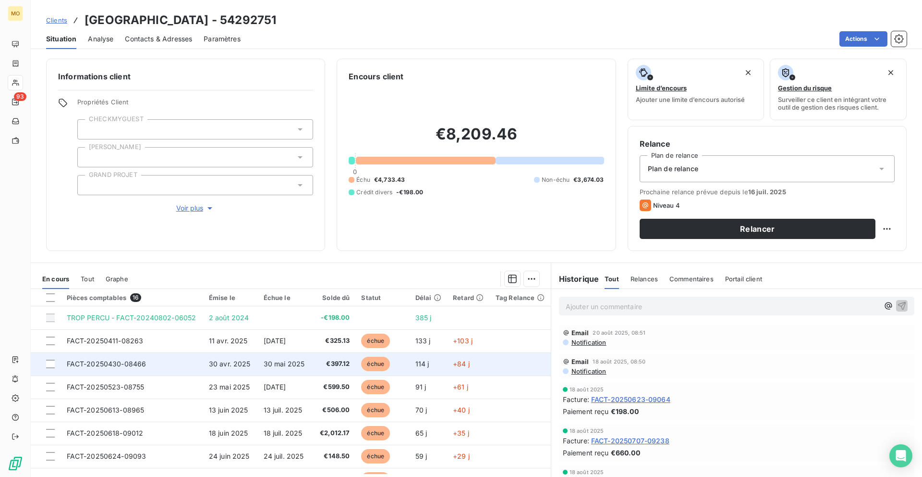
click at [462, 358] on td "+84 j" at bounding box center [468, 363] width 43 height 23
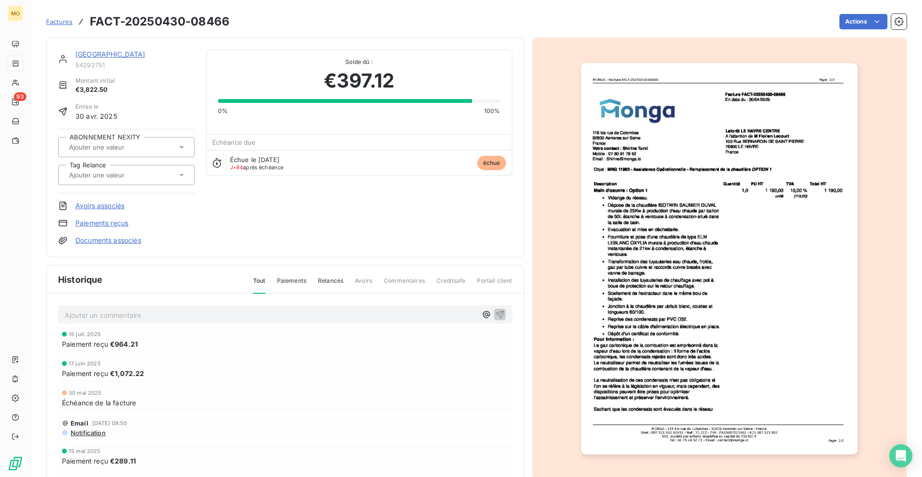
scroll to position [50, 0]
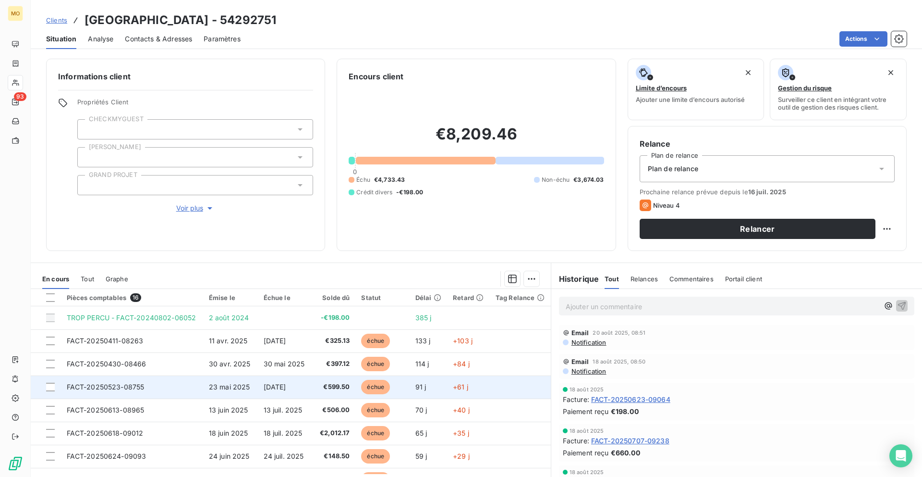
click at [449, 379] on td "+61 j" at bounding box center [468, 386] width 43 height 23
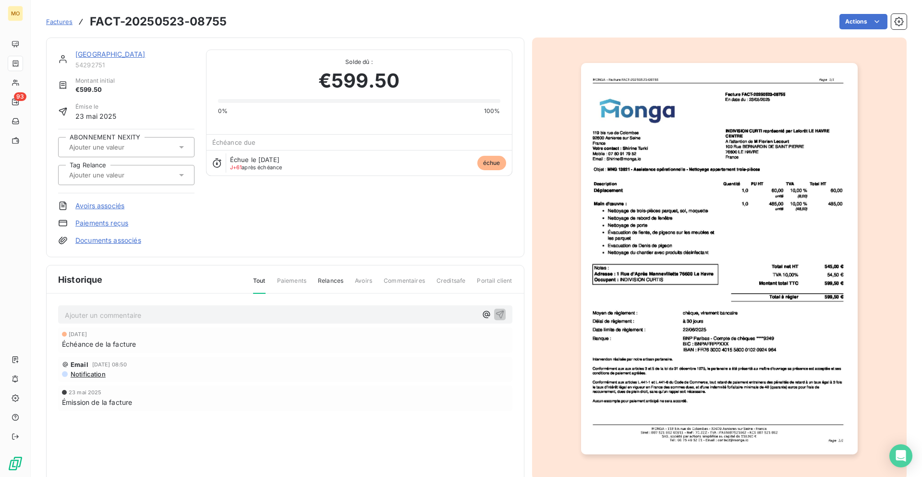
scroll to position [27, 0]
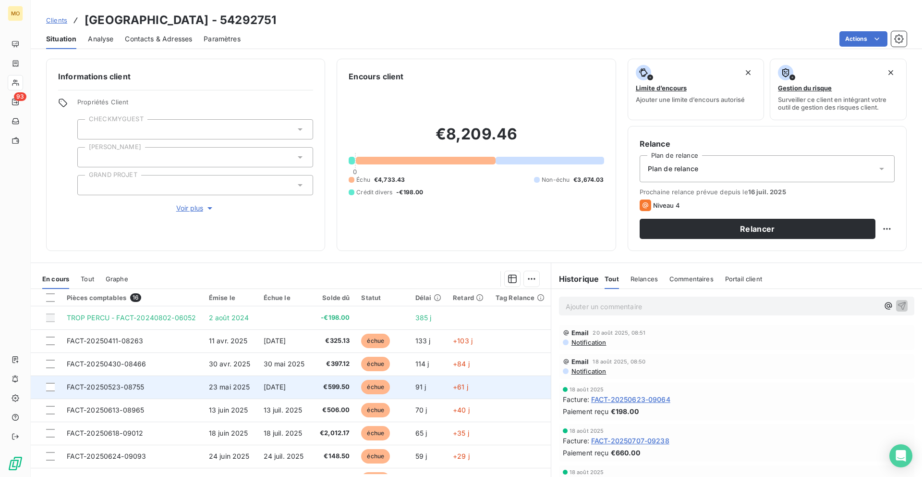
click at [339, 393] on td "€599.50" at bounding box center [335, 386] width 42 height 23
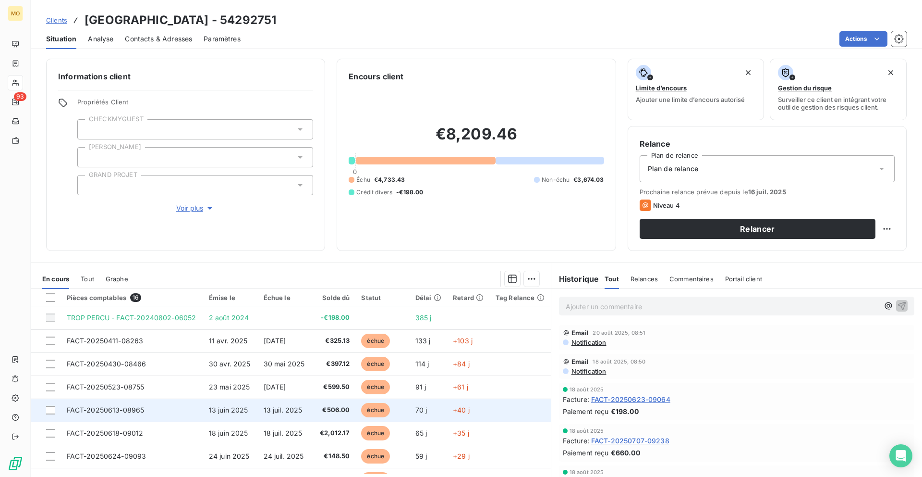
click at [320, 406] on span "€506.00" at bounding box center [335, 410] width 30 height 10
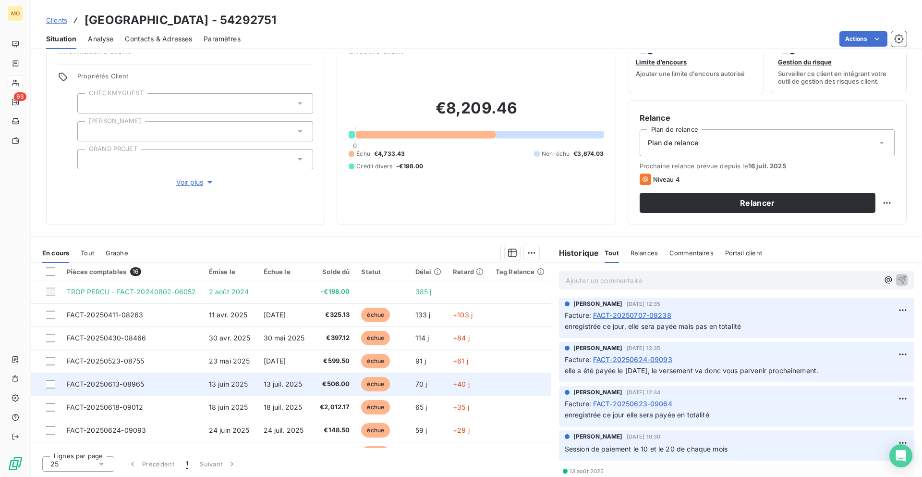
scroll to position [0, 0]
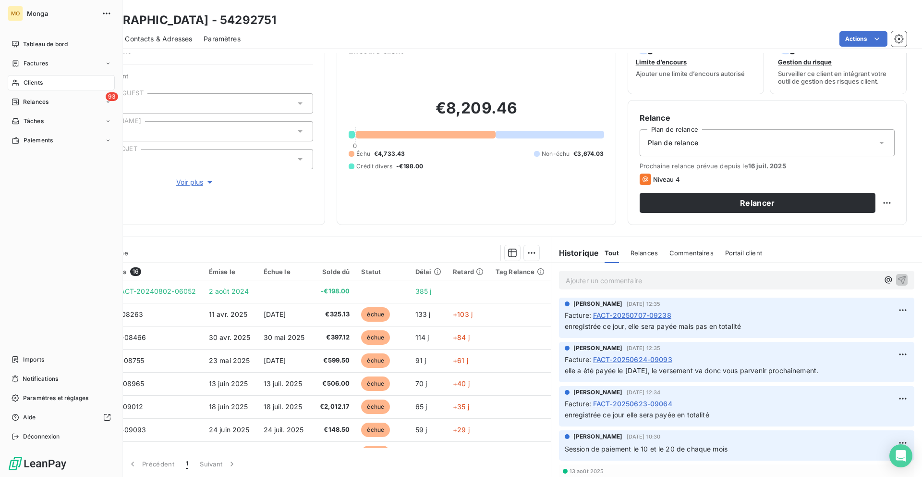
click at [24, 82] on span "Clients" at bounding box center [33, 82] width 19 height 9
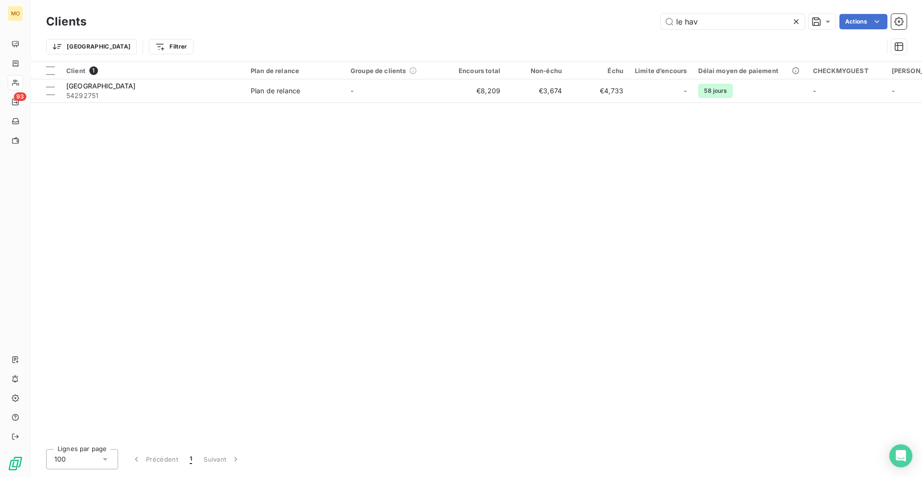
click at [155, 102] on div "Client 1 Plan de relance Groupe de clients Encours total Non-échu Échu Limite d…" at bounding box center [477, 251] width 892 height 379
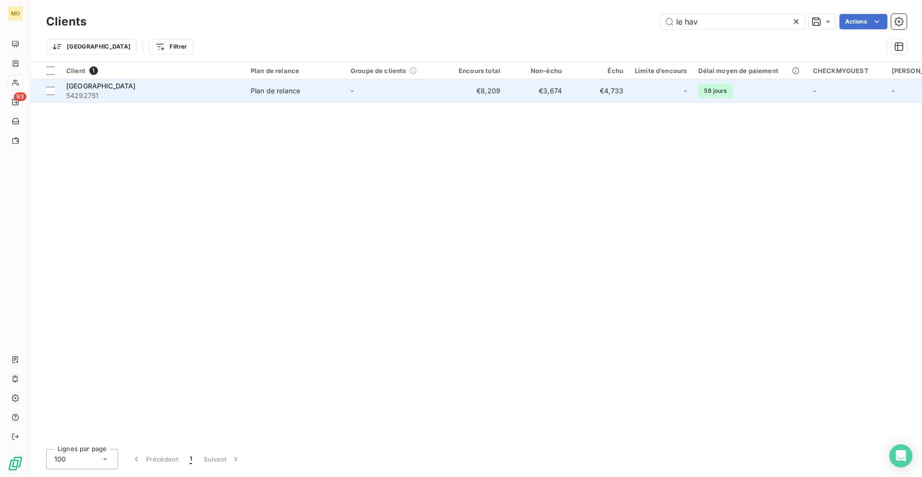
click at [167, 91] on span "54292751" at bounding box center [152, 96] width 173 height 10
